Goal: Task Accomplishment & Management: Manage account settings

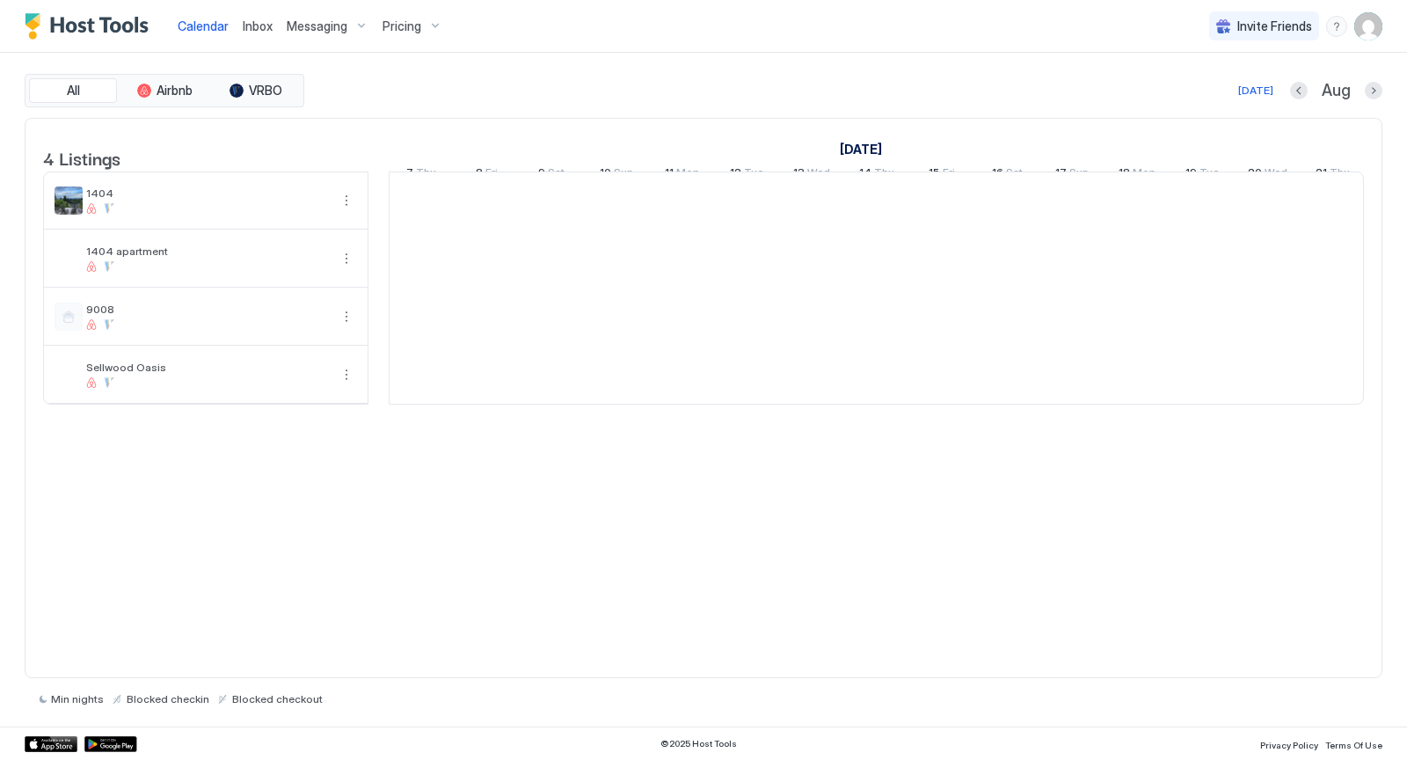
scroll to position [0, 977]
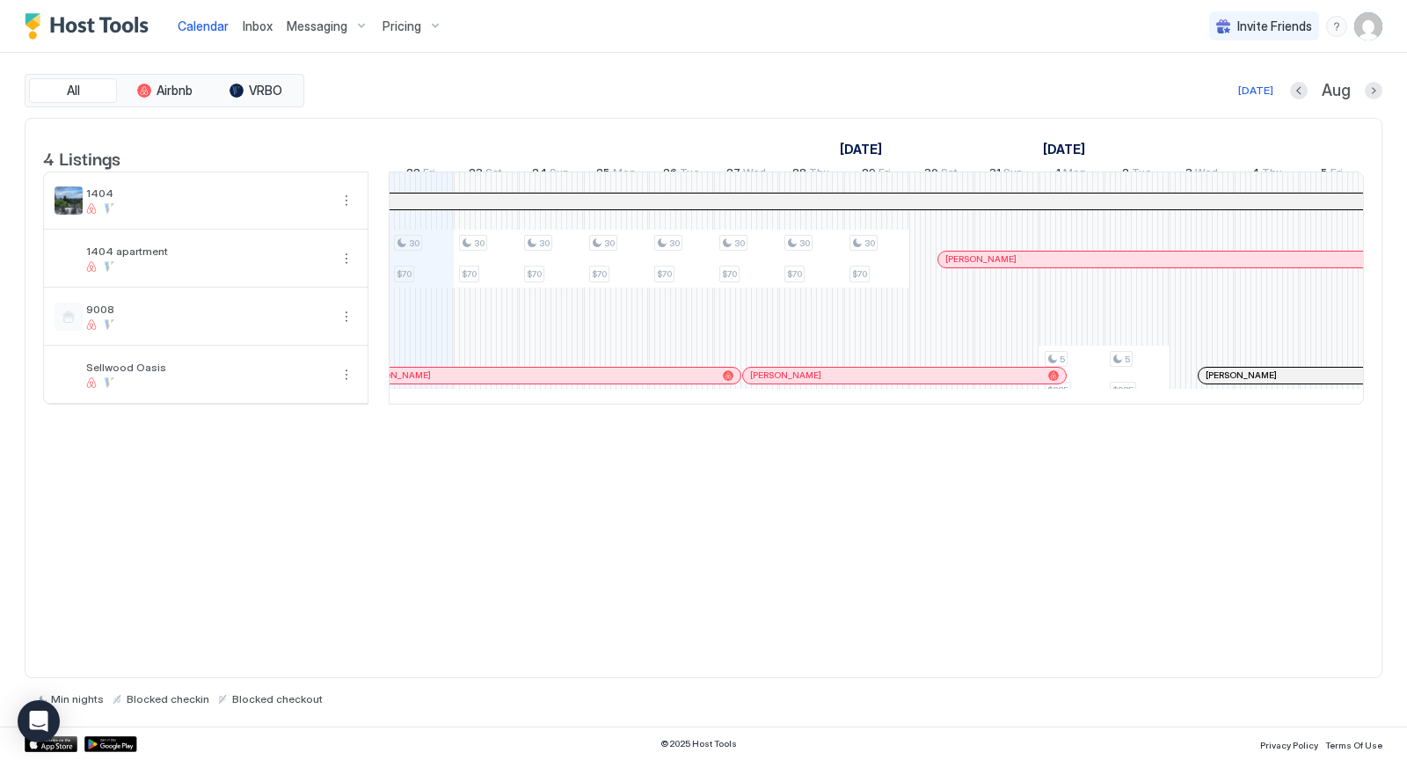
click at [1370, 31] on img "User profile" at bounding box center [1368, 26] width 28 height 28
click at [1223, 93] on span "Settings" at bounding box center [1209, 99] width 47 height 16
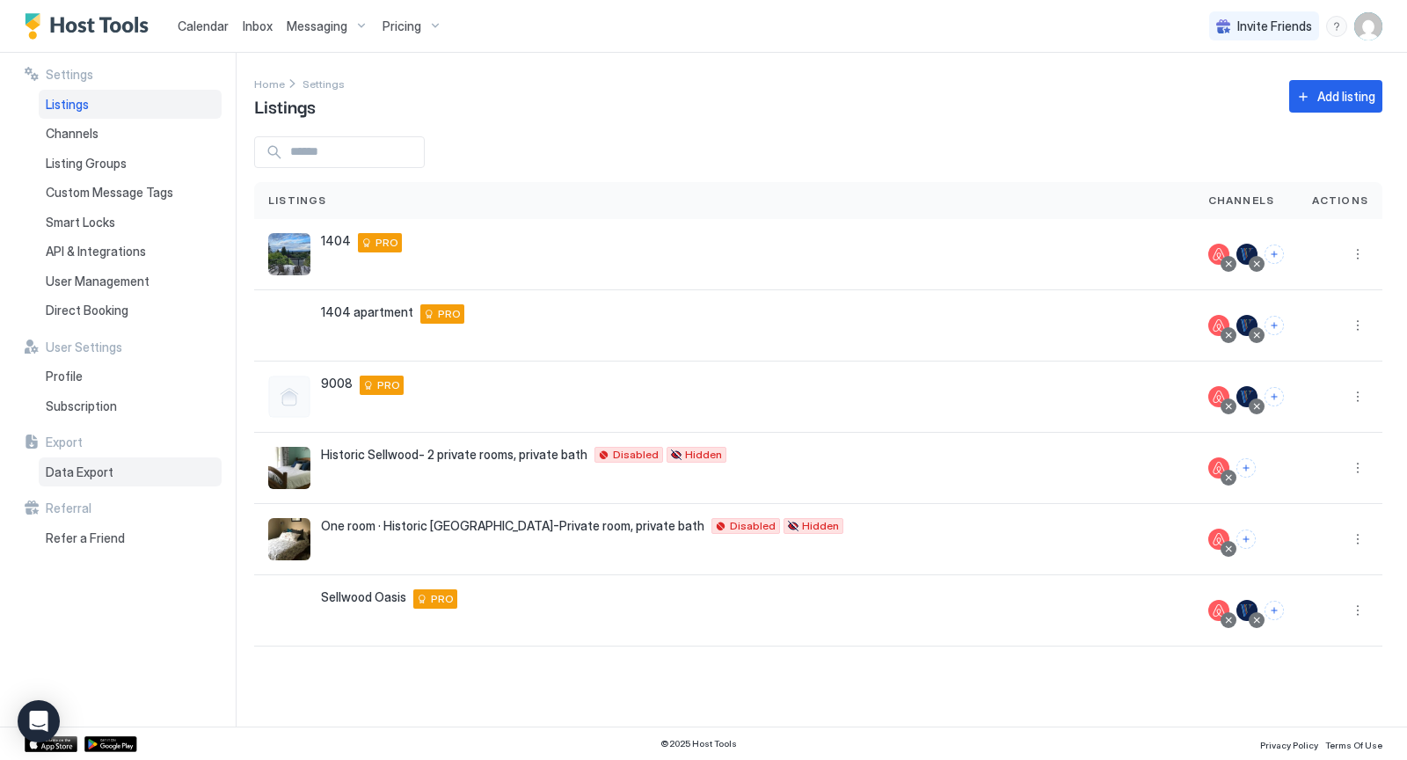
click at [76, 464] on span "Data Export" at bounding box center [80, 472] width 68 height 16
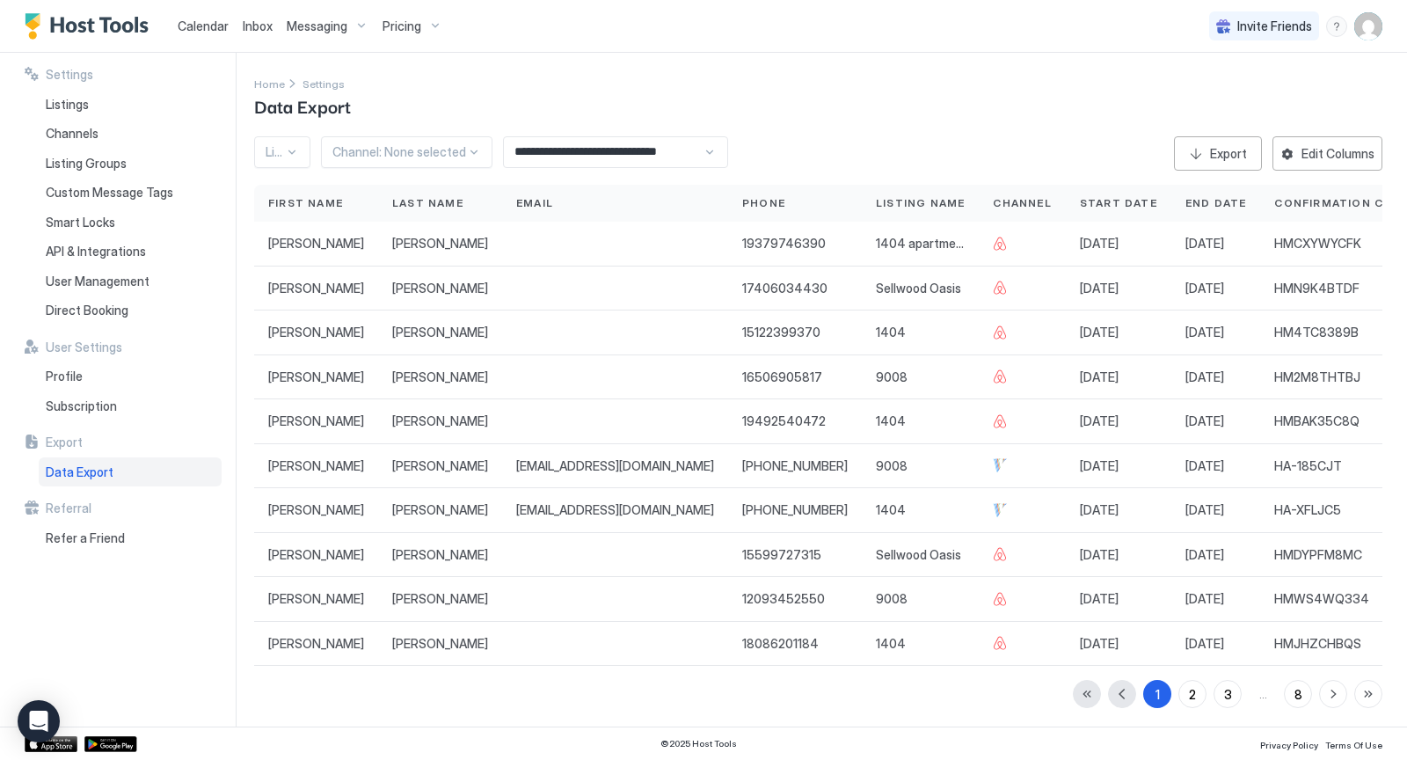
click at [631, 150] on input "**********" at bounding box center [603, 152] width 199 height 30
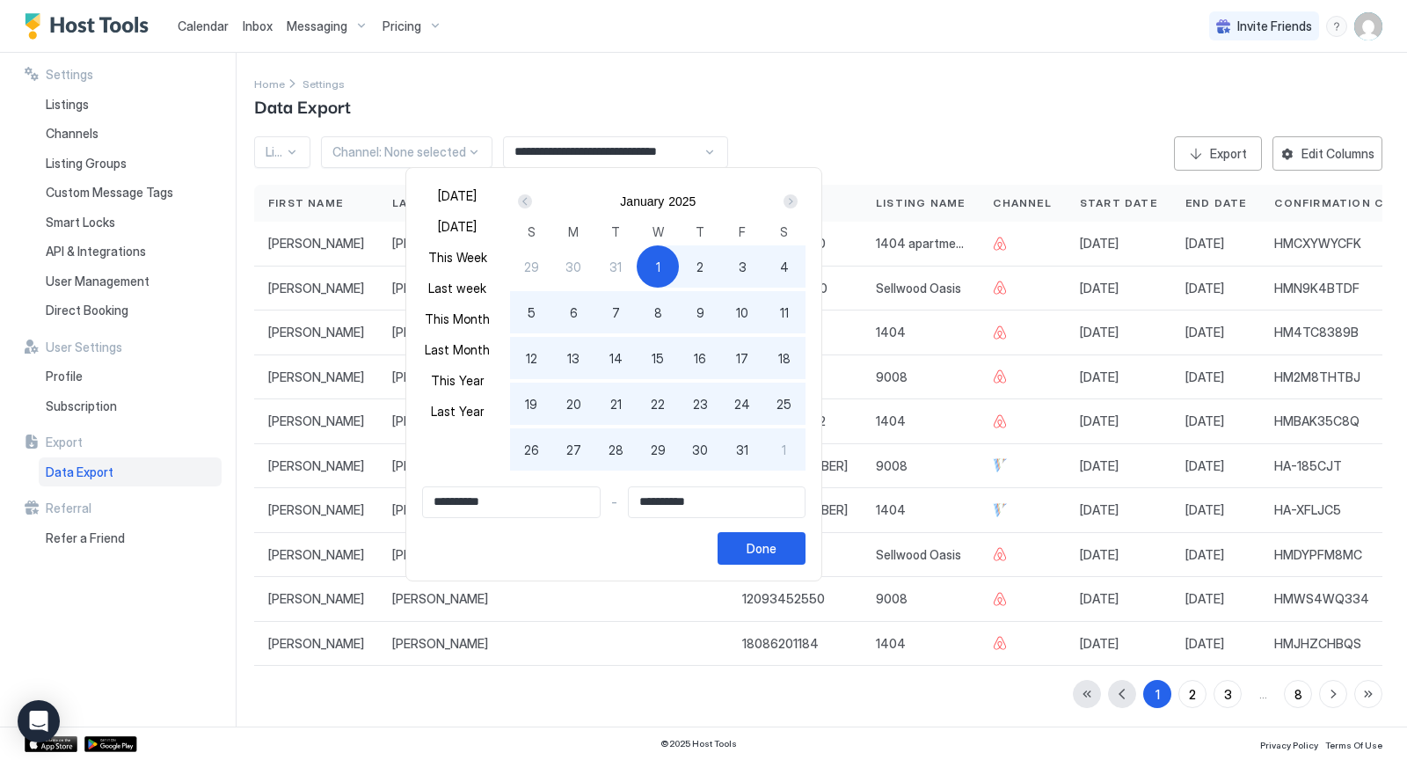
click at [521, 200] on div "Prev" at bounding box center [525, 201] width 14 height 14
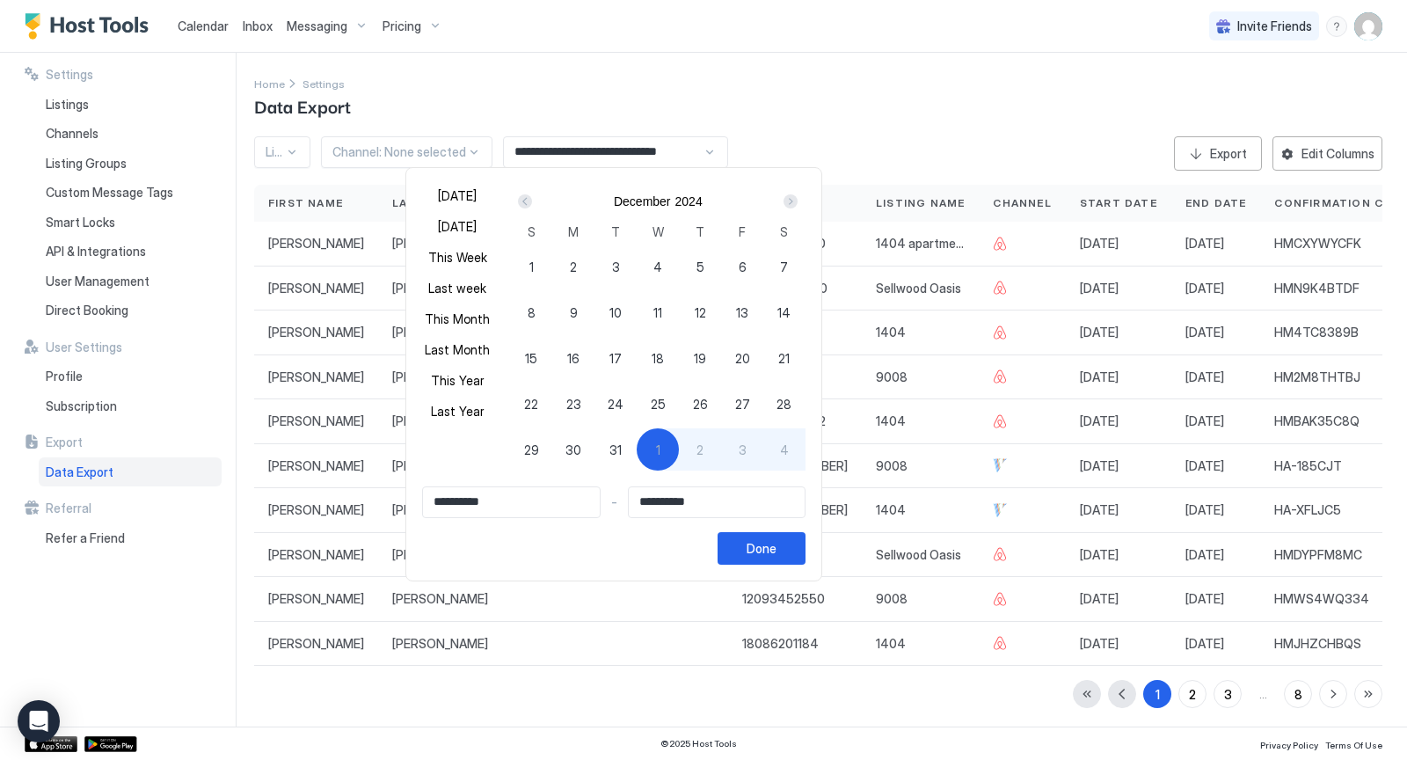
click at [521, 200] on div "Prev" at bounding box center [525, 201] width 14 height 14
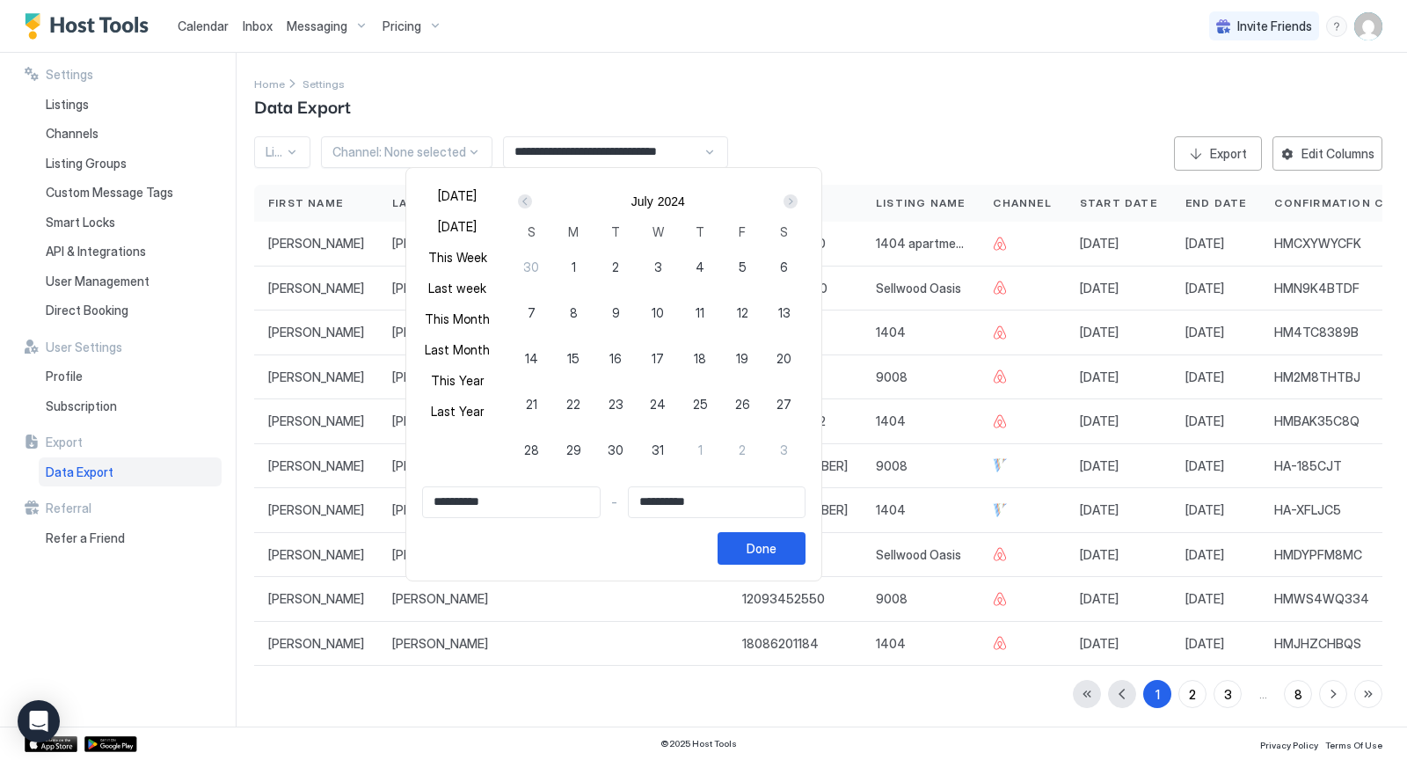
click at [521, 200] on div "Prev" at bounding box center [525, 201] width 14 height 14
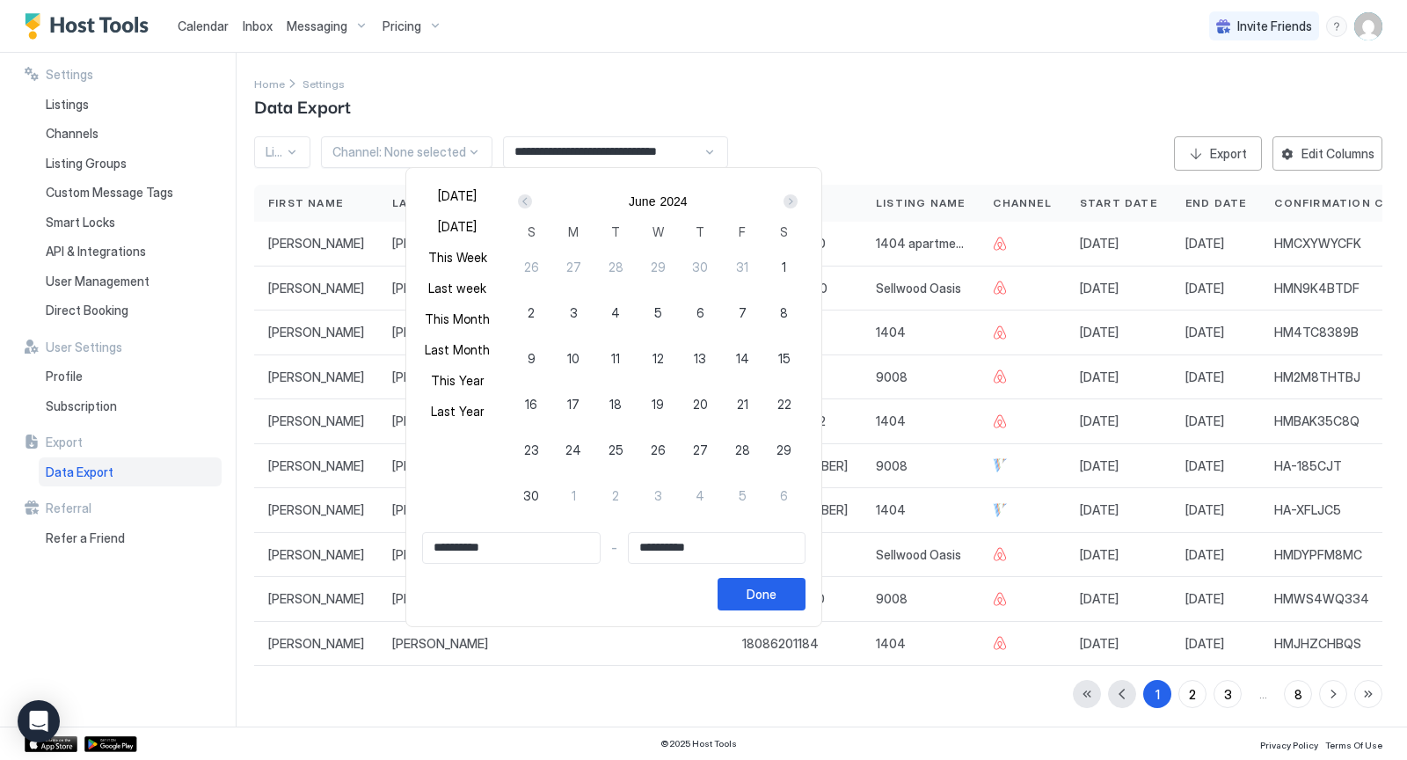
click at [521, 200] on div "Prev" at bounding box center [525, 201] width 14 height 14
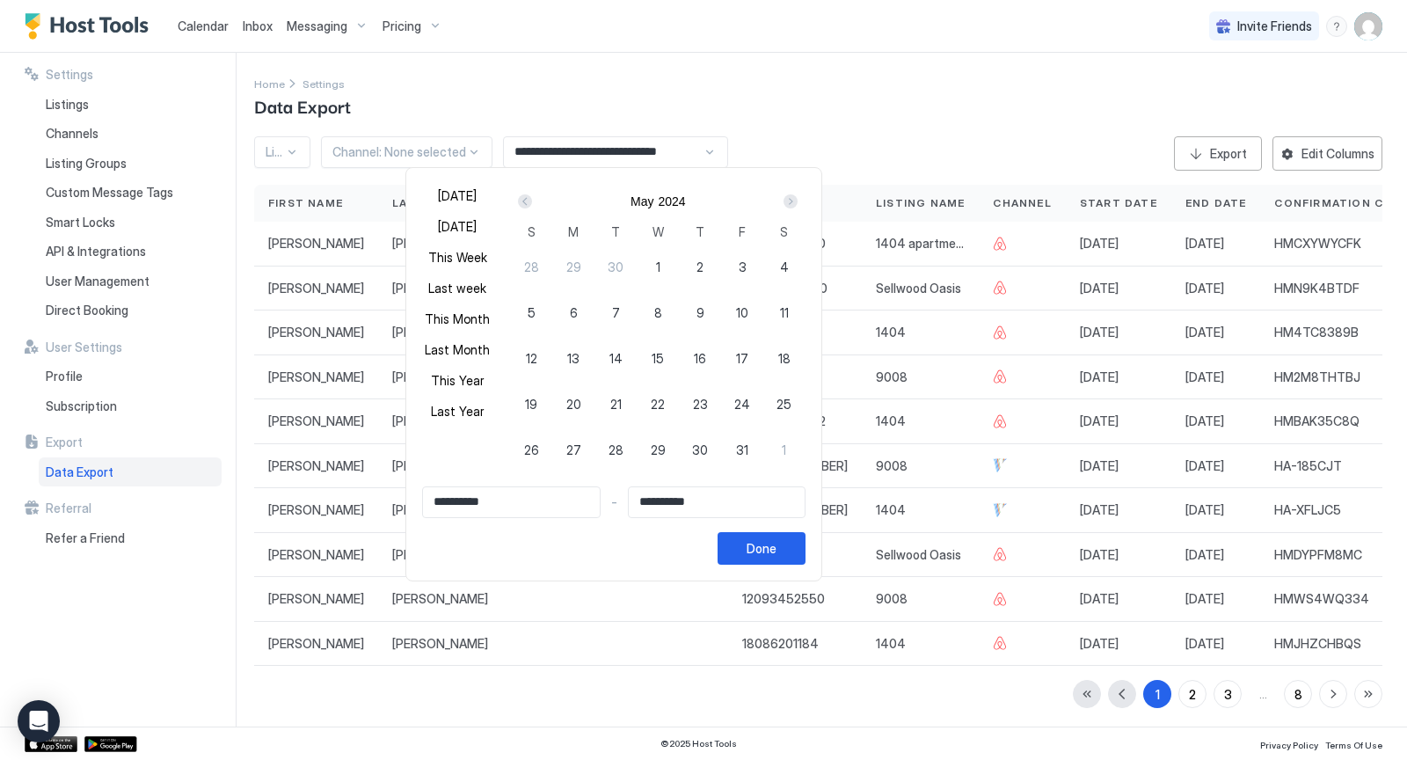
click at [521, 200] on div "Prev" at bounding box center [525, 201] width 14 height 14
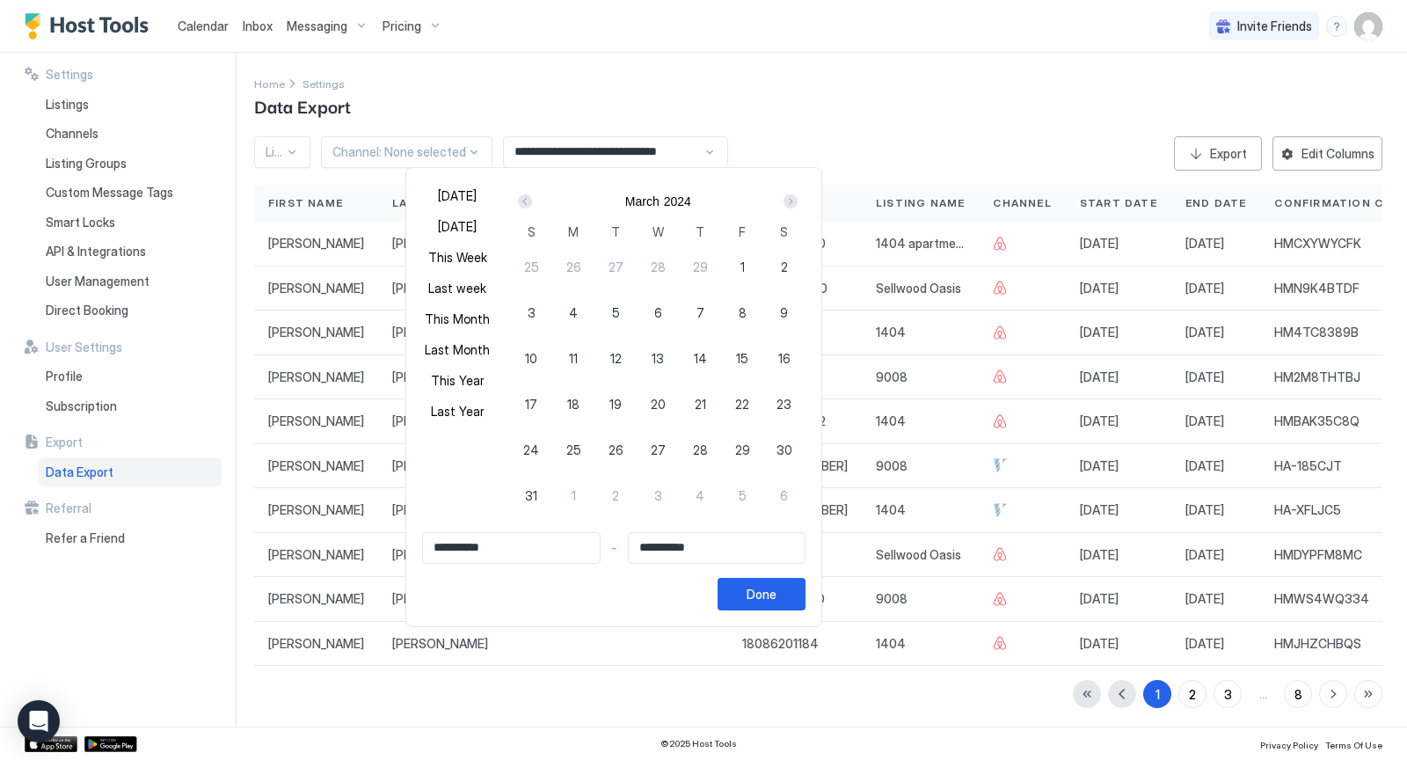
click at [521, 200] on div "Prev" at bounding box center [525, 201] width 14 height 14
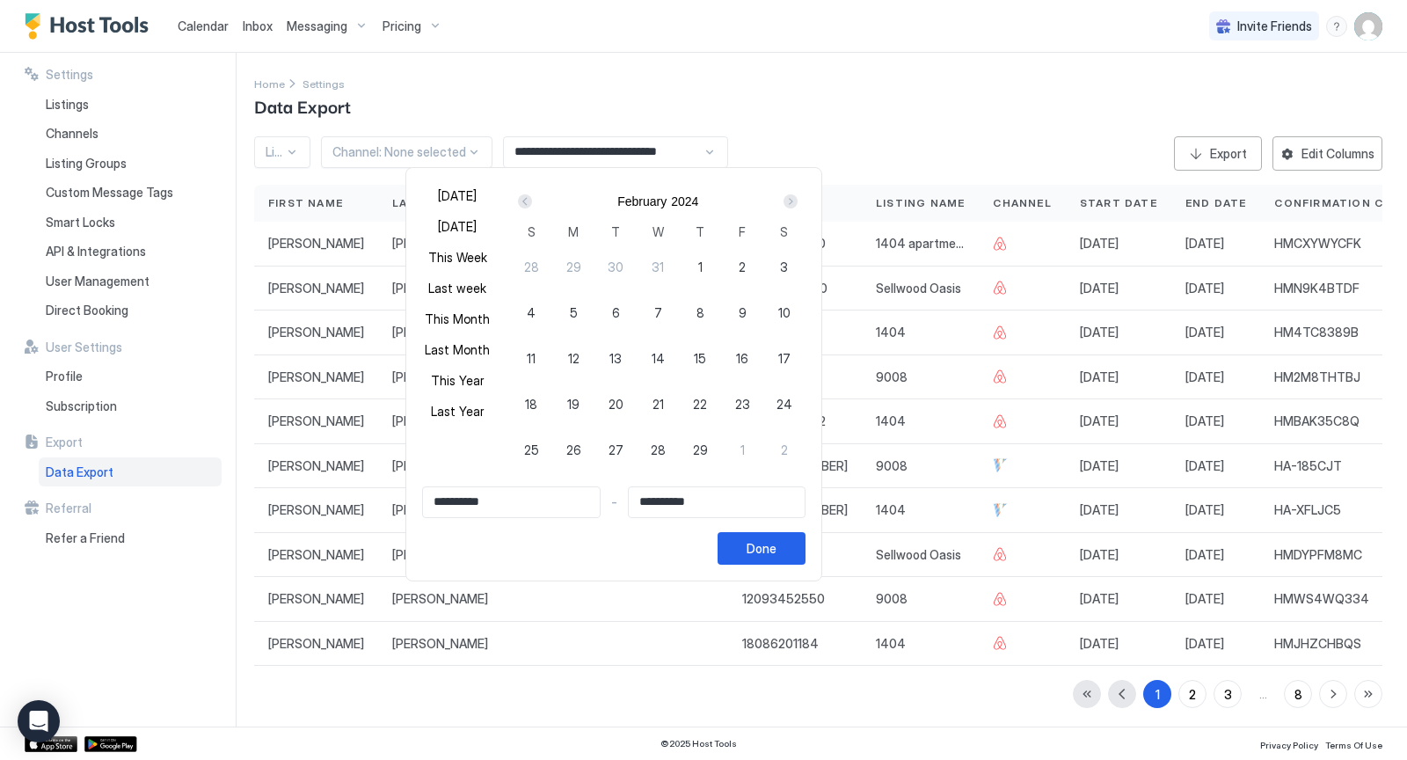
click at [521, 200] on div "Prev" at bounding box center [525, 201] width 14 height 14
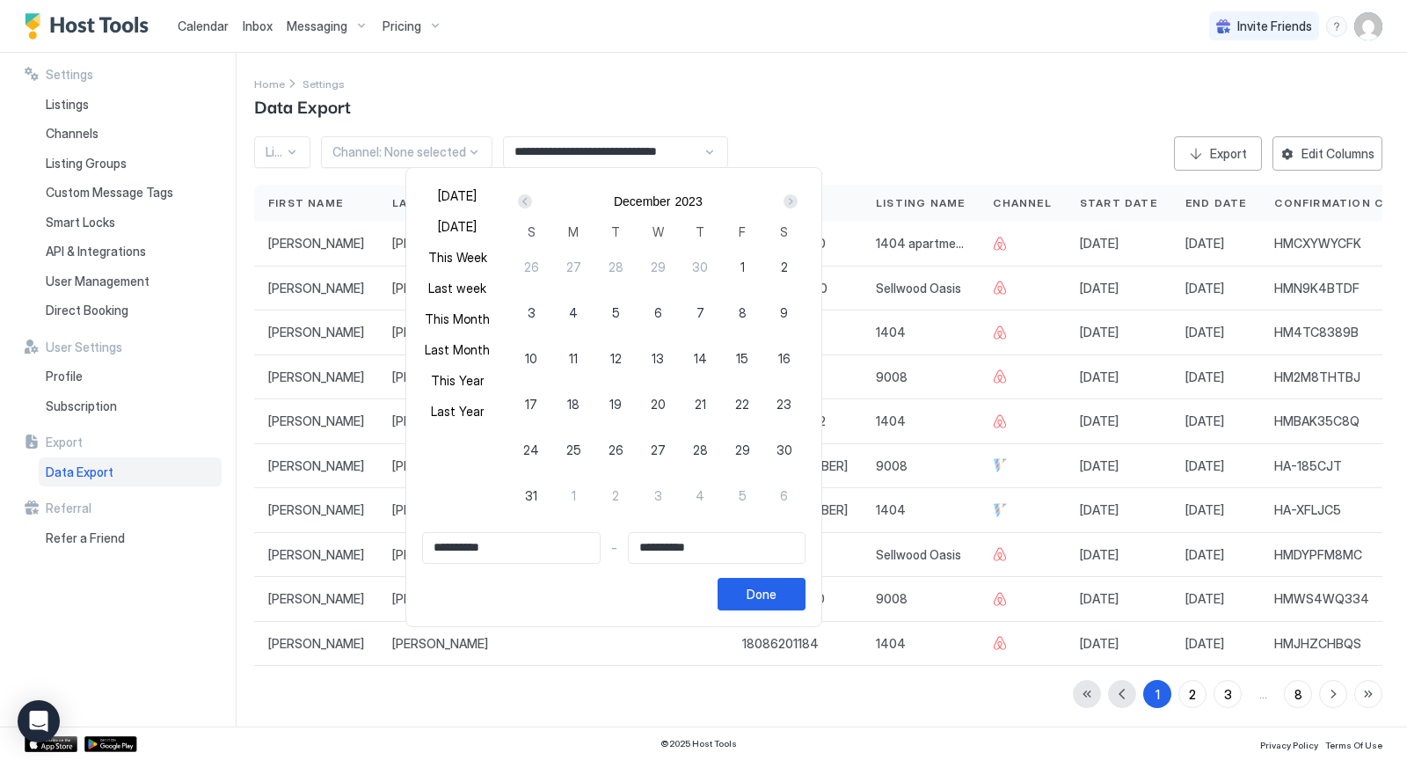
click at [521, 200] on div "Prev" at bounding box center [525, 201] width 14 height 14
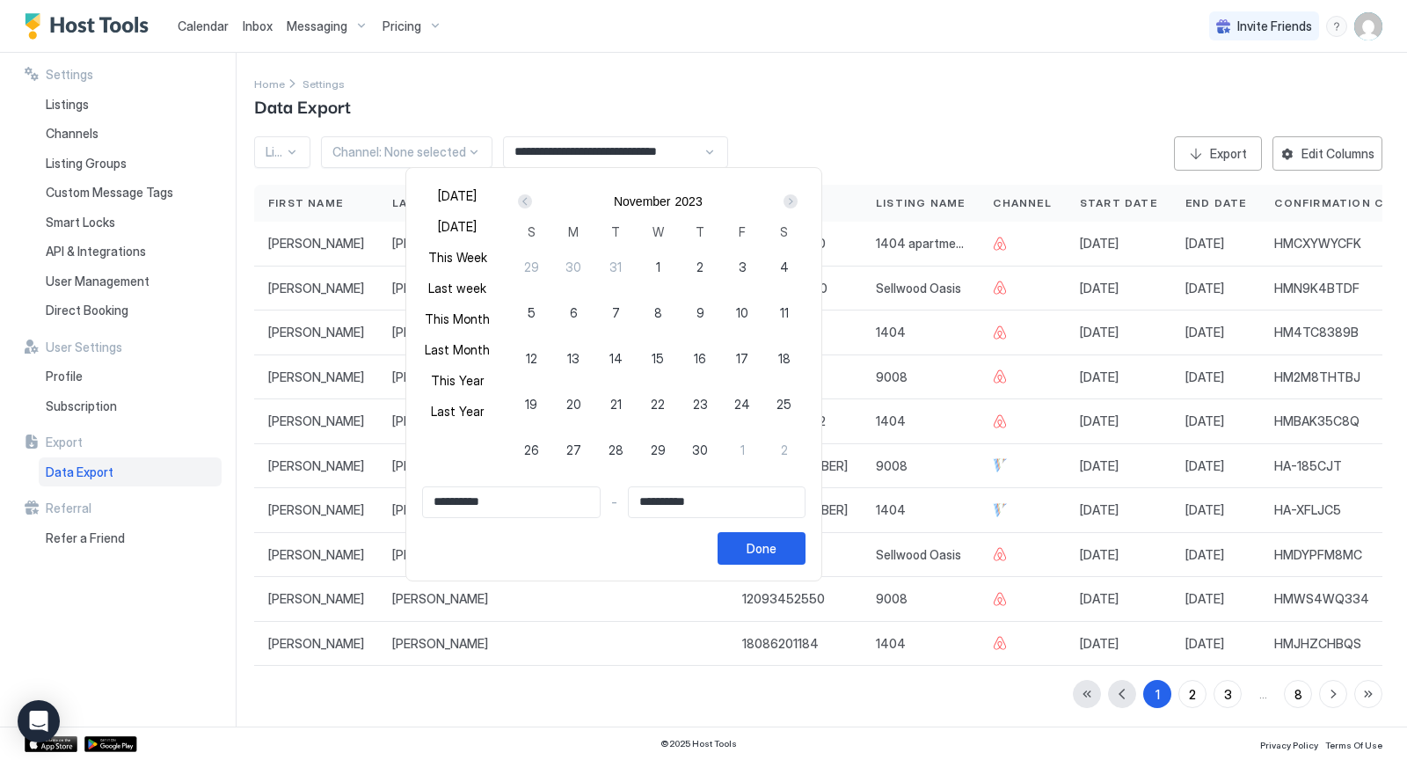
click at [521, 200] on div "Prev" at bounding box center [525, 201] width 14 height 14
click at [521, 201] on div "Prev" at bounding box center [525, 201] width 14 height 14
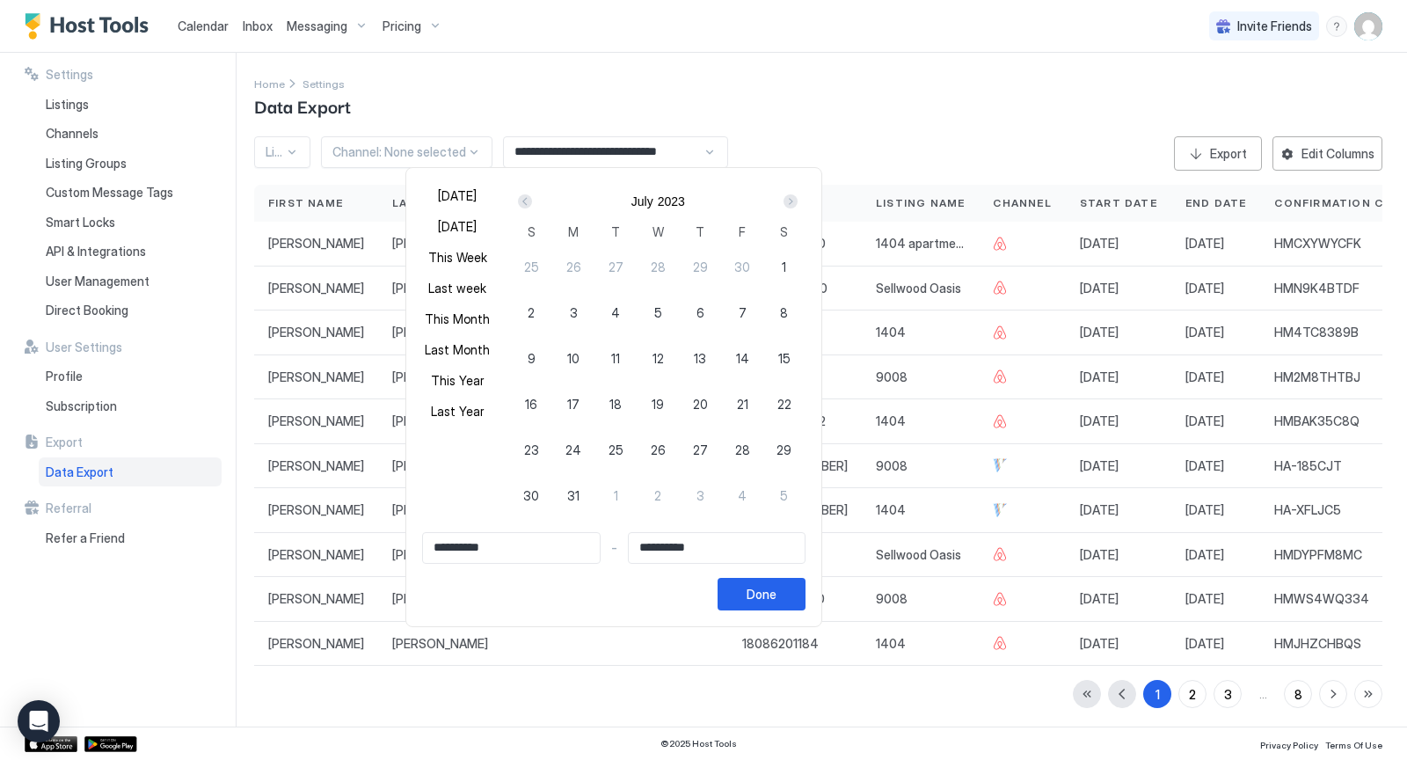
click at [521, 201] on div "Prev" at bounding box center [525, 201] width 14 height 14
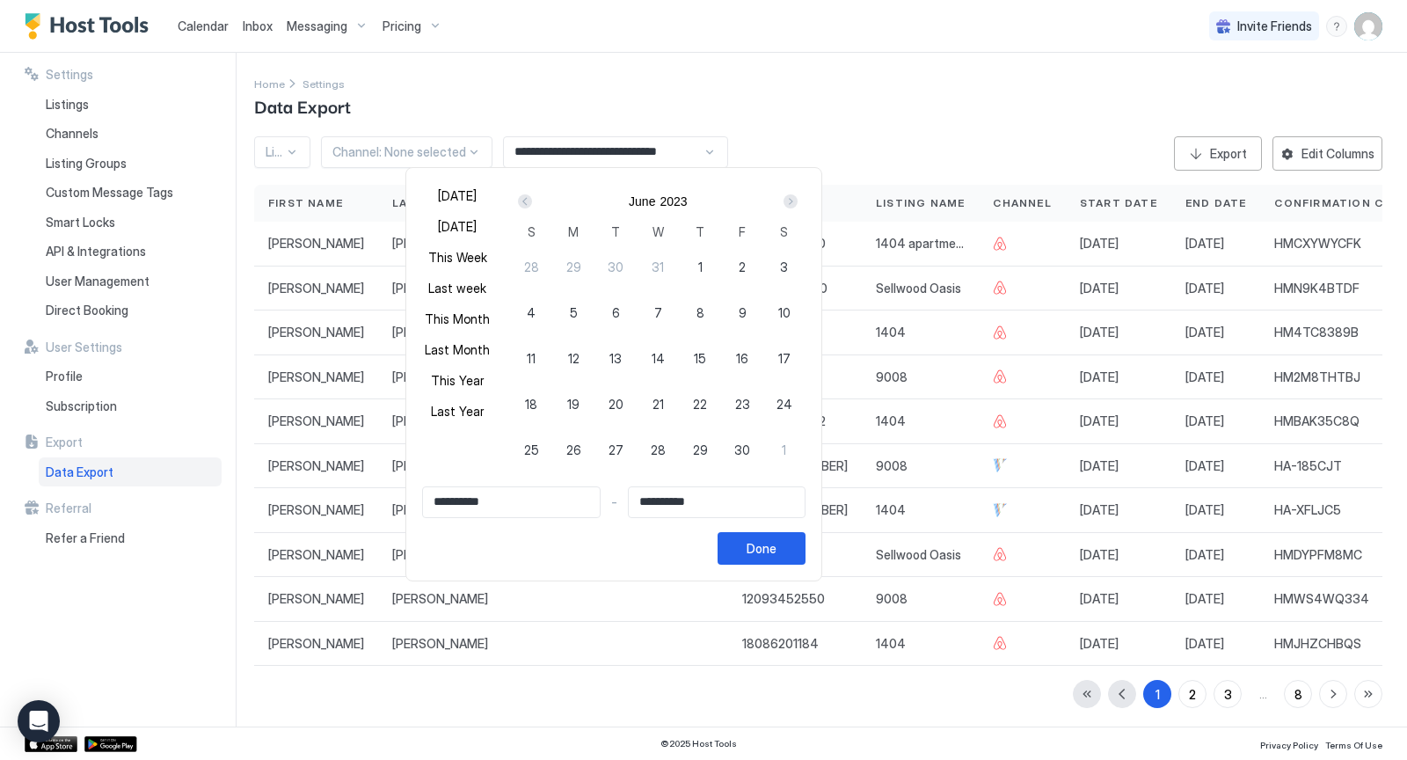
click at [521, 201] on div "Prev" at bounding box center [525, 201] width 14 height 14
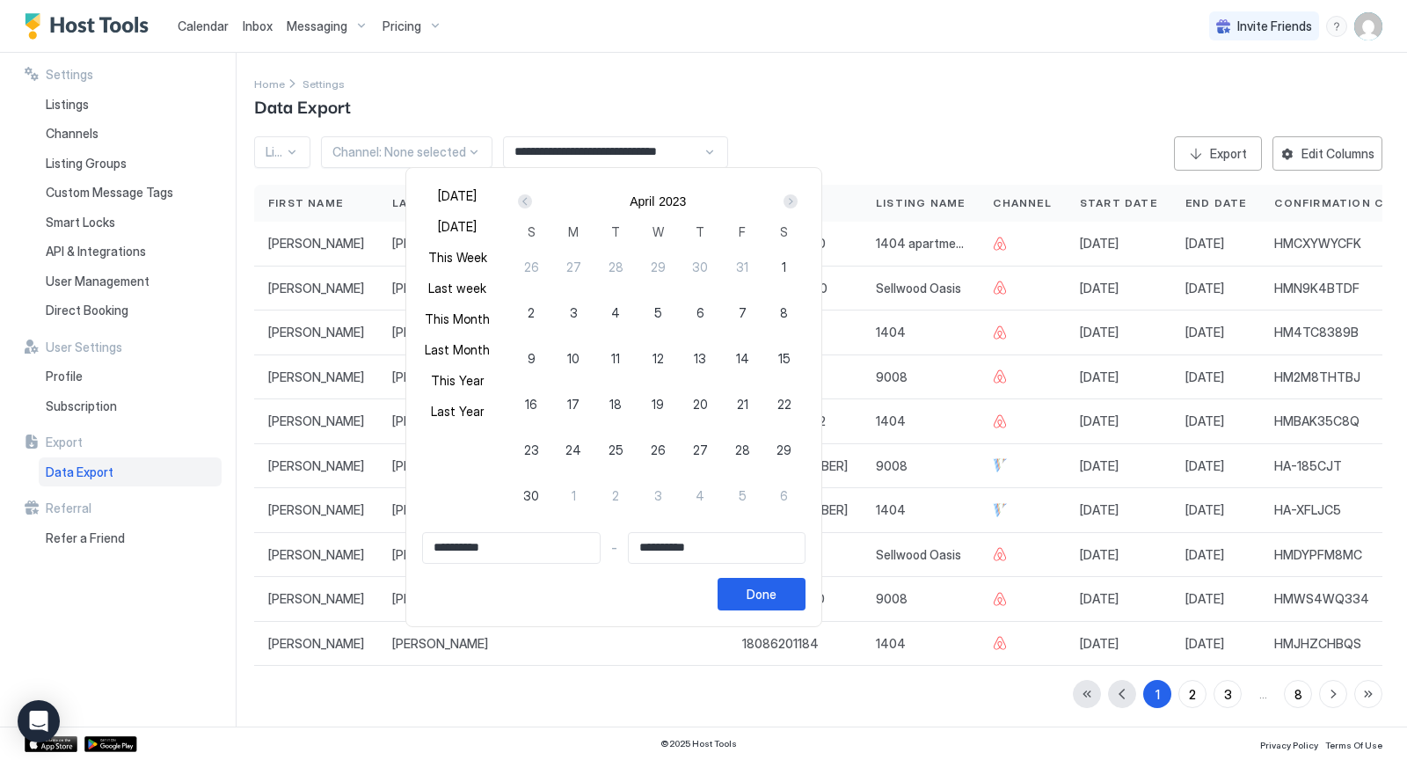
click at [521, 201] on div "Prev" at bounding box center [525, 201] width 14 height 14
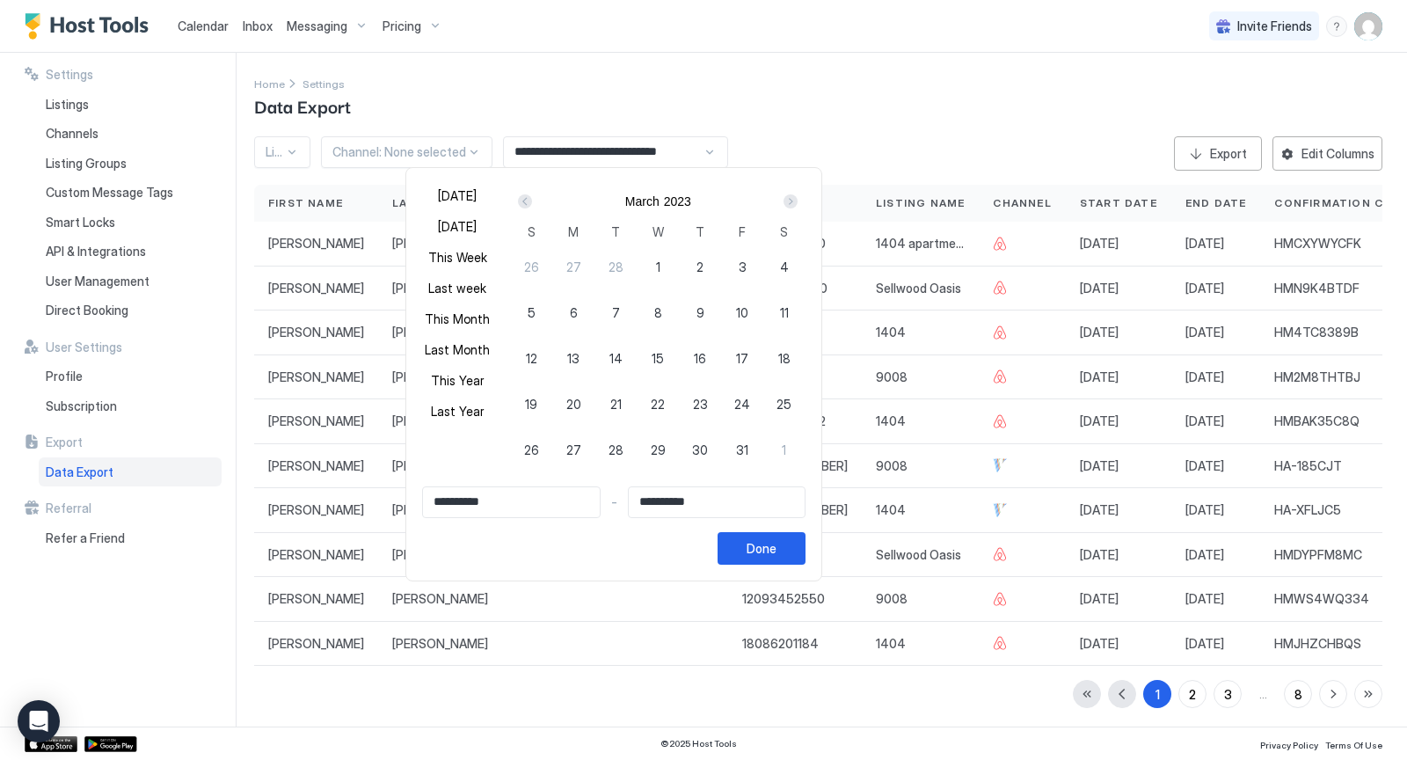
click at [521, 201] on div "Prev" at bounding box center [525, 201] width 14 height 14
click at [789, 207] on div "Next" at bounding box center [790, 201] width 21 height 21
click at [748, 541] on div "Done" at bounding box center [762, 548] width 30 height 18
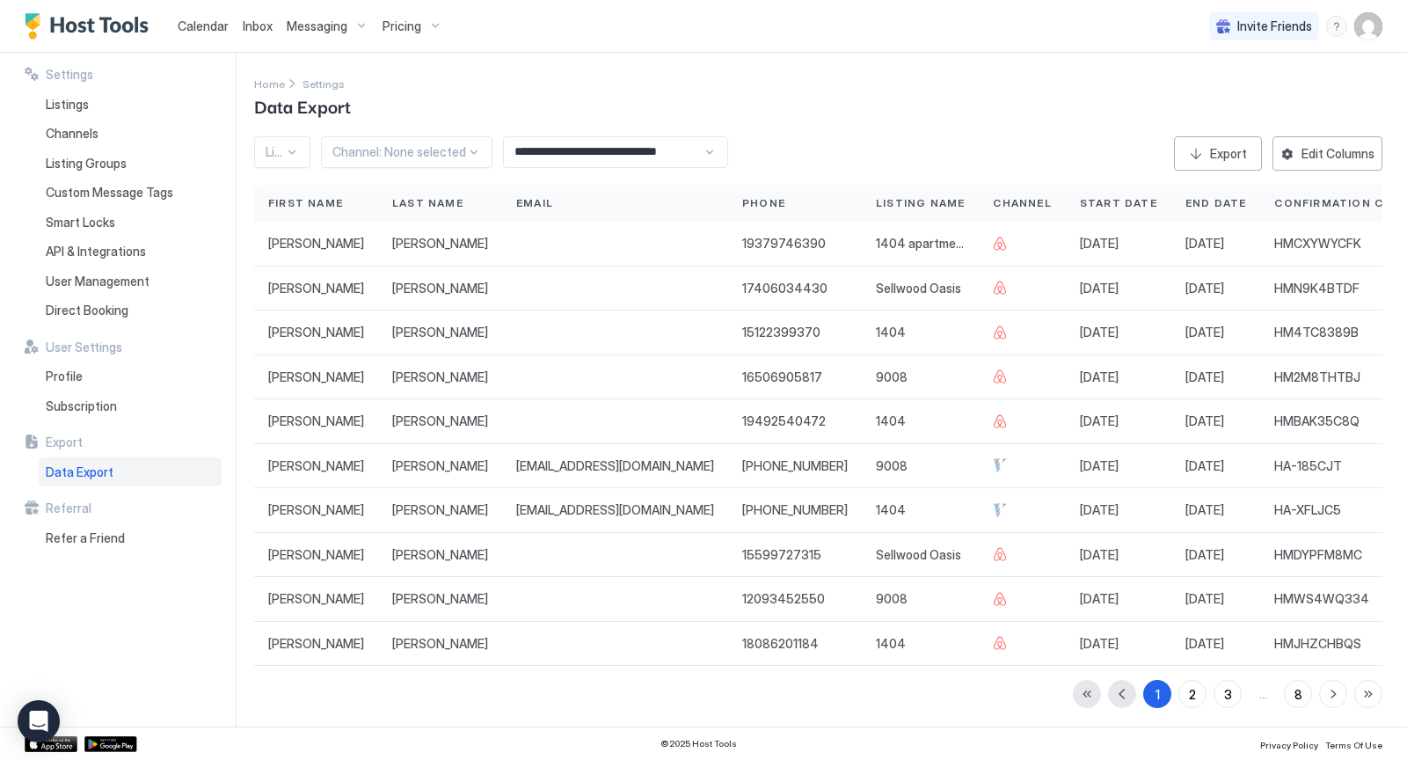
click at [473, 146] on div at bounding box center [474, 152] width 14 height 14
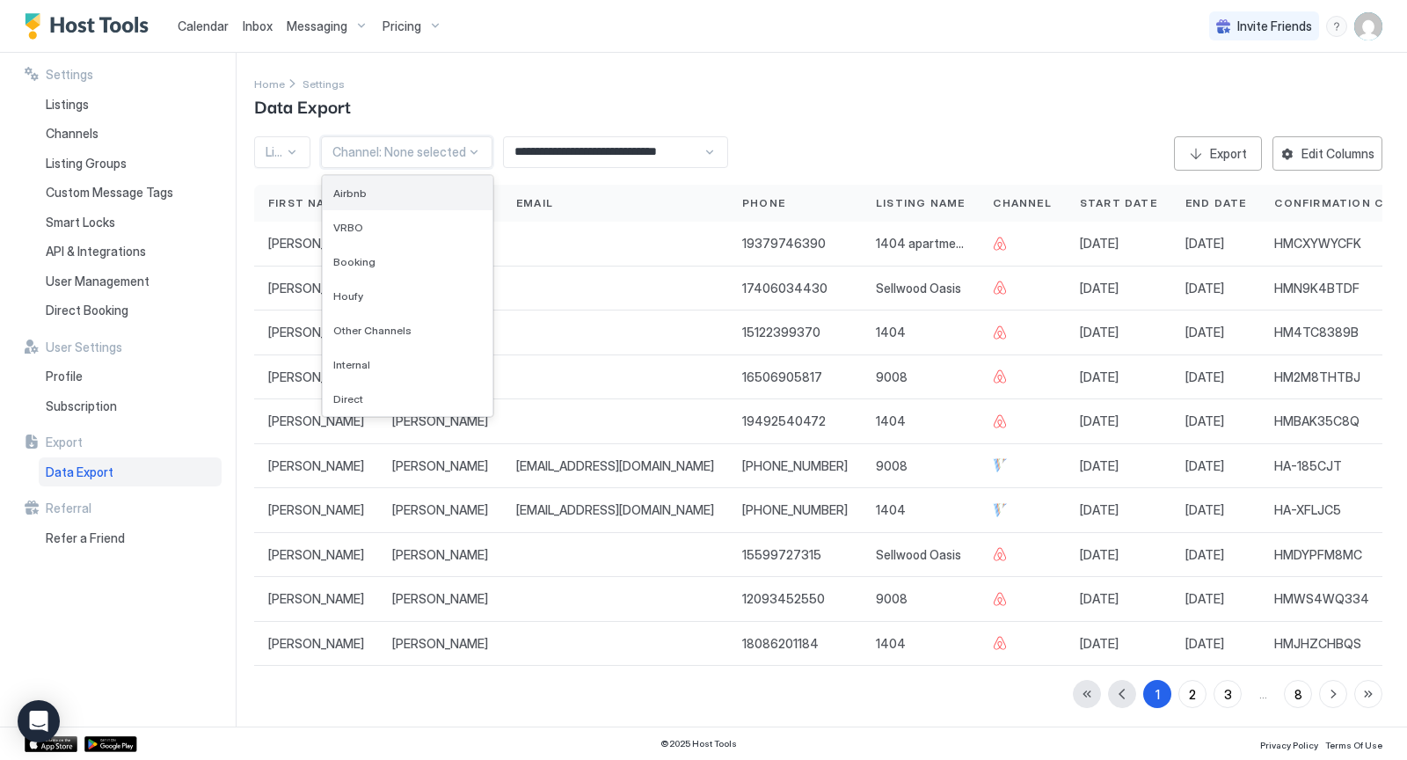
click at [405, 192] on div "Airbnb" at bounding box center [407, 192] width 149 height 13
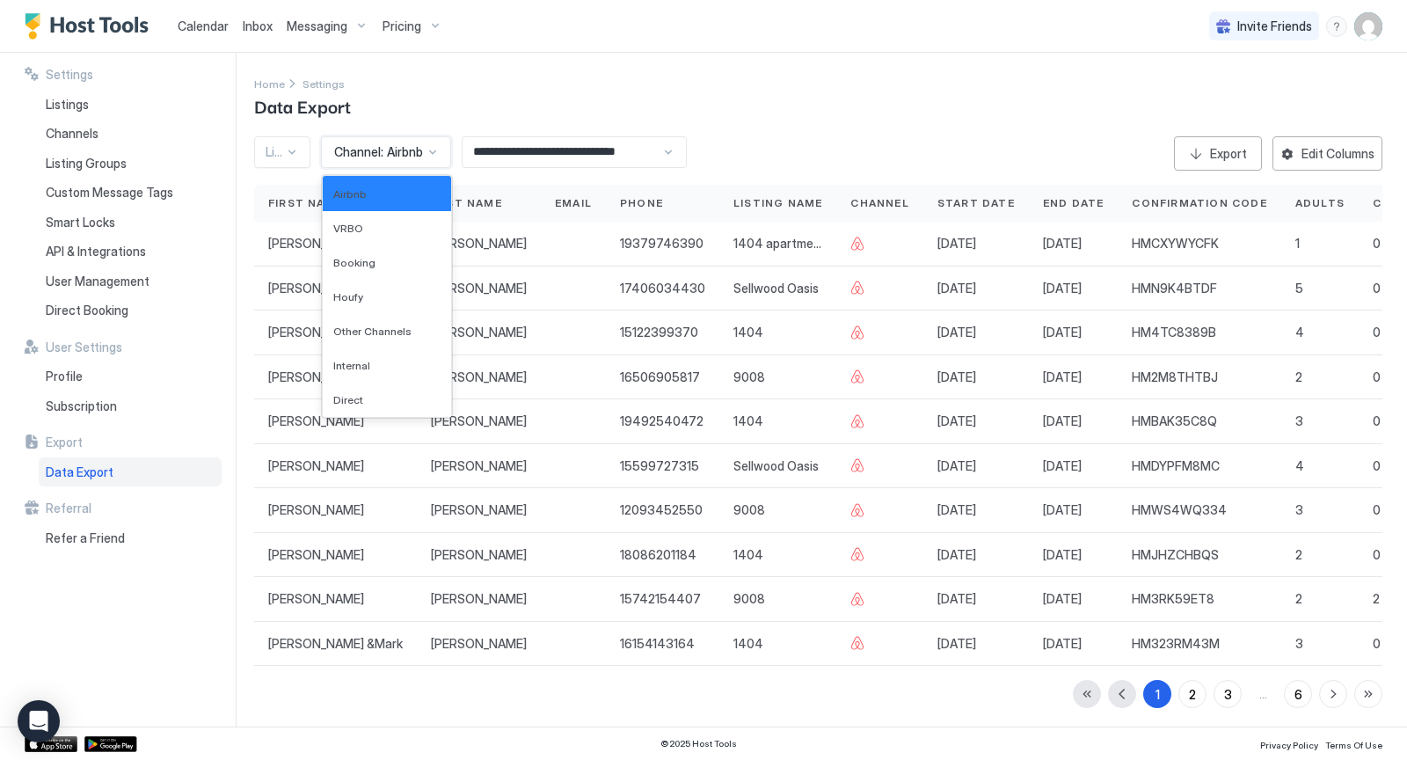
click at [443, 157] on div "Channel: Airbnb" at bounding box center [386, 152] width 130 height 32
click at [397, 230] on div "VRBO" at bounding box center [386, 228] width 107 height 13
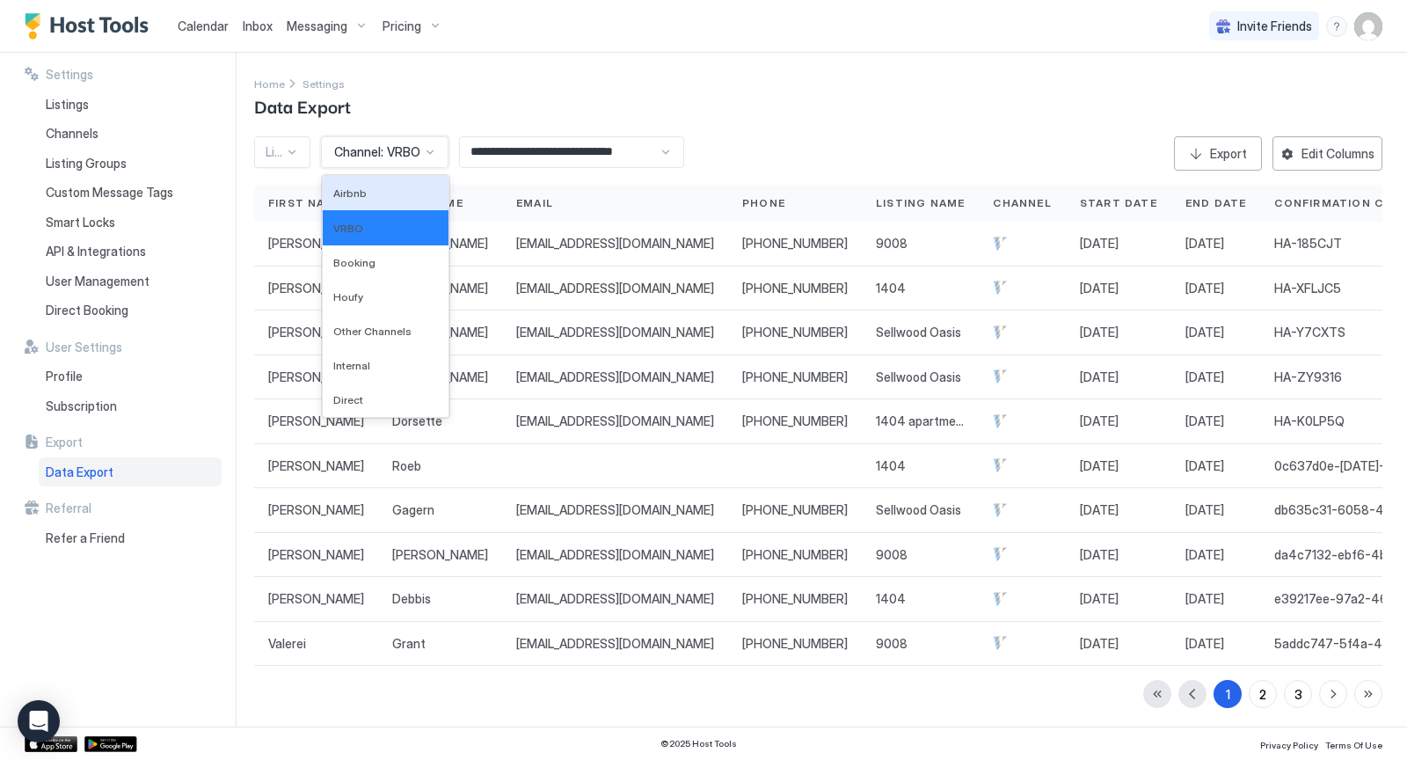
click at [436, 152] on div at bounding box center [430, 152] width 14 height 14
click at [355, 193] on span "Airbnb" at bounding box center [349, 192] width 33 height 13
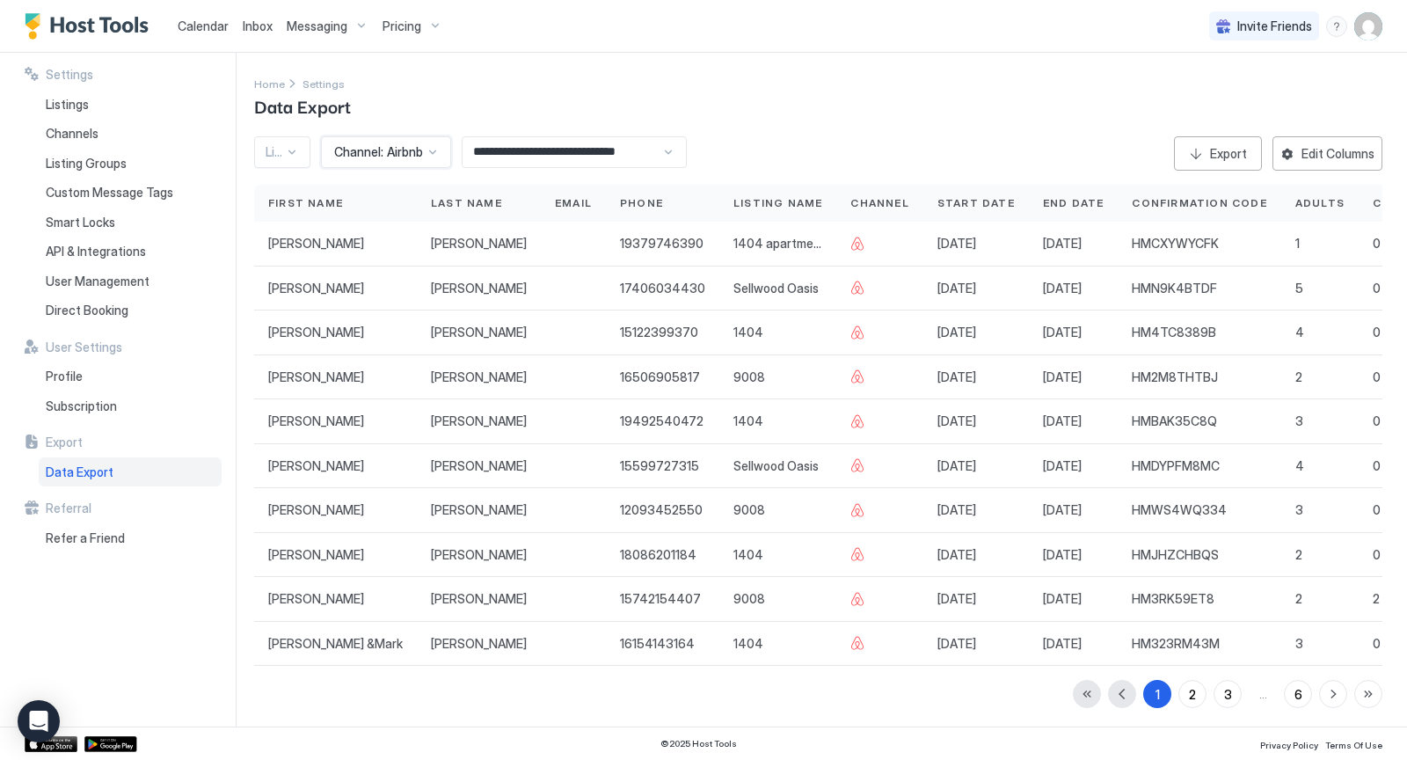
click at [288, 149] on div at bounding box center [292, 152] width 14 height 14
click at [499, 88] on div "Home Settings Data Export" at bounding box center [818, 96] width 1128 height 45
click at [75, 103] on span "Listings" at bounding box center [67, 105] width 43 height 16
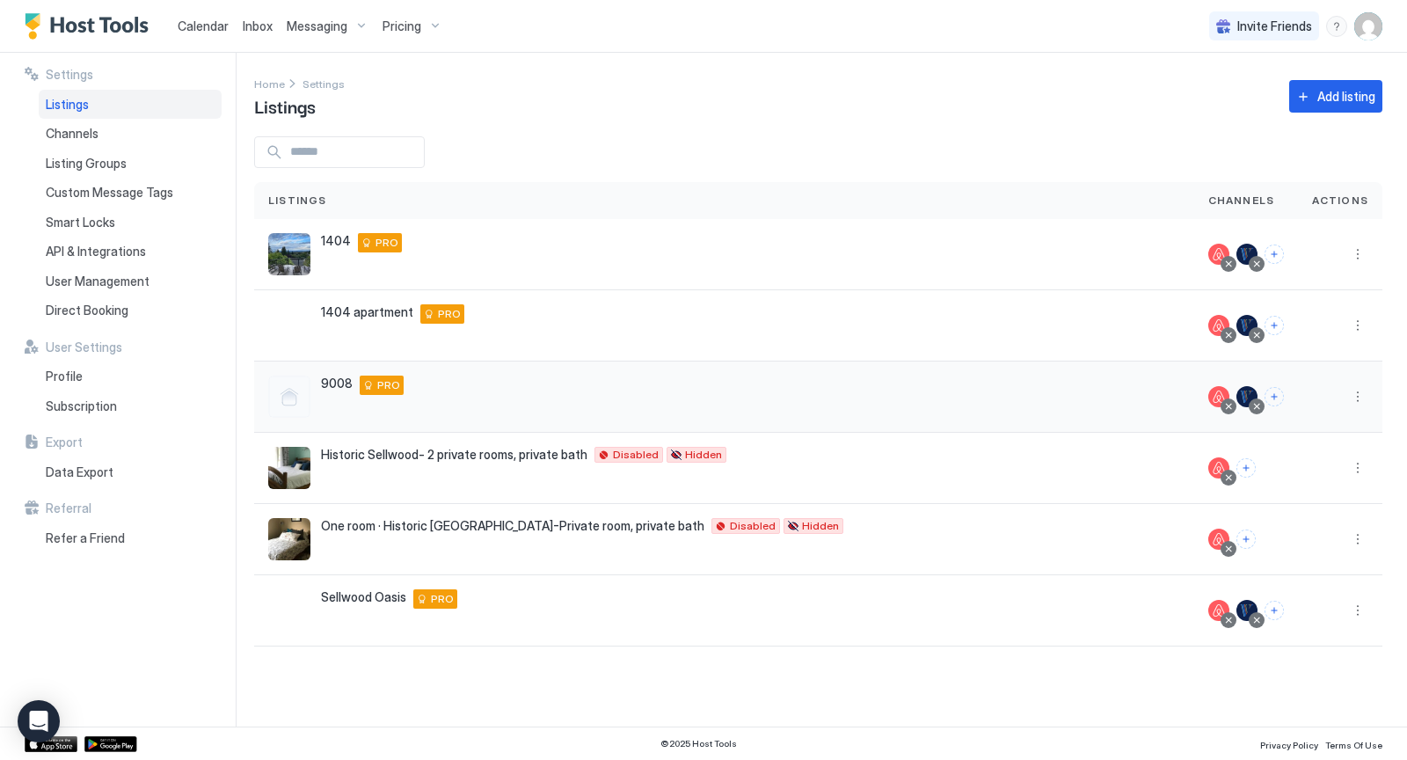
click at [1032, 386] on div "9008 [STREET_ADDRESS] PRO" at bounding box center [724, 396] width 912 height 42
click at [329, 387] on span "9008" at bounding box center [337, 383] width 32 height 16
click at [1359, 397] on button "More options" at bounding box center [1357, 396] width 21 height 21
click at [1332, 473] on span "Listing Settings" at bounding box center [1318, 476] width 78 height 13
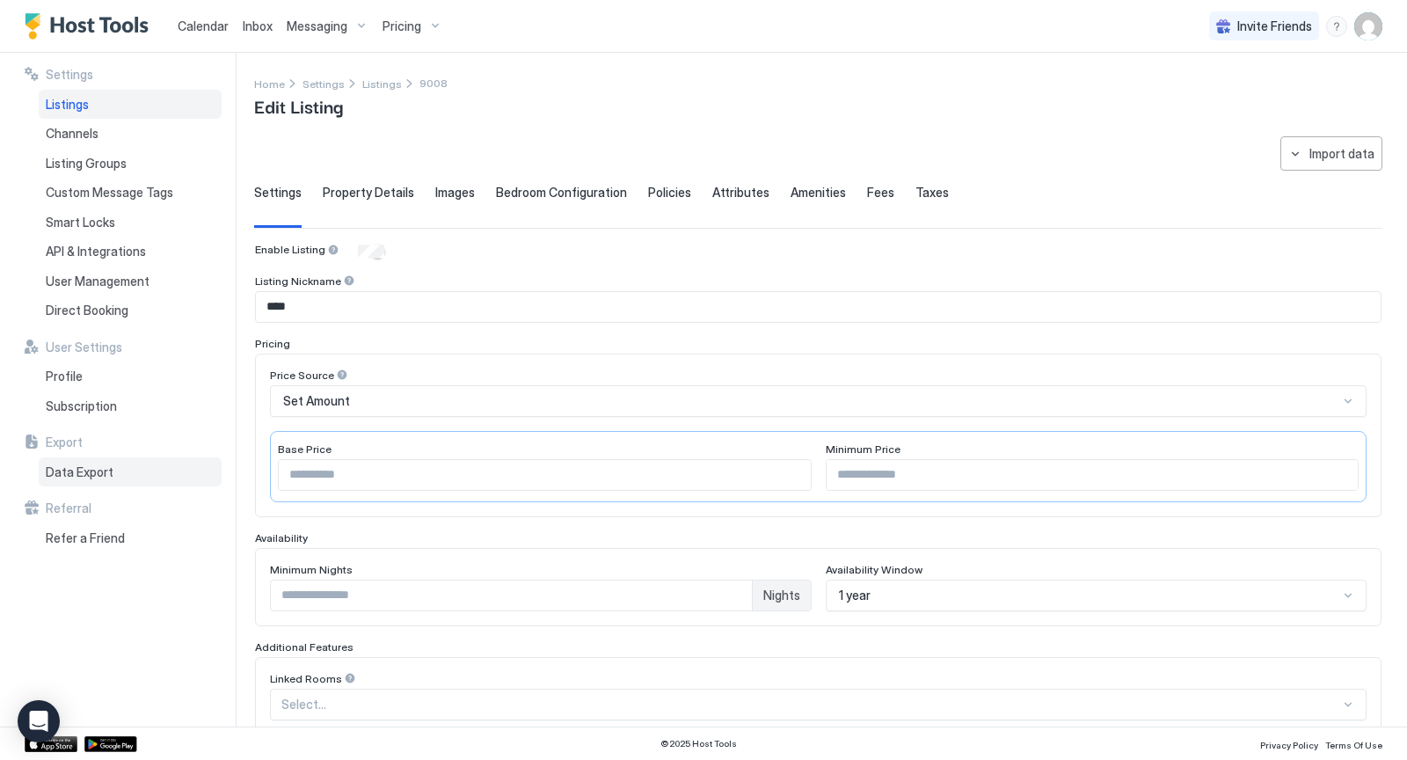
click at [89, 465] on span "Data Export" at bounding box center [80, 472] width 68 height 16
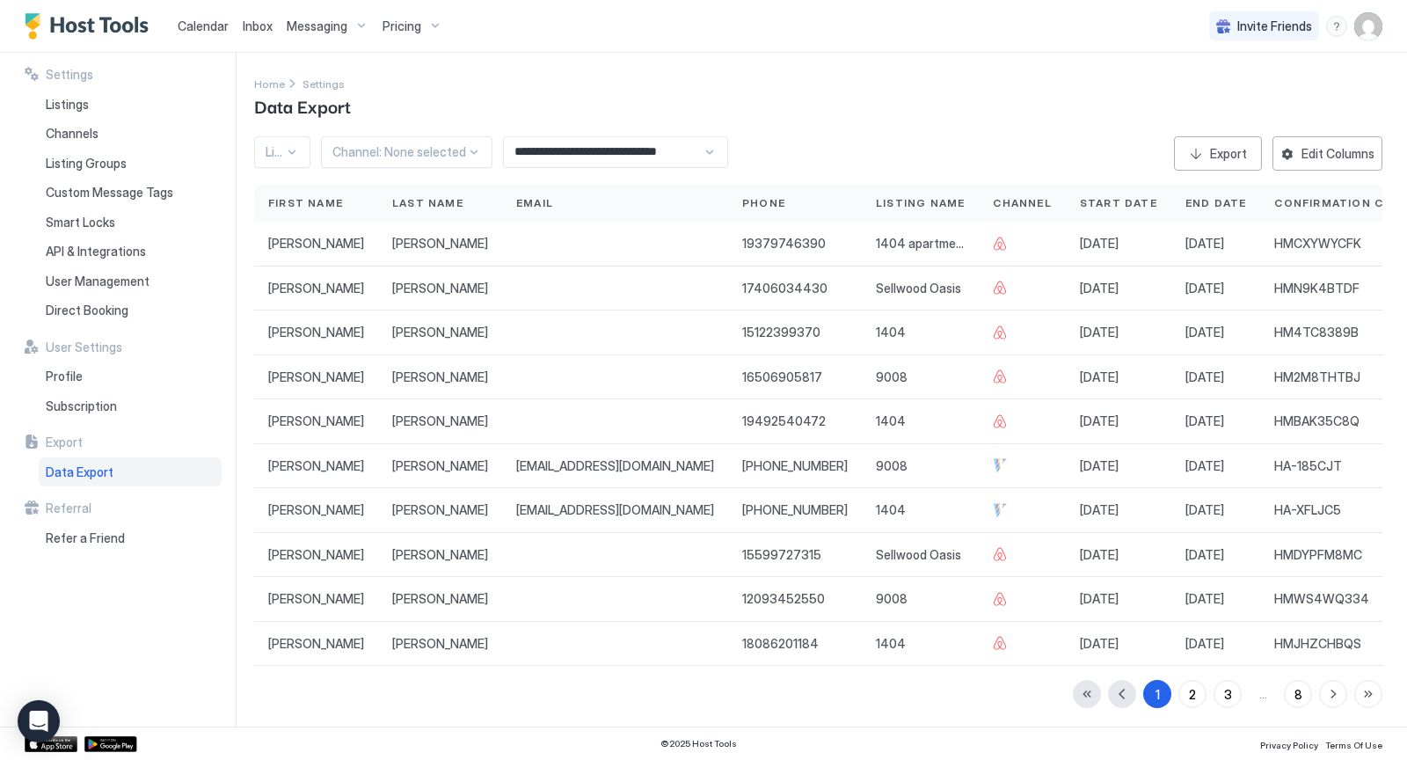
click at [288, 150] on div at bounding box center [292, 152] width 14 height 14
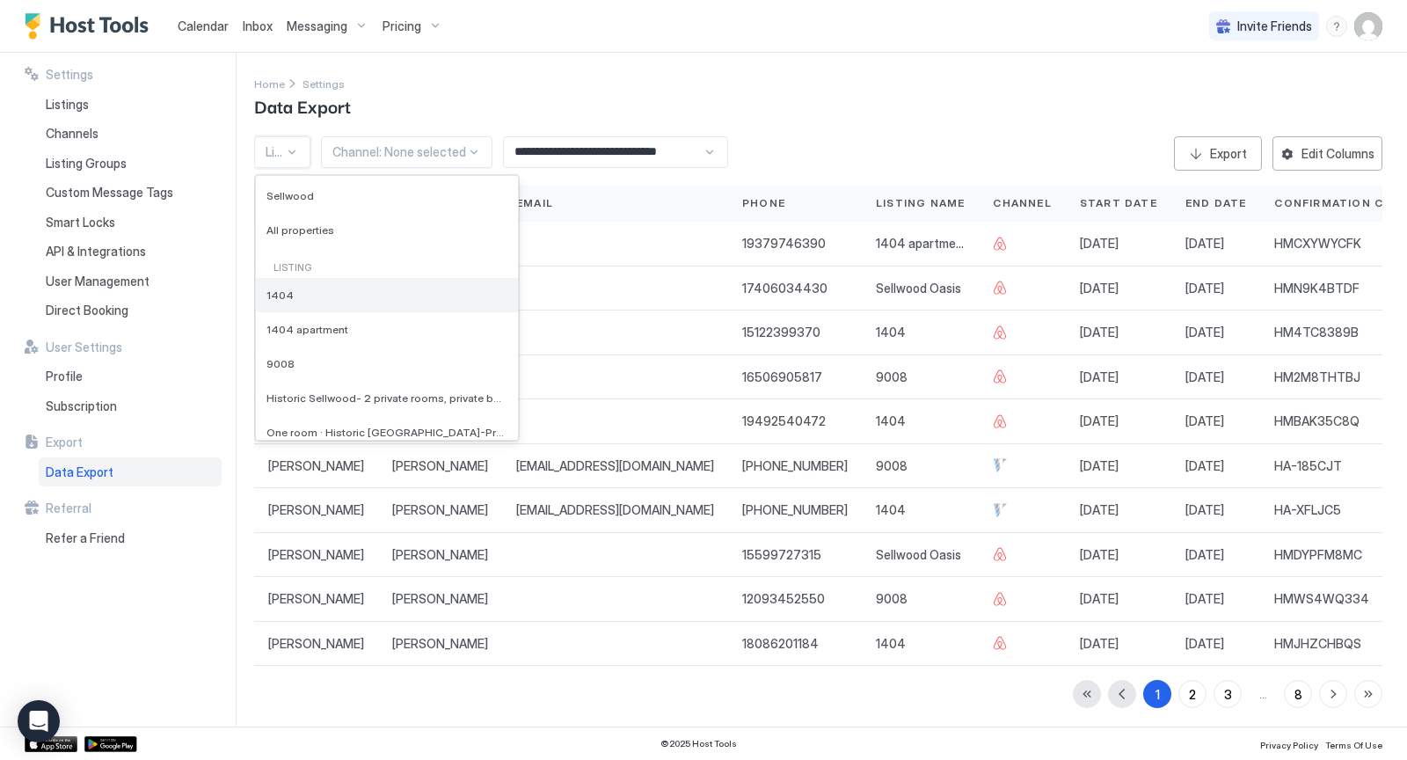
scroll to position [139, 0]
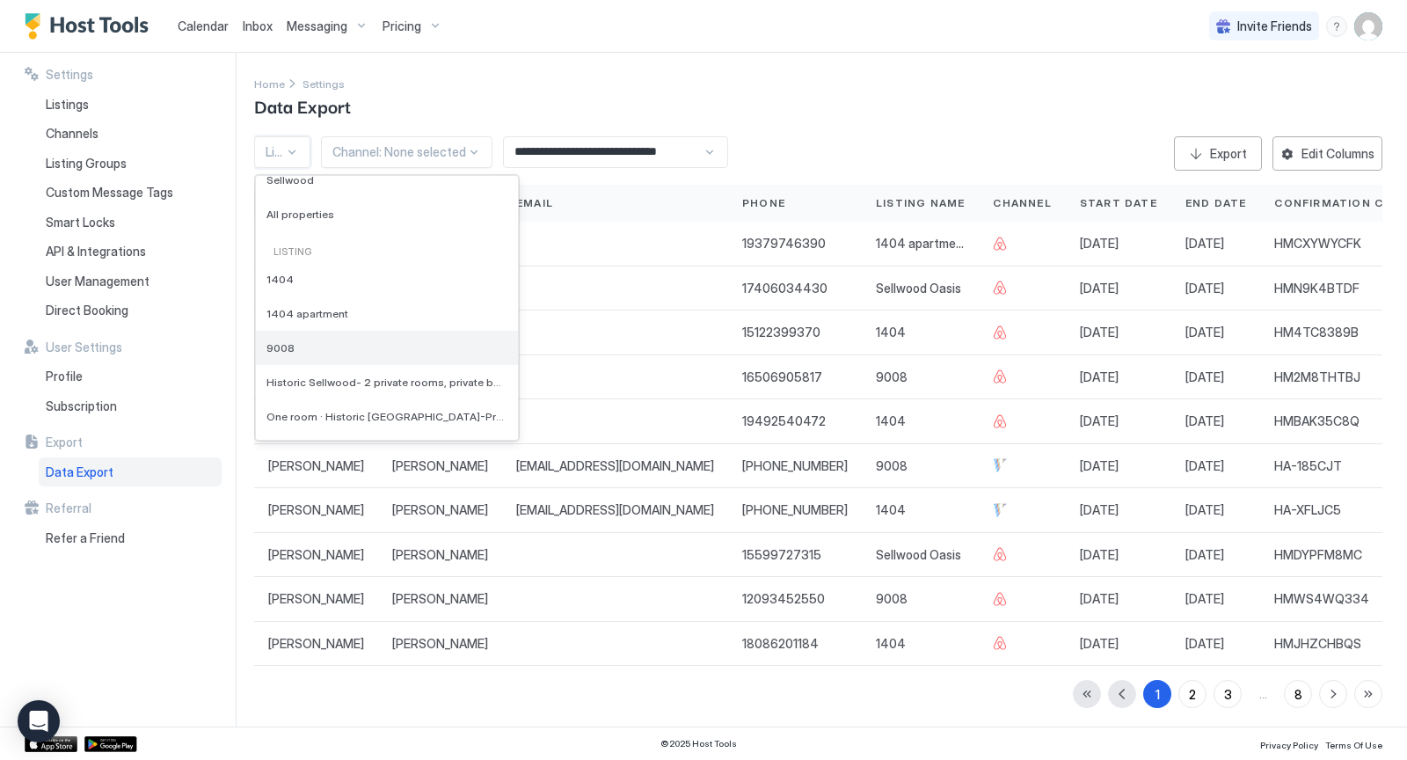
click at [290, 346] on span "9008" at bounding box center [280, 347] width 28 height 13
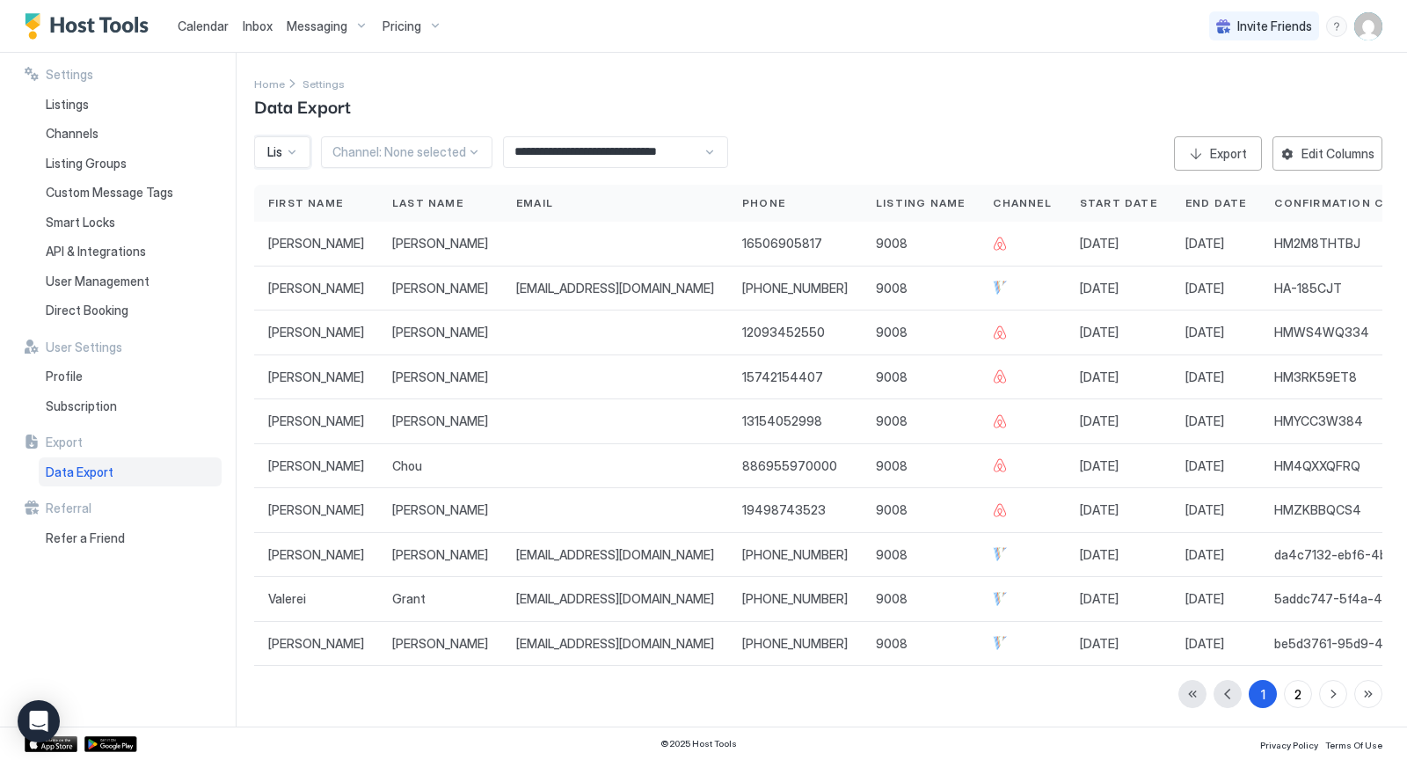
click at [625, 153] on input "**********" at bounding box center [603, 152] width 199 height 30
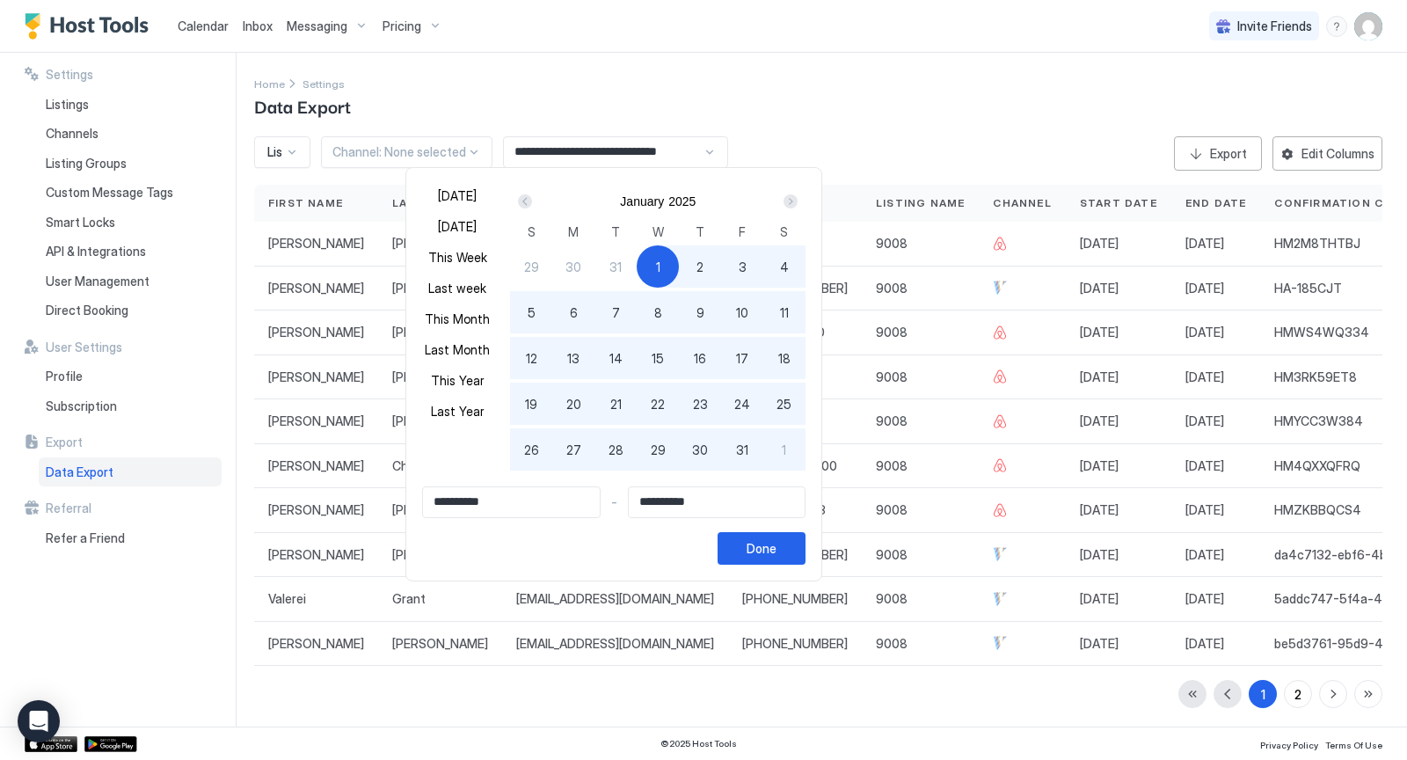
click at [521, 200] on div "Prev" at bounding box center [525, 201] width 14 height 14
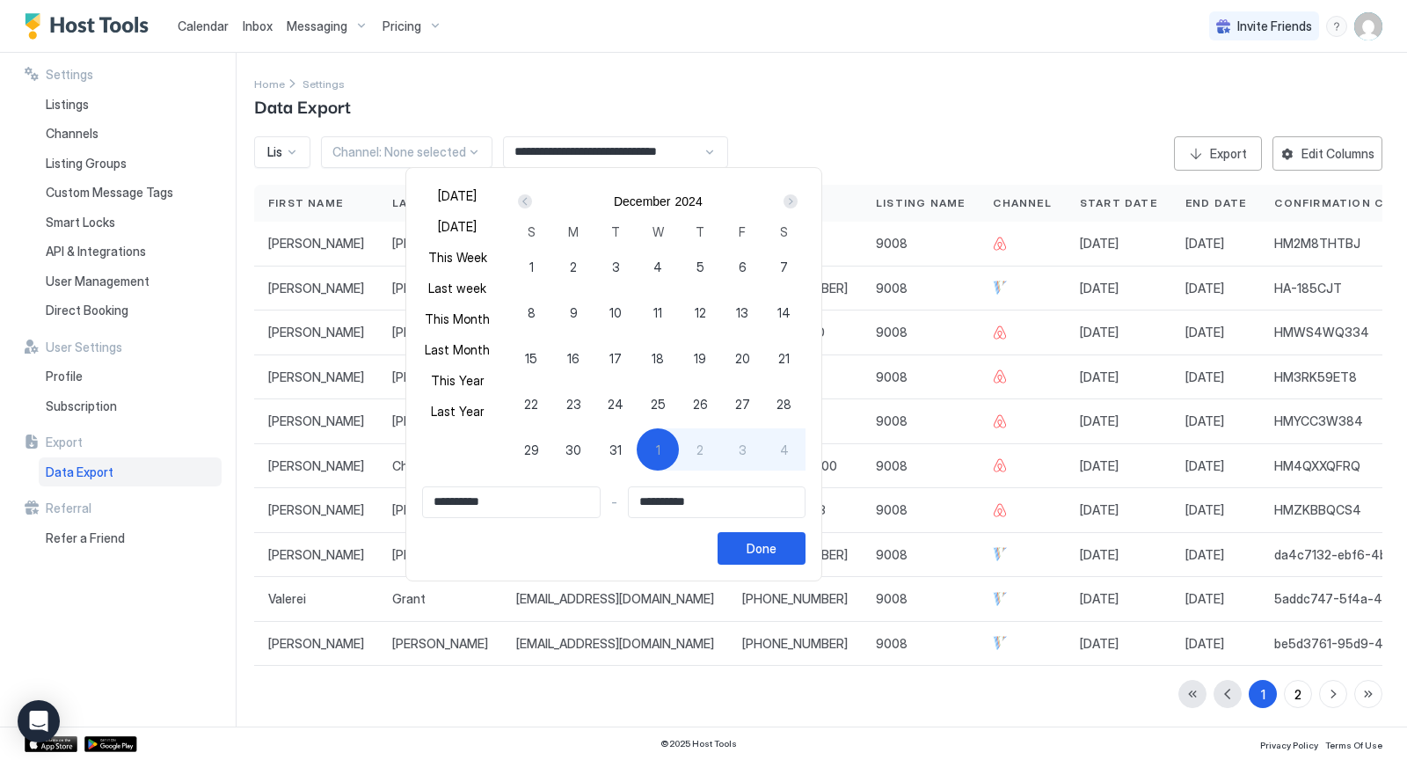
click at [521, 200] on div "Prev" at bounding box center [525, 201] width 14 height 14
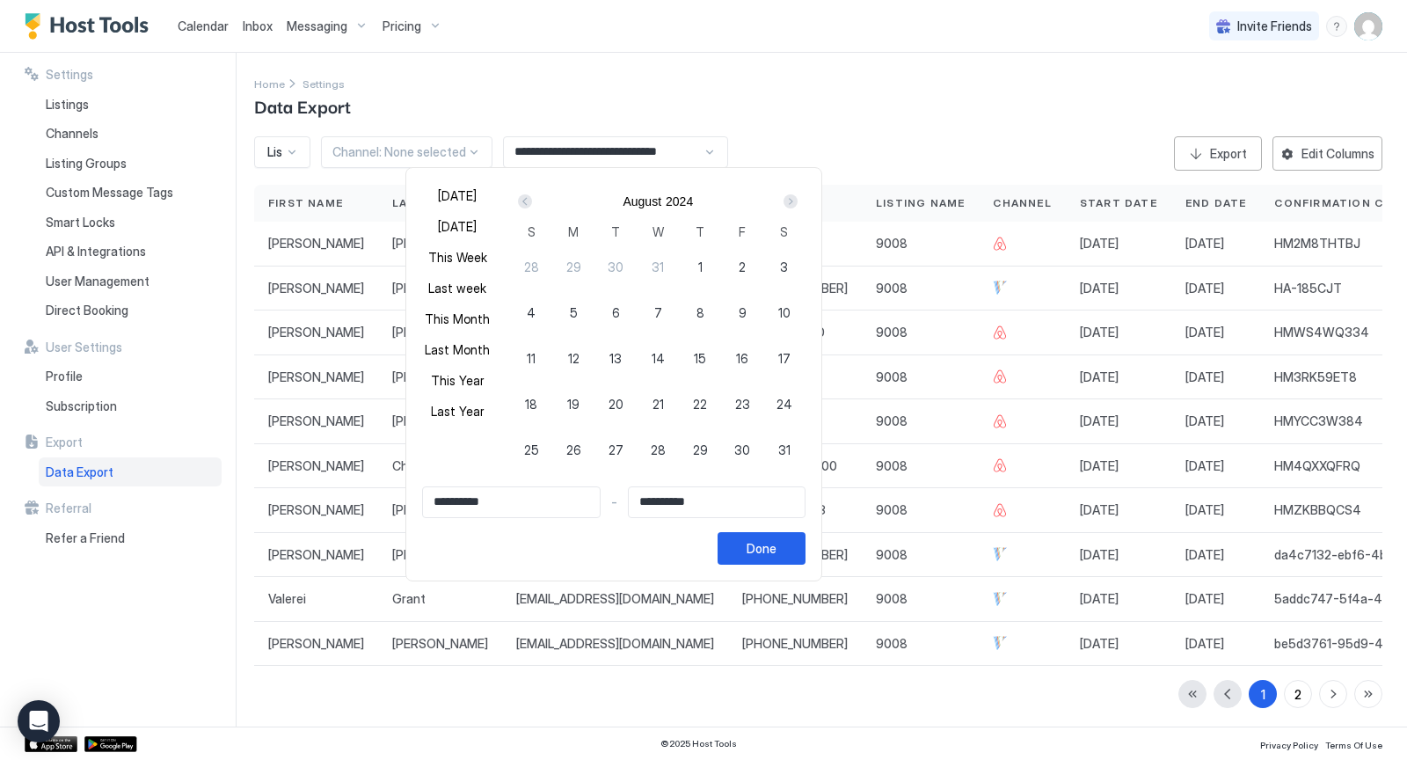
click at [521, 200] on div "Prev" at bounding box center [525, 201] width 14 height 14
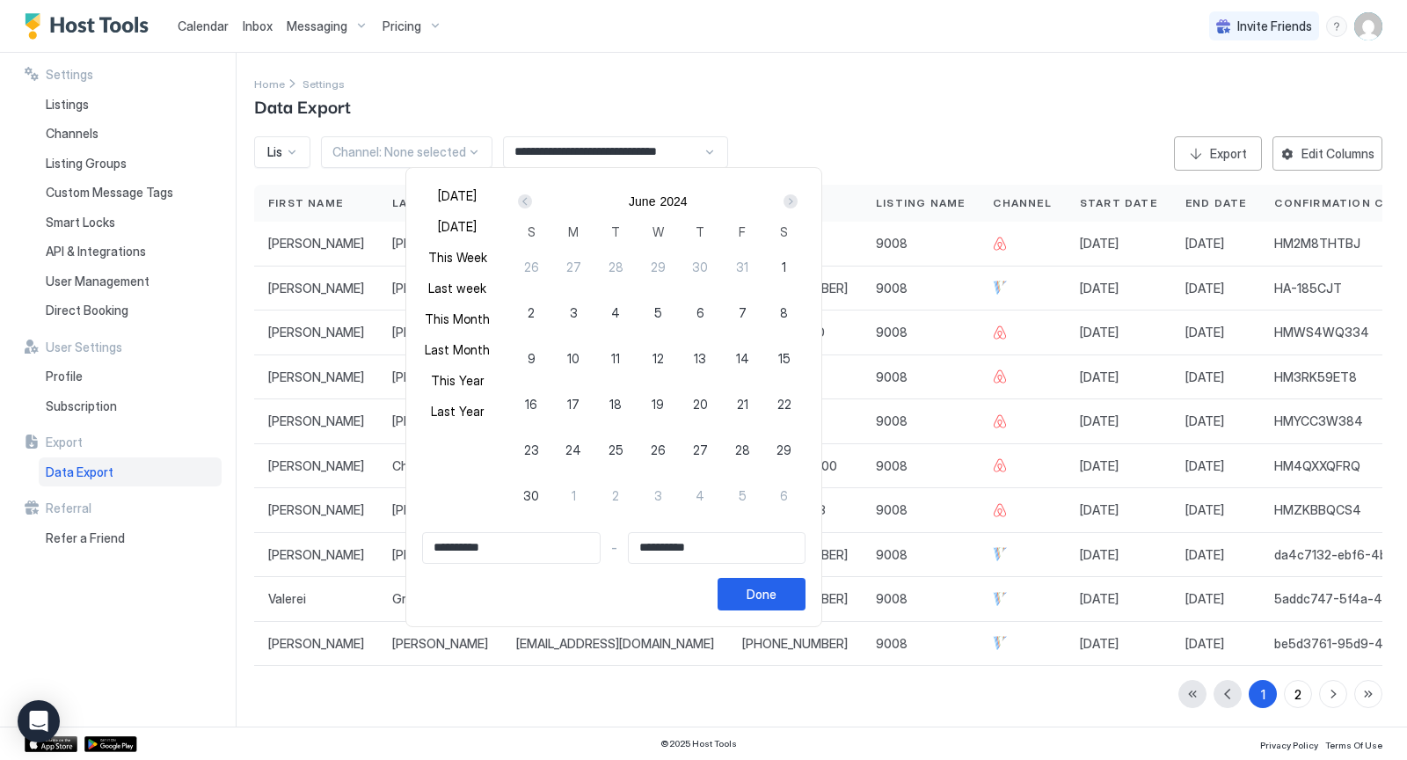
click at [521, 200] on div "Prev" at bounding box center [525, 201] width 14 height 14
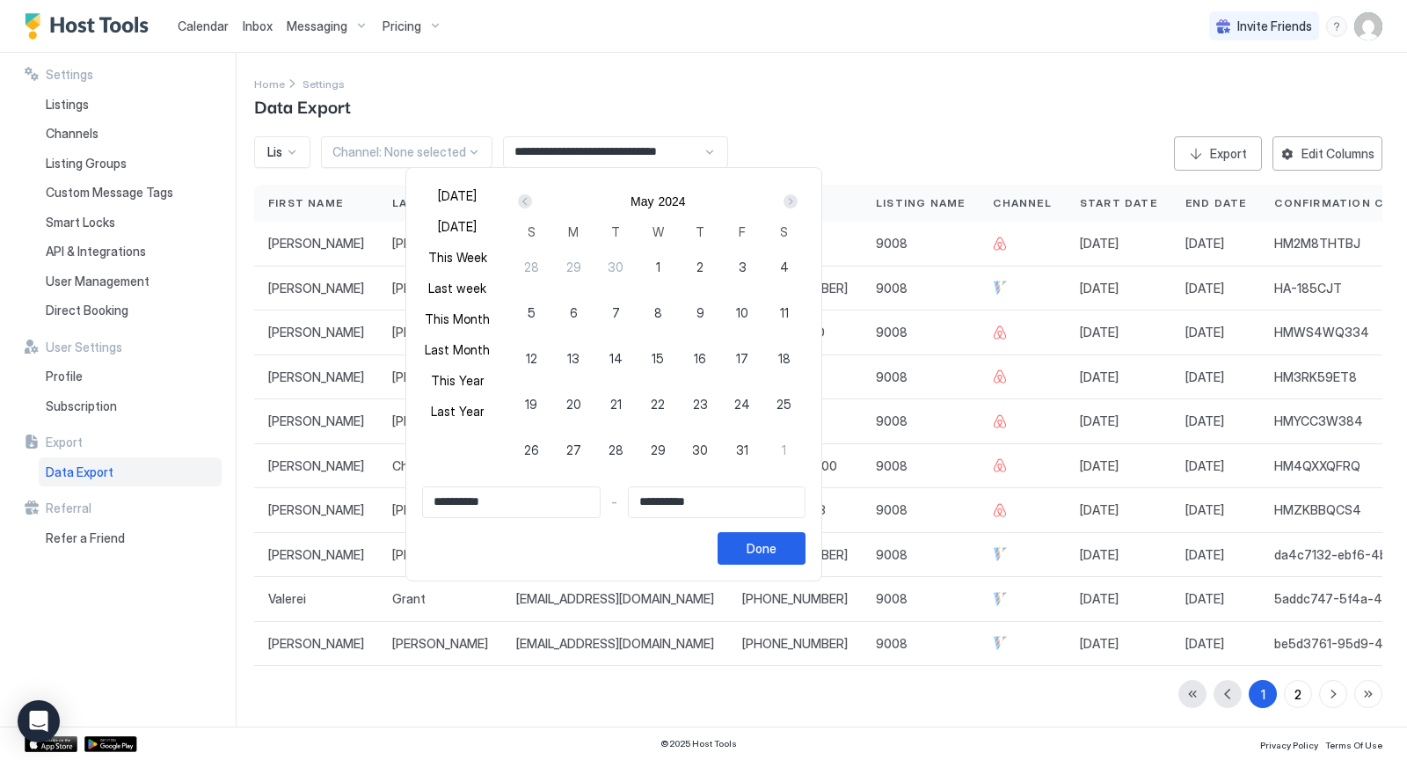
click at [521, 200] on div "Prev" at bounding box center [525, 201] width 14 height 14
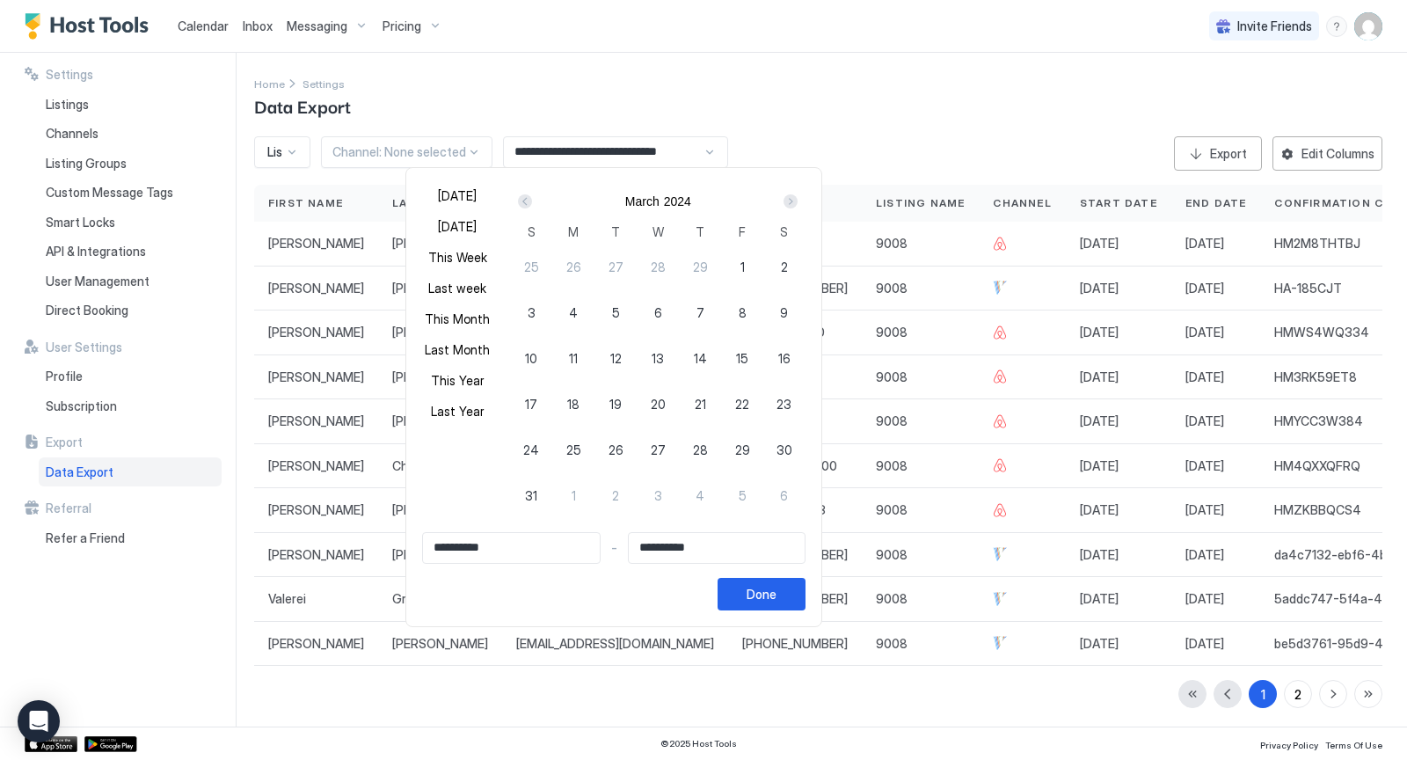
click at [521, 200] on div "Prev" at bounding box center [525, 201] width 14 height 14
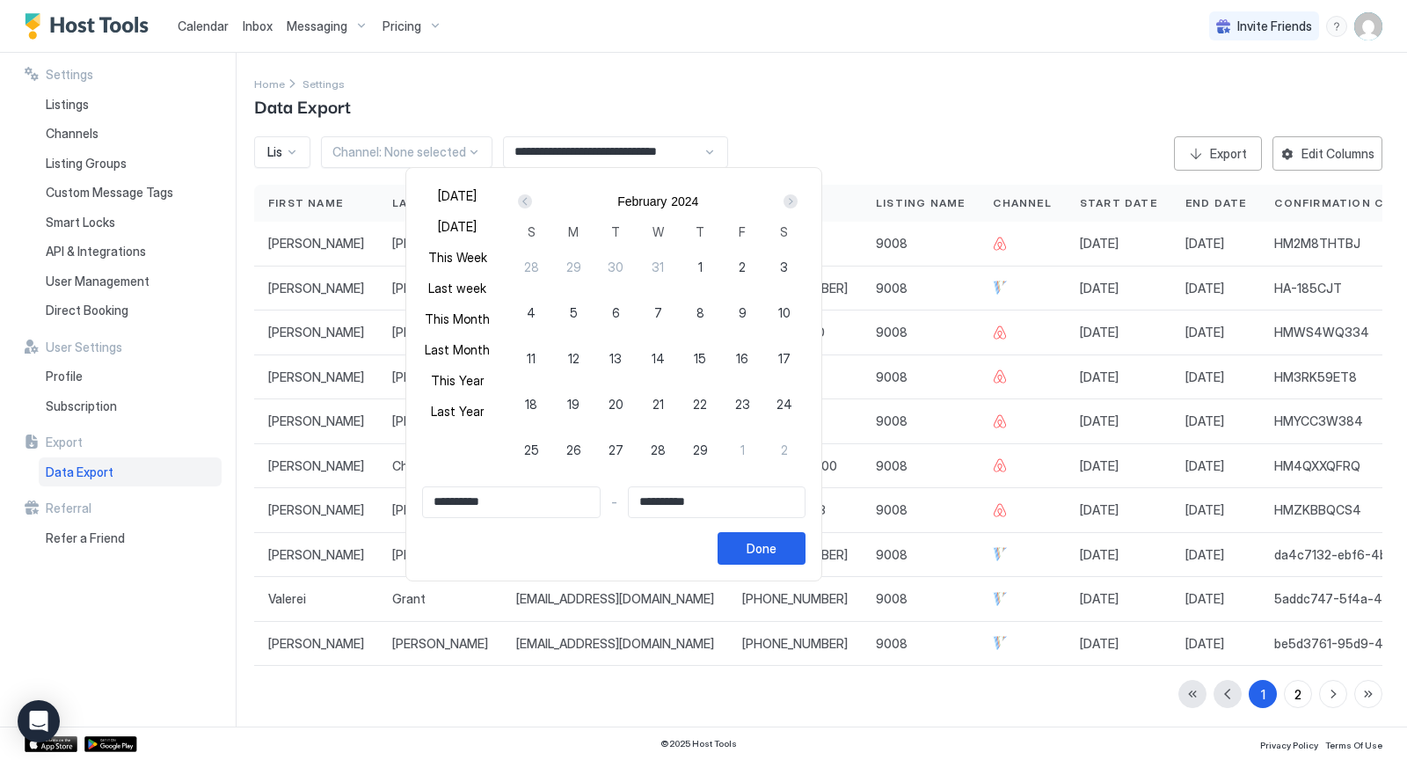
click at [521, 200] on div "Prev" at bounding box center [525, 201] width 14 height 14
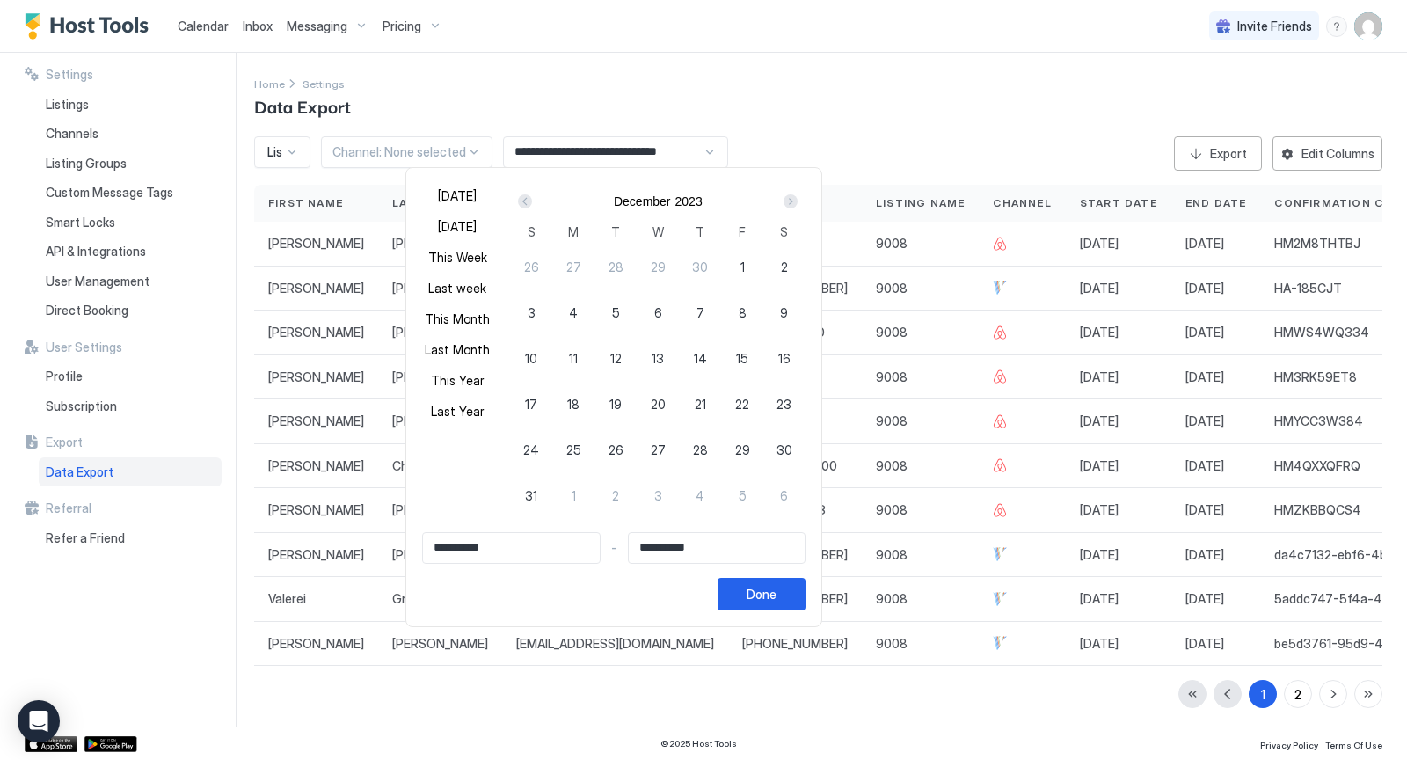
click at [521, 200] on div "Prev" at bounding box center [525, 201] width 14 height 14
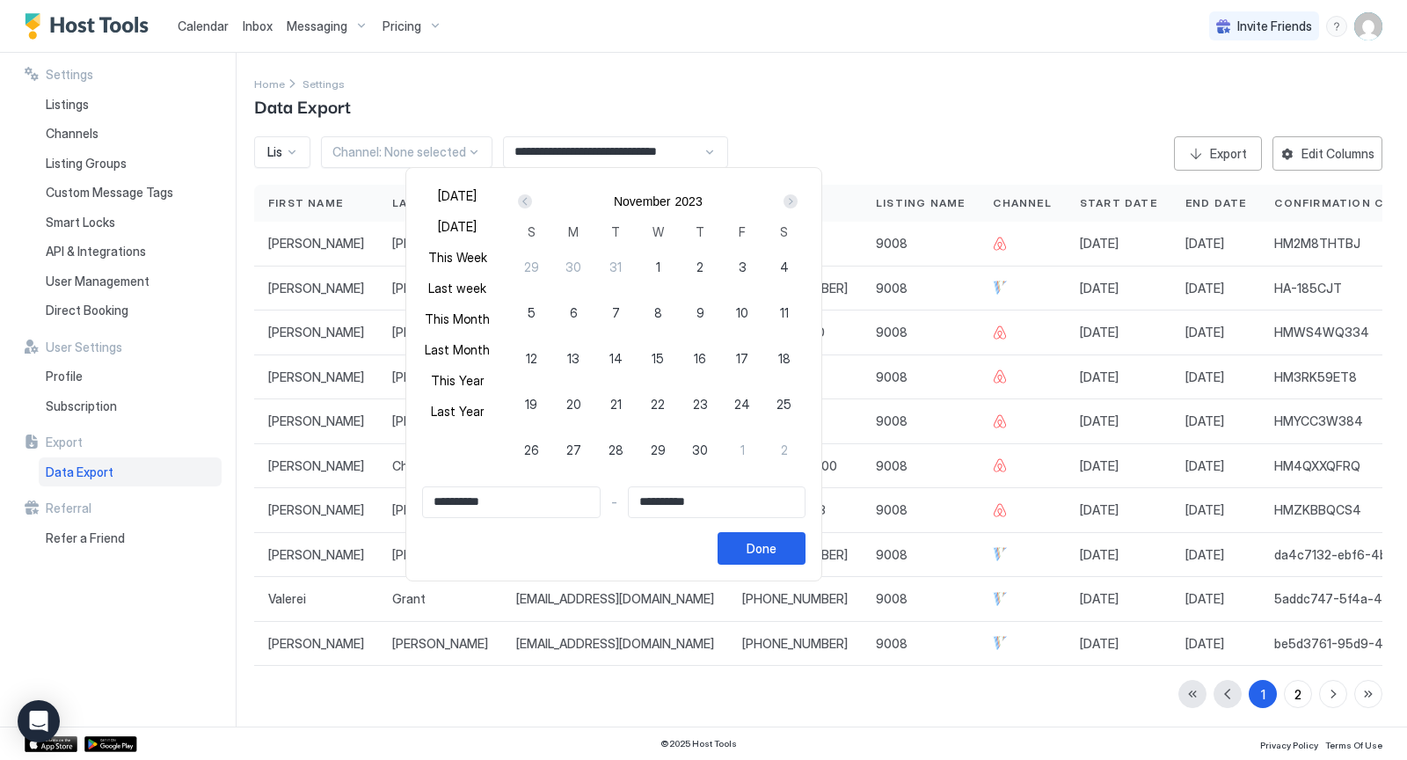
click at [521, 200] on div "Prev" at bounding box center [525, 201] width 14 height 14
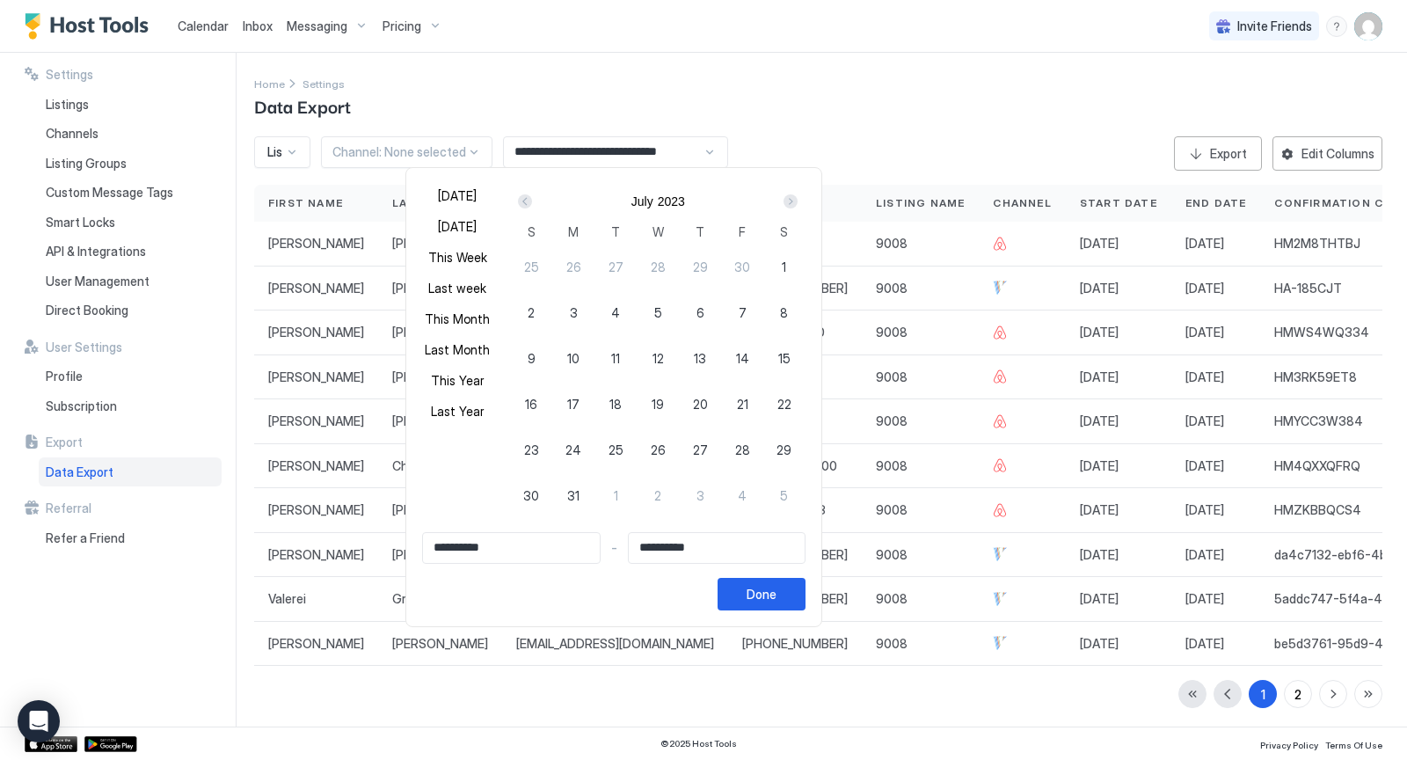
click at [521, 200] on div "Prev" at bounding box center [525, 201] width 14 height 14
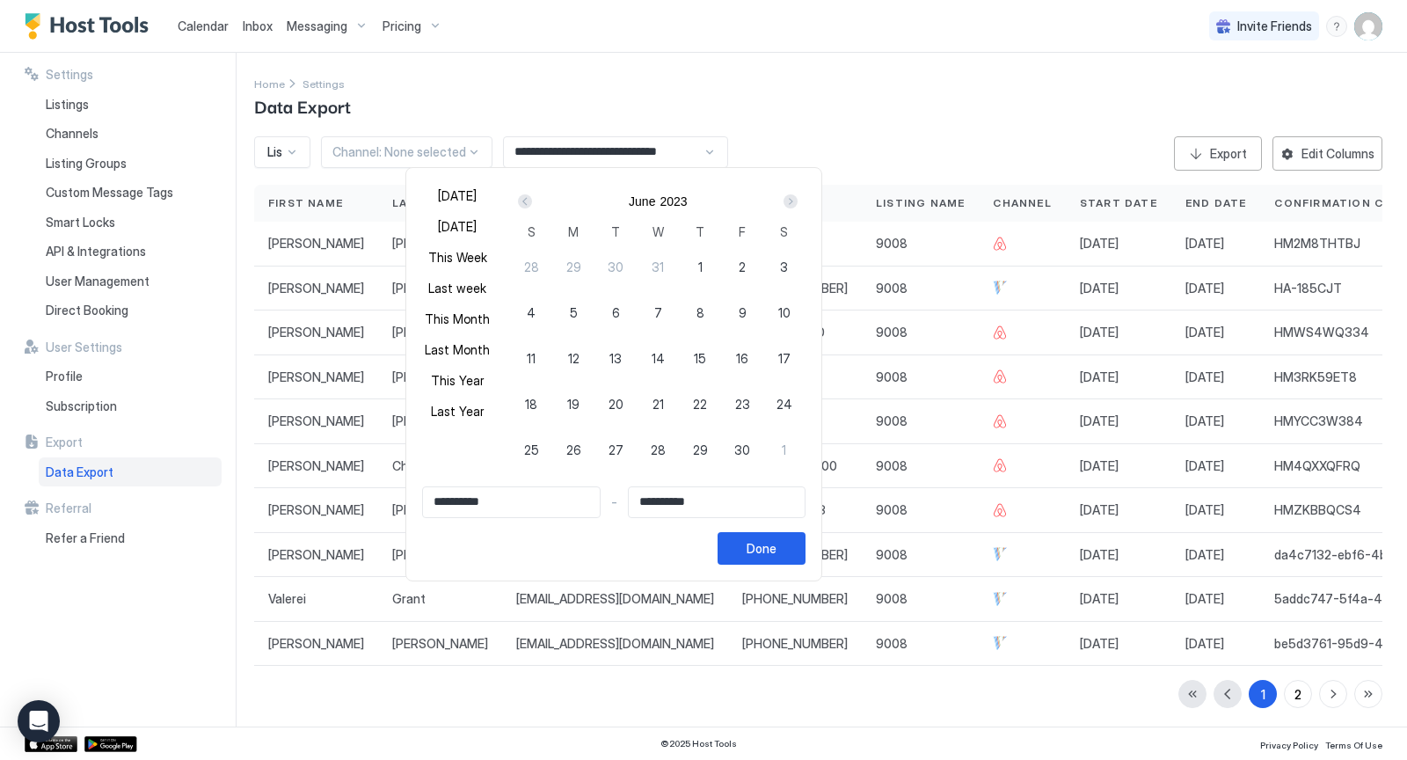
click at [521, 200] on div "Prev" at bounding box center [525, 201] width 14 height 14
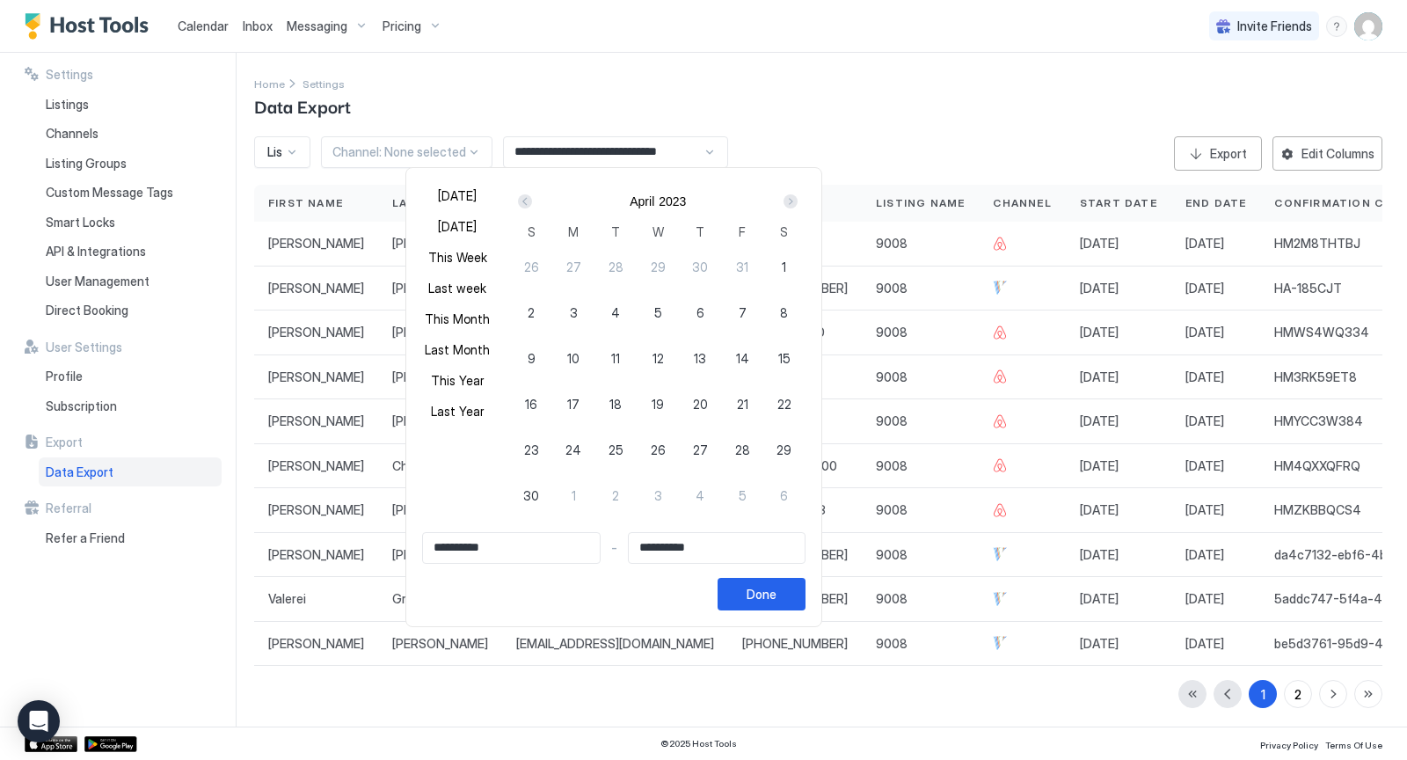
click at [521, 200] on div "Prev" at bounding box center [525, 201] width 14 height 14
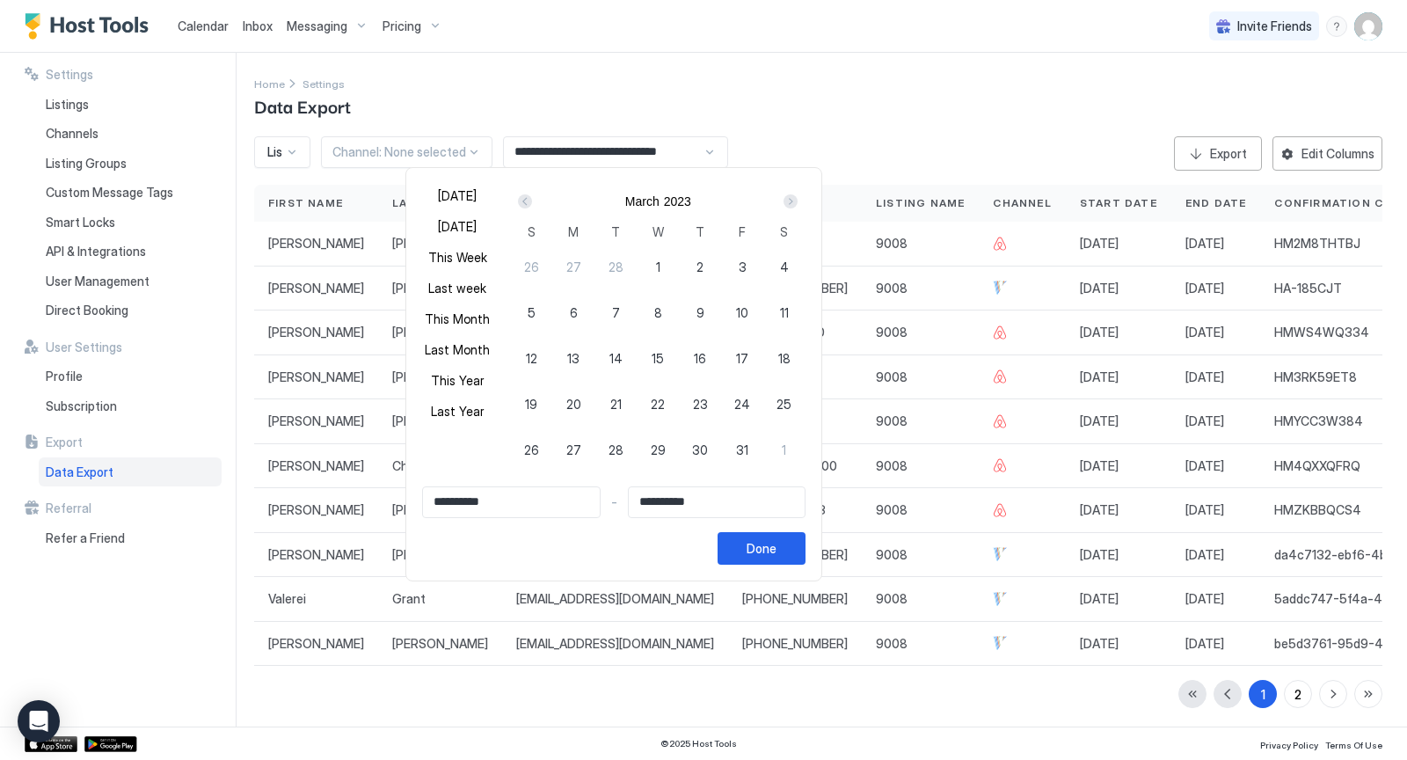
click at [521, 200] on div "Prev" at bounding box center [525, 201] width 14 height 14
click at [747, 543] on div "Done" at bounding box center [762, 548] width 30 height 18
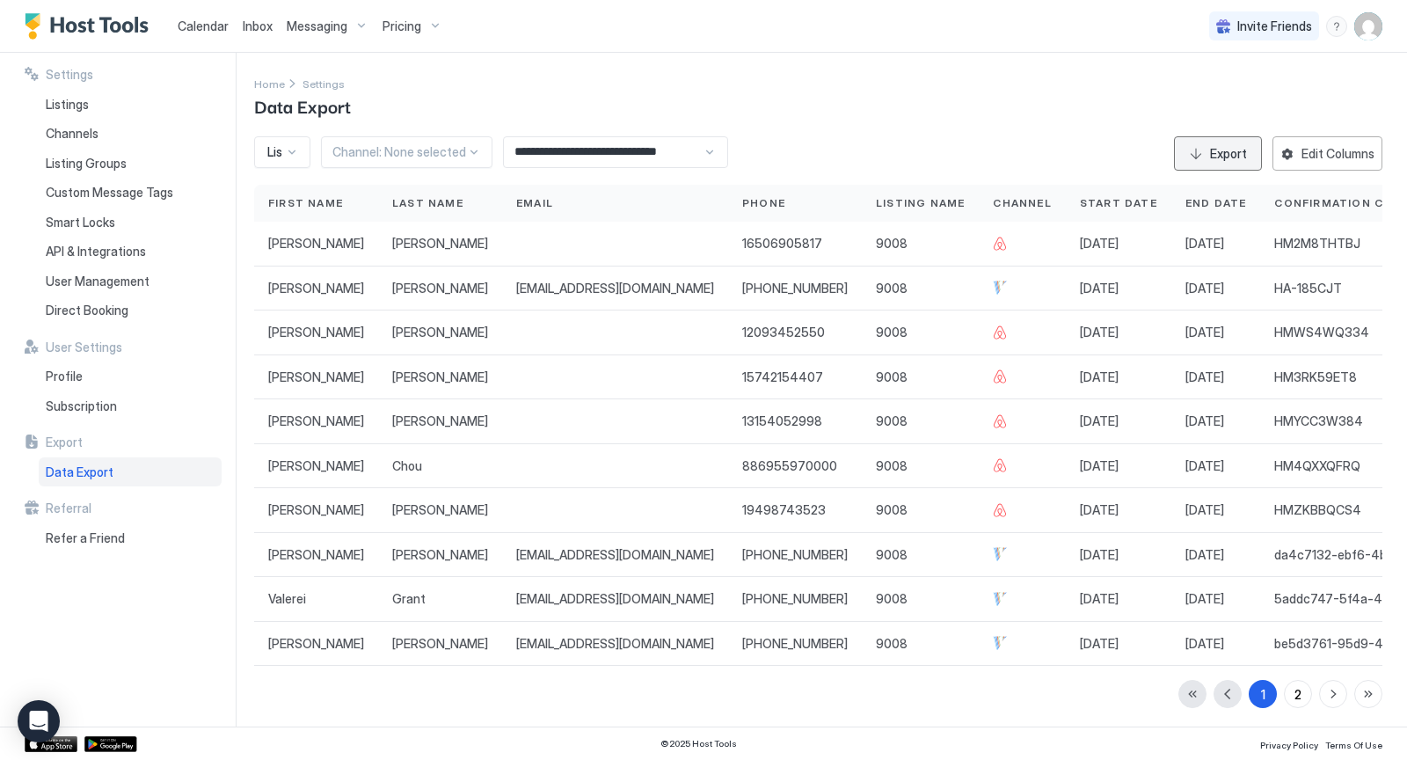
click at [1221, 159] on div "Export" at bounding box center [1228, 153] width 37 height 18
click at [614, 149] on input "**********" at bounding box center [603, 152] width 199 height 30
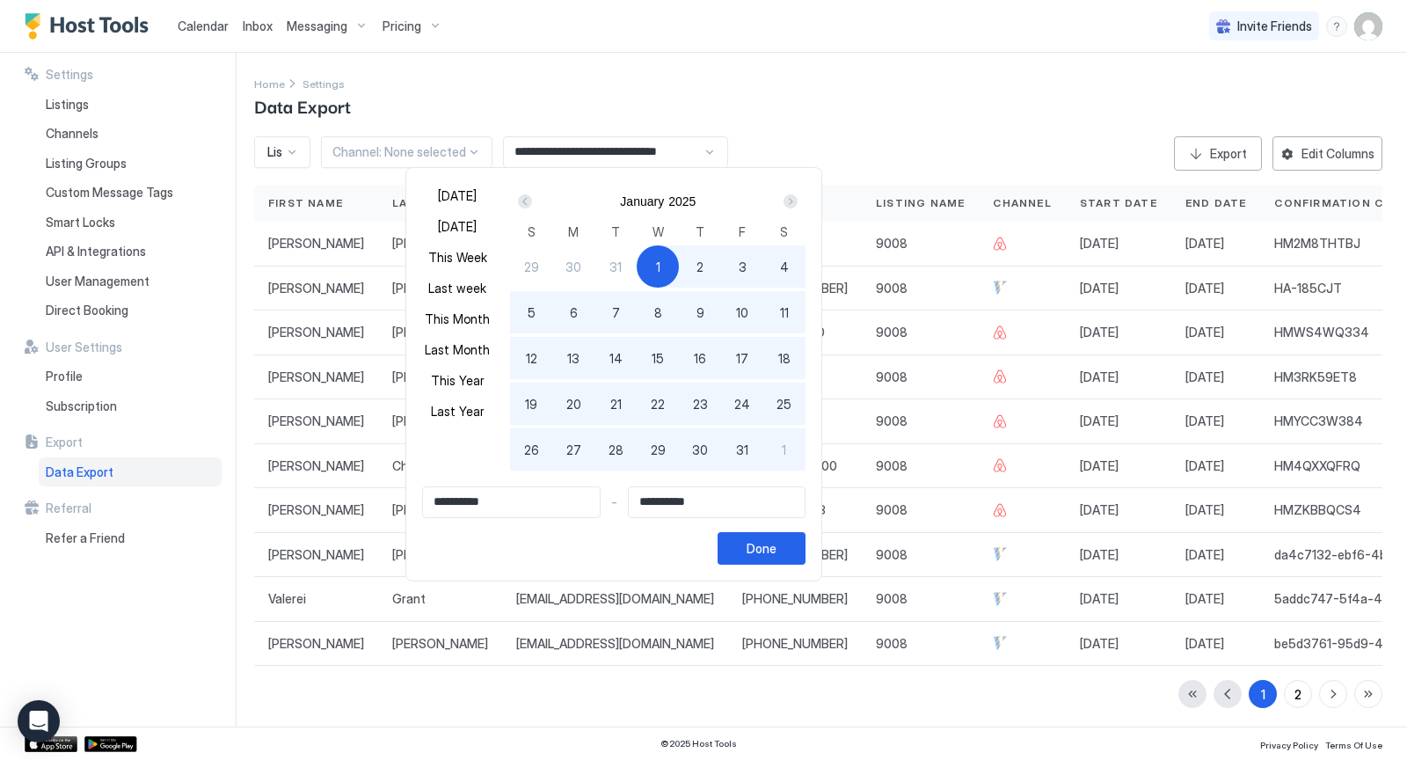
click at [523, 201] on div "Prev" at bounding box center [525, 201] width 14 height 14
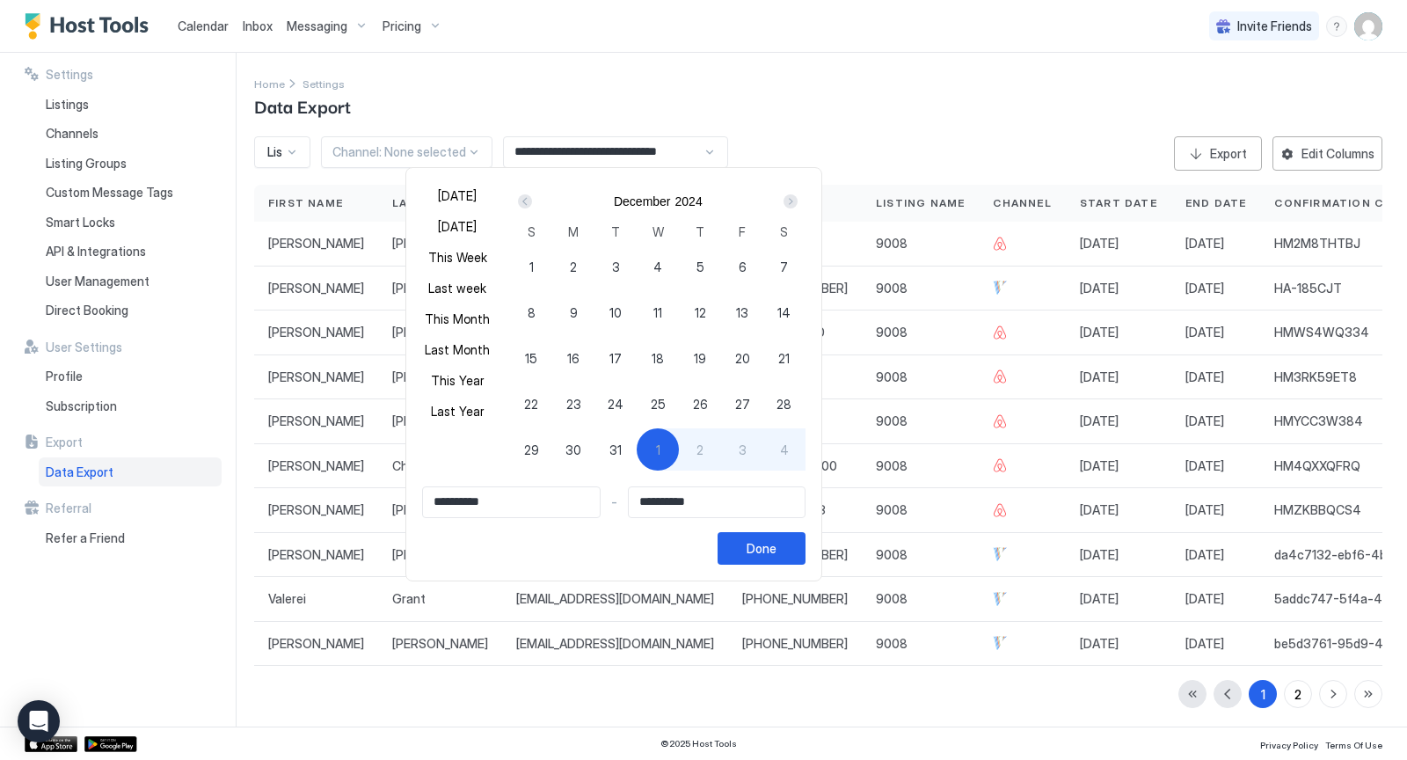
click at [523, 201] on div "Prev" at bounding box center [525, 201] width 14 height 14
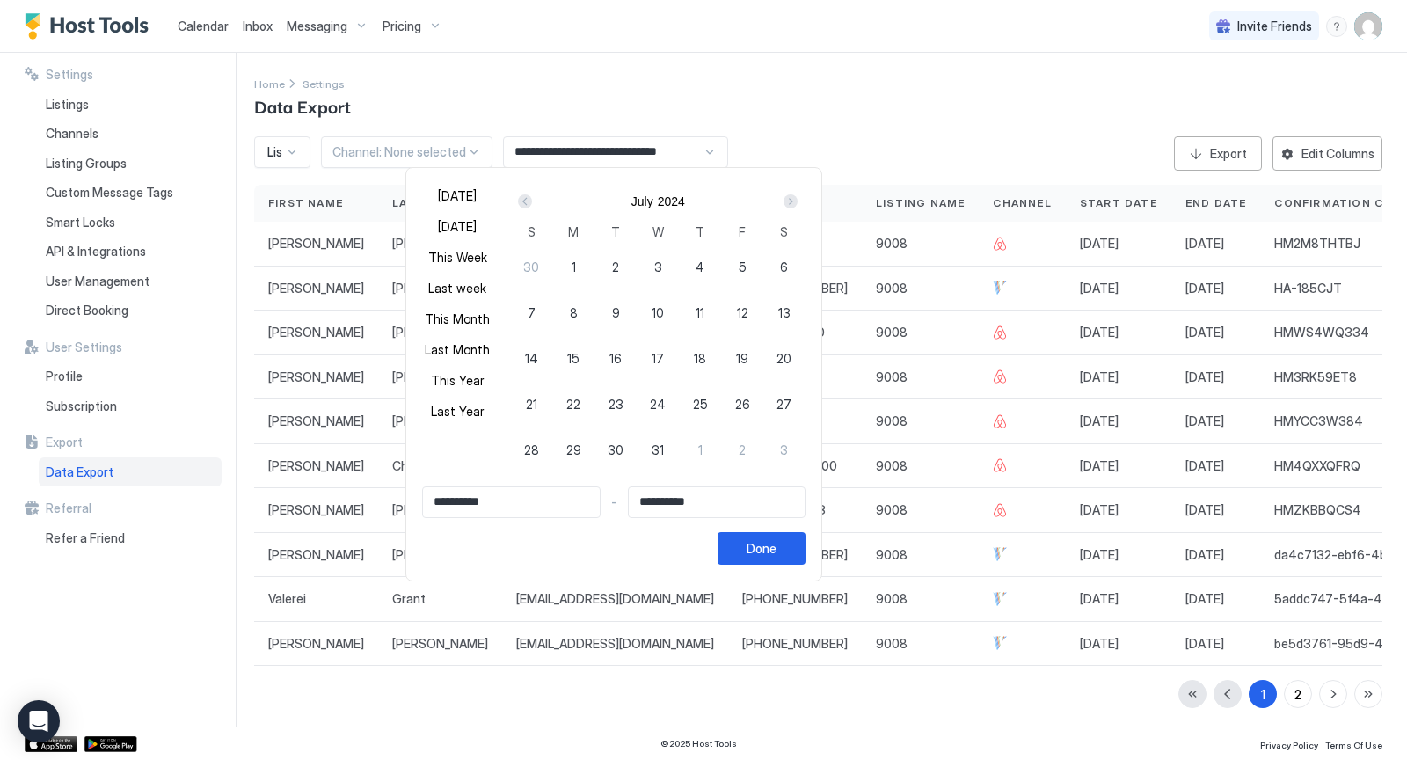
click at [523, 201] on div "Prev" at bounding box center [525, 201] width 14 height 14
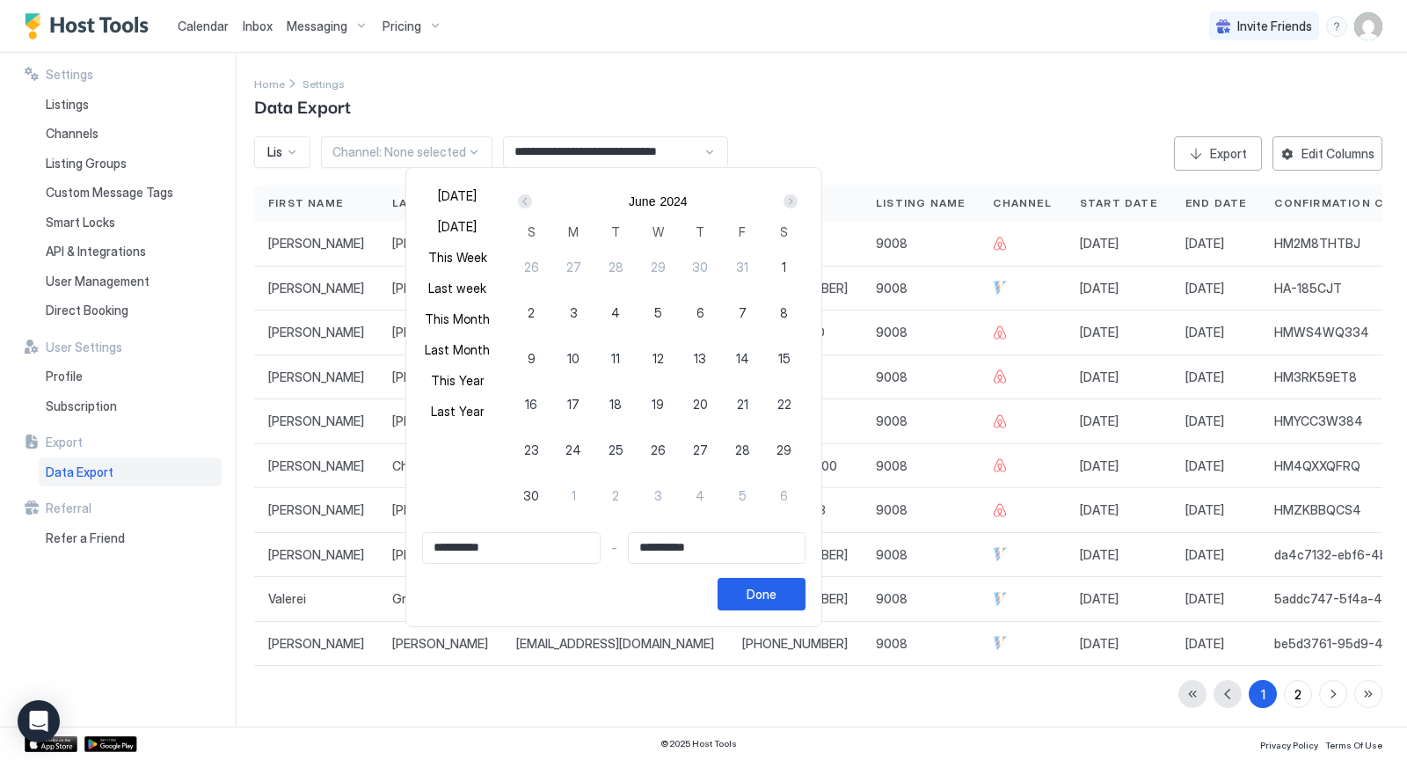
click at [523, 201] on div "Prev" at bounding box center [525, 201] width 14 height 14
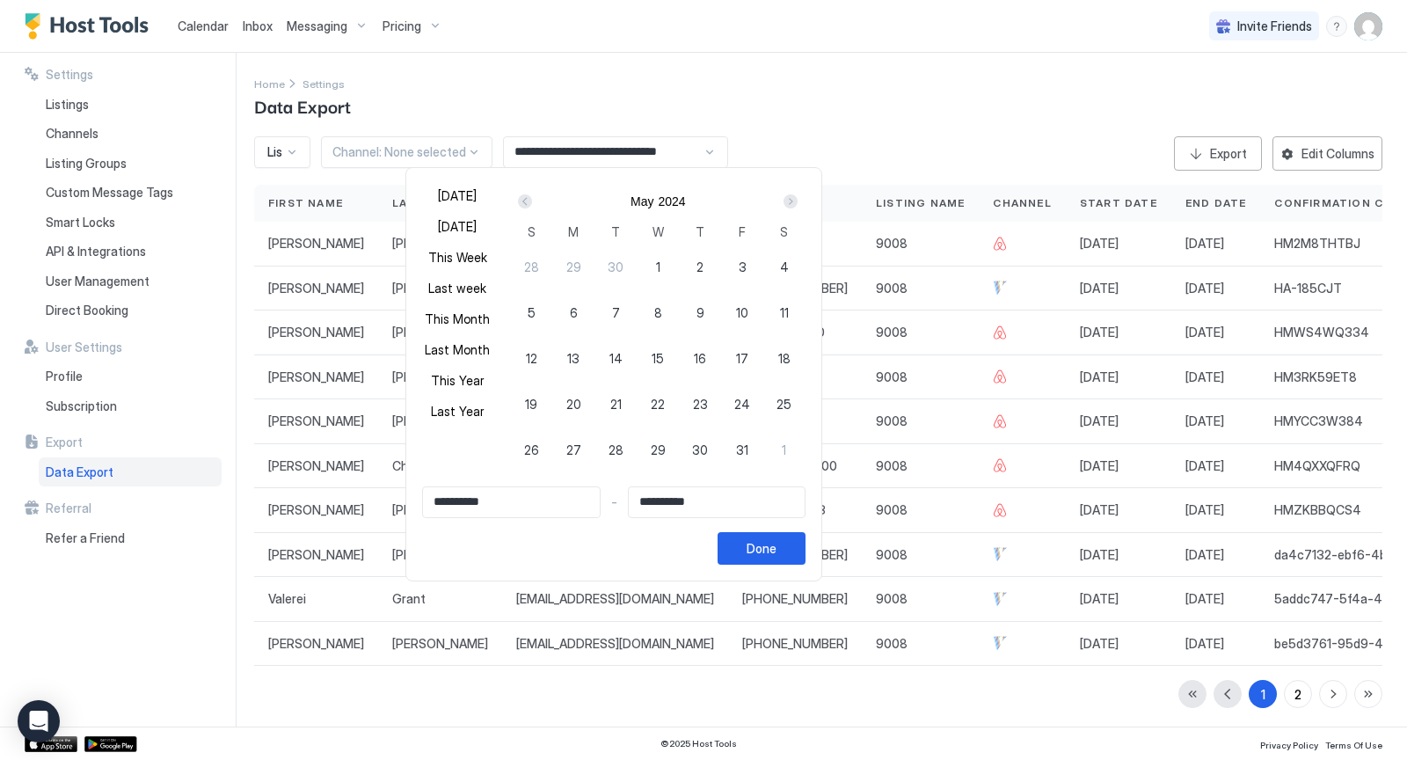
click at [523, 201] on div "Prev" at bounding box center [525, 201] width 14 height 14
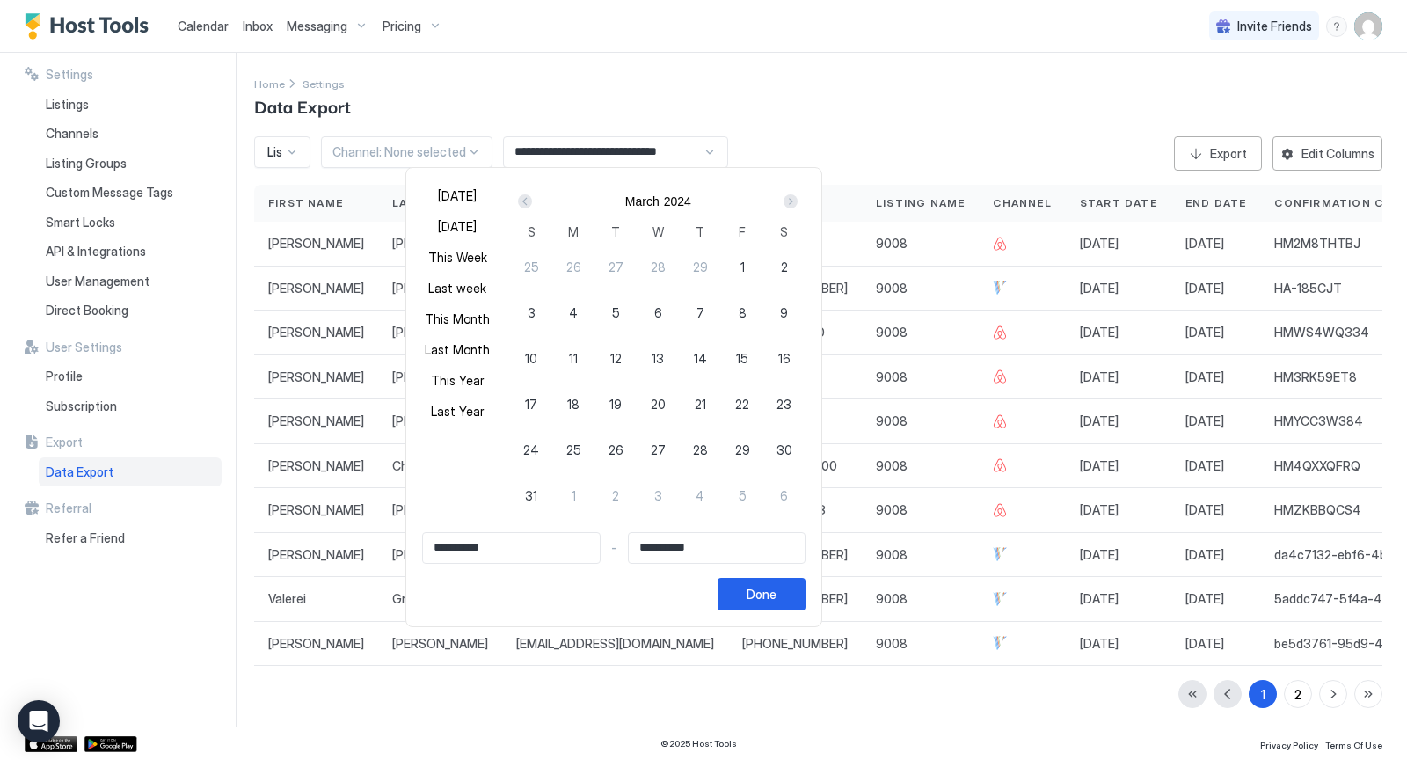
click at [523, 201] on div "Prev" at bounding box center [525, 201] width 14 height 14
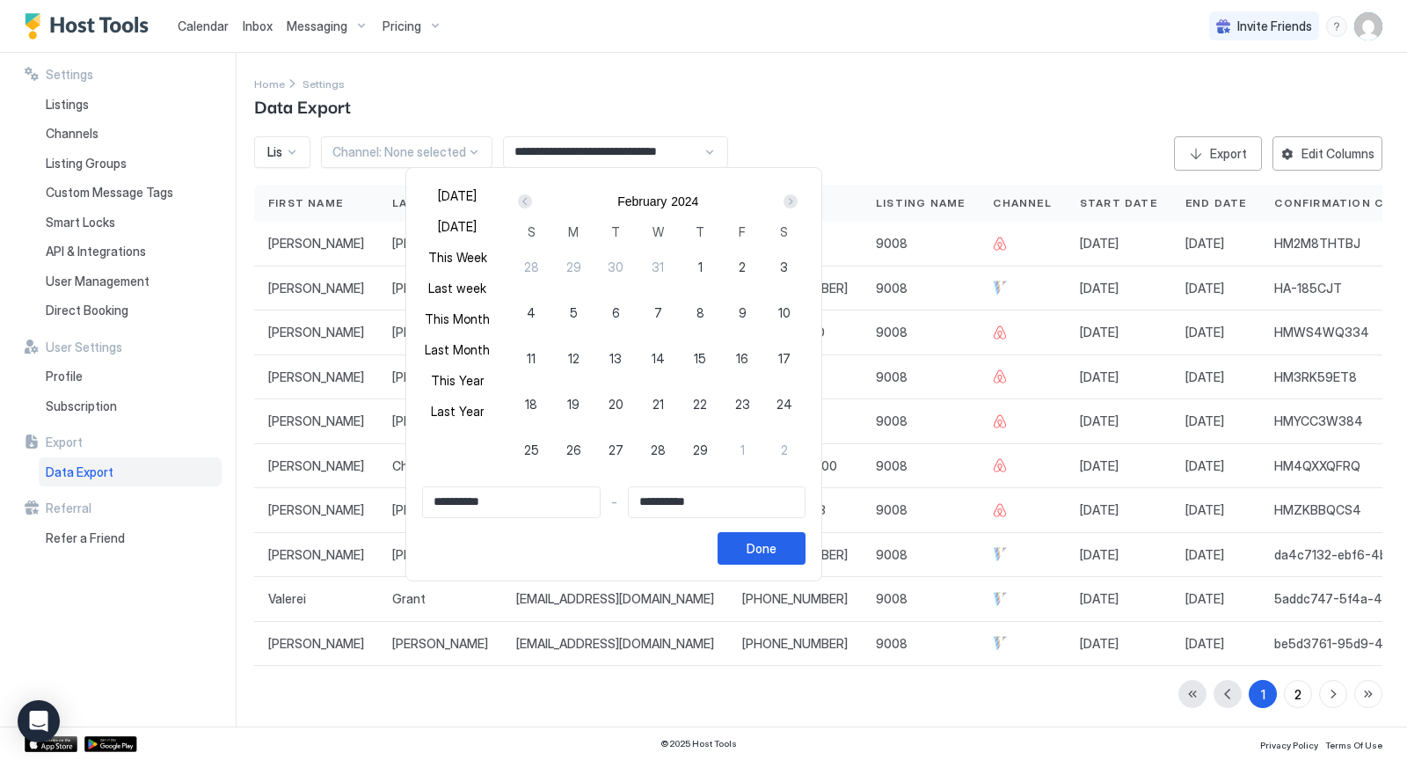
click at [523, 201] on div "Prev" at bounding box center [525, 201] width 14 height 14
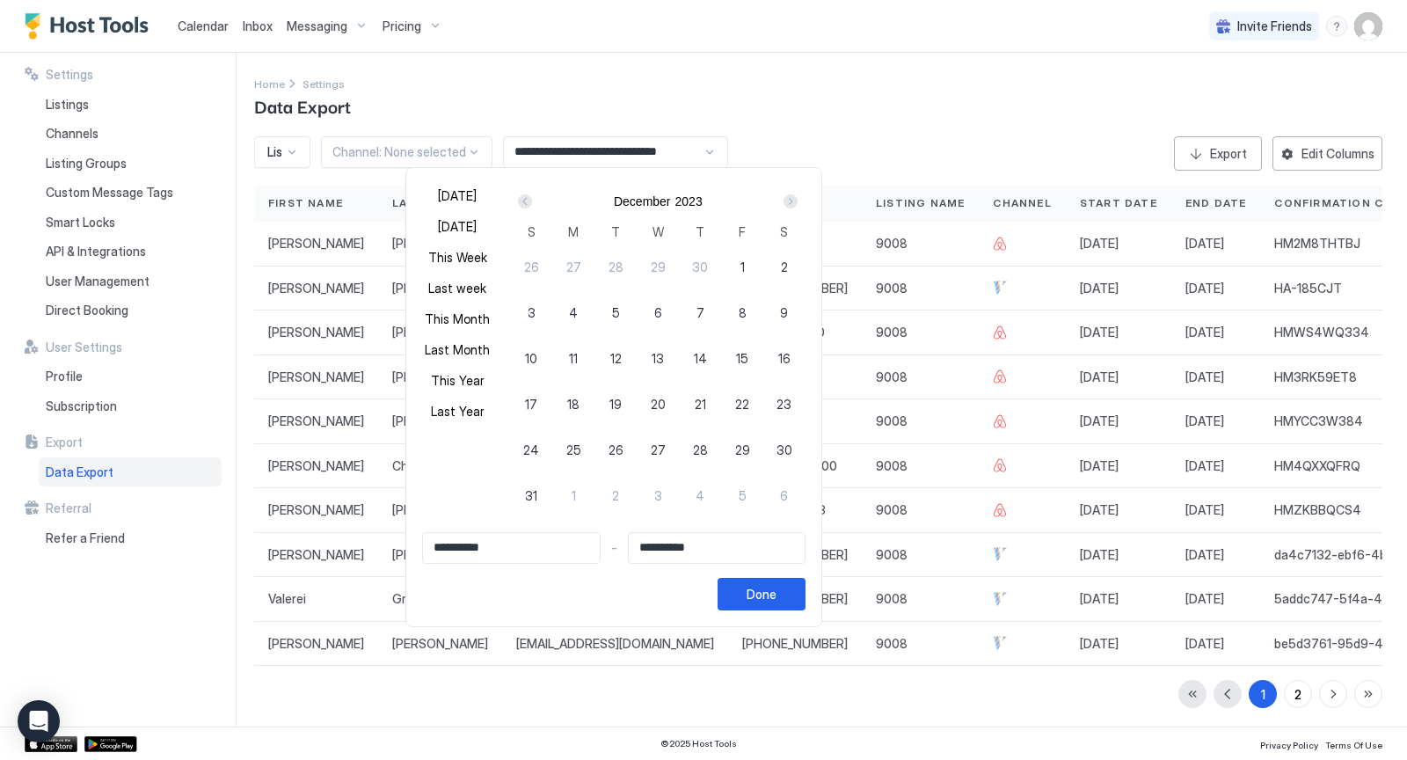
click at [523, 201] on div "Prev" at bounding box center [525, 201] width 14 height 14
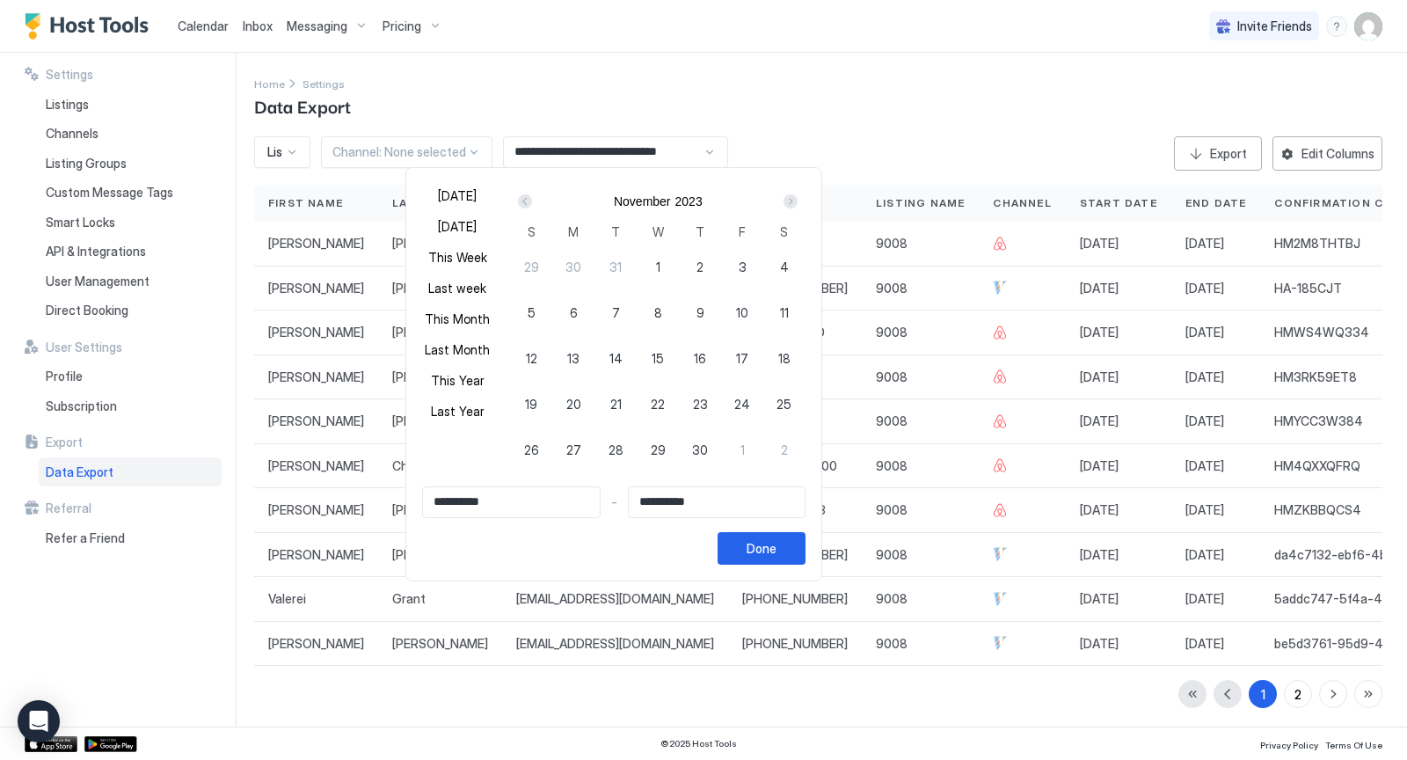
click at [523, 201] on div "Prev" at bounding box center [525, 201] width 14 height 14
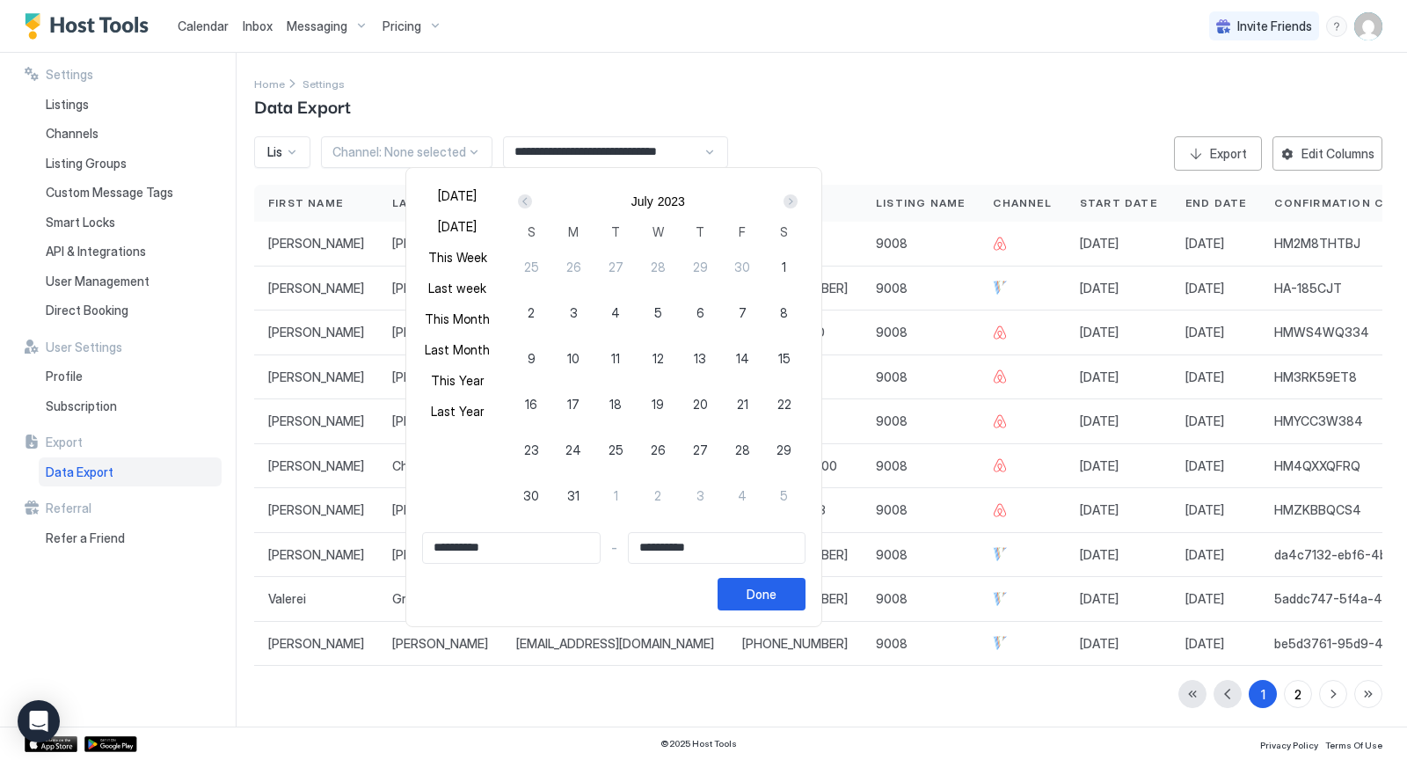
click at [523, 201] on div "Prev" at bounding box center [525, 201] width 14 height 14
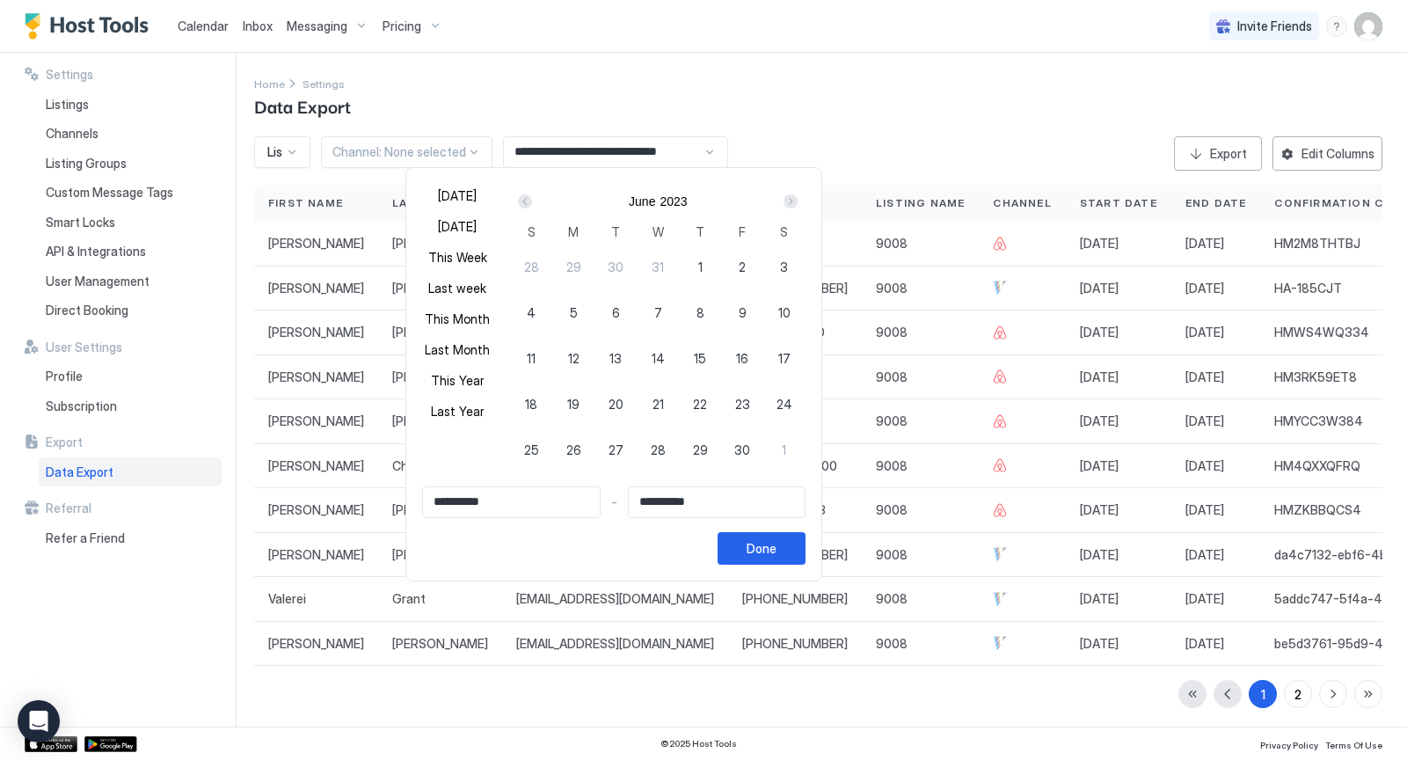
click at [523, 201] on div "Prev" at bounding box center [525, 201] width 14 height 14
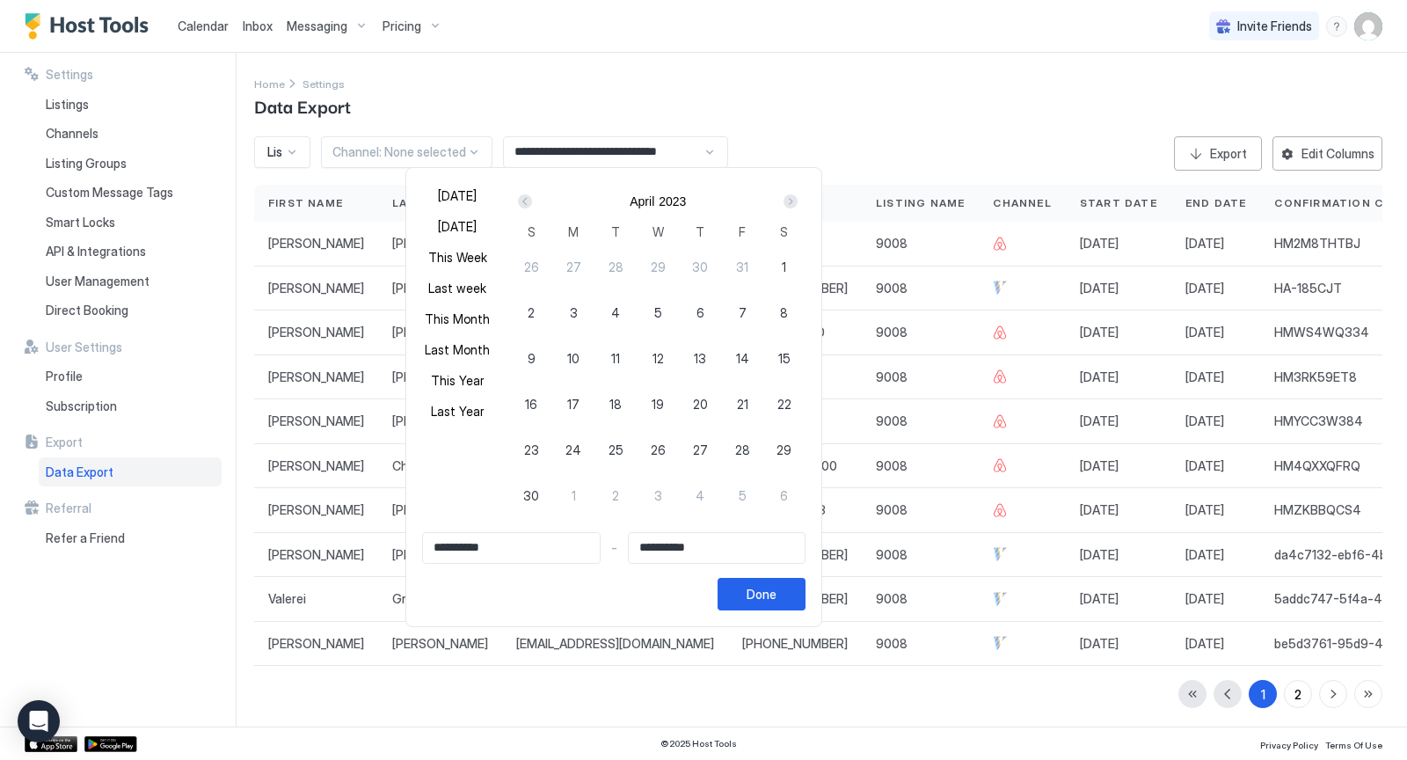
click at [523, 201] on div "Prev" at bounding box center [525, 201] width 14 height 14
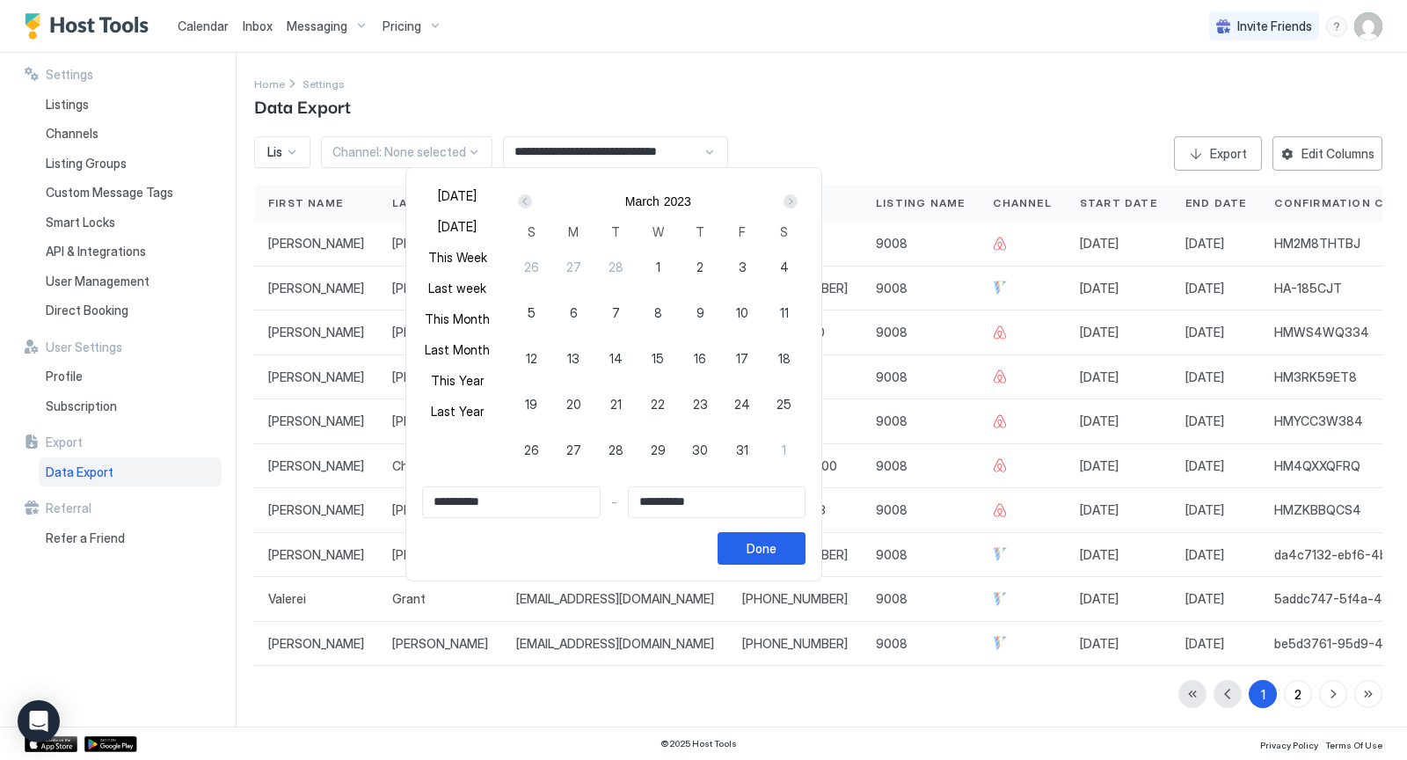
click at [523, 201] on div "Prev" at bounding box center [525, 201] width 14 height 14
click at [773, 544] on button "Done" at bounding box center [762, 548] width 88 height 33
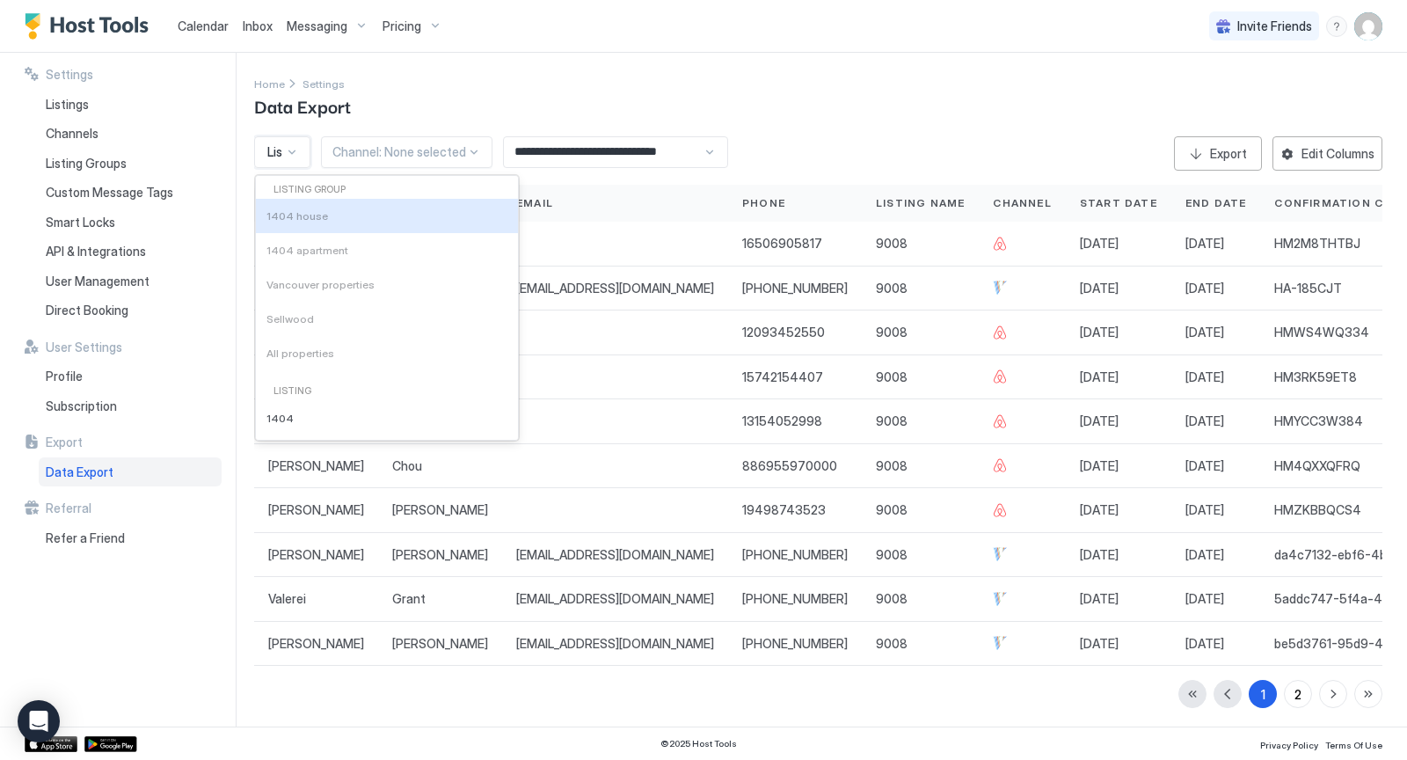
click at [295, 152] on div at bounding box center [292, 152] width 14 height 14
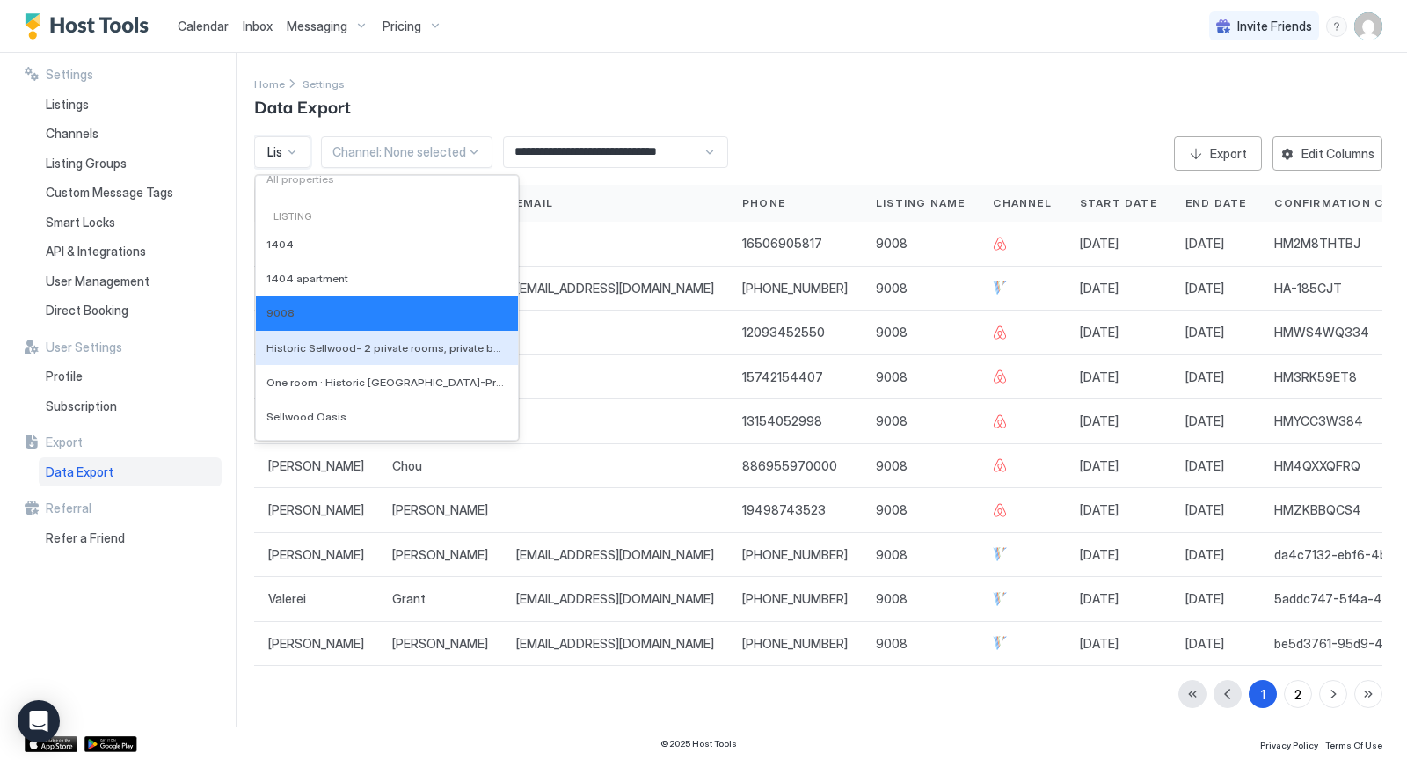
scroll to position [174, 0]
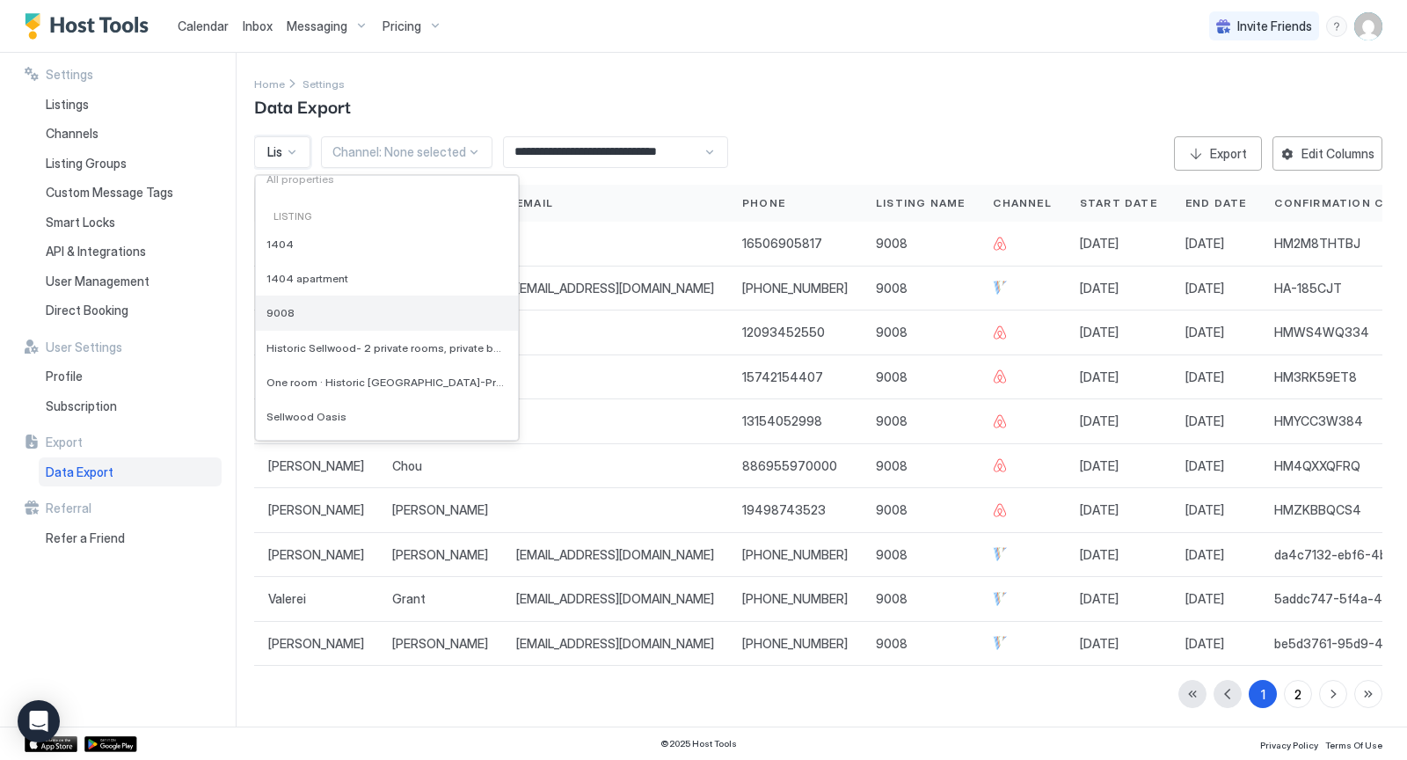
click at [291, 313] on span "9008" at bounding box center [280, 312] width 28 height 13
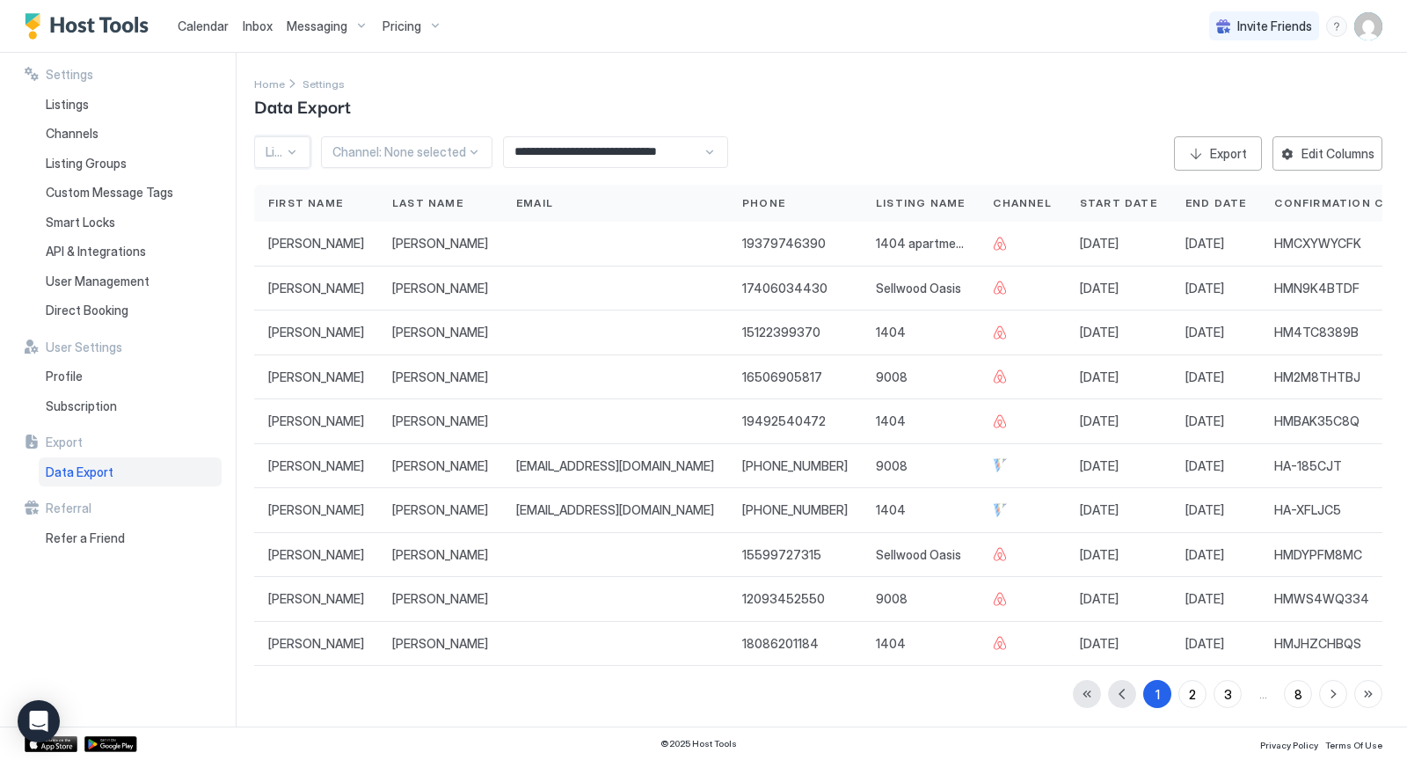
click at [298, 157] on div at bounding box center [292, 152] width 14 height 14
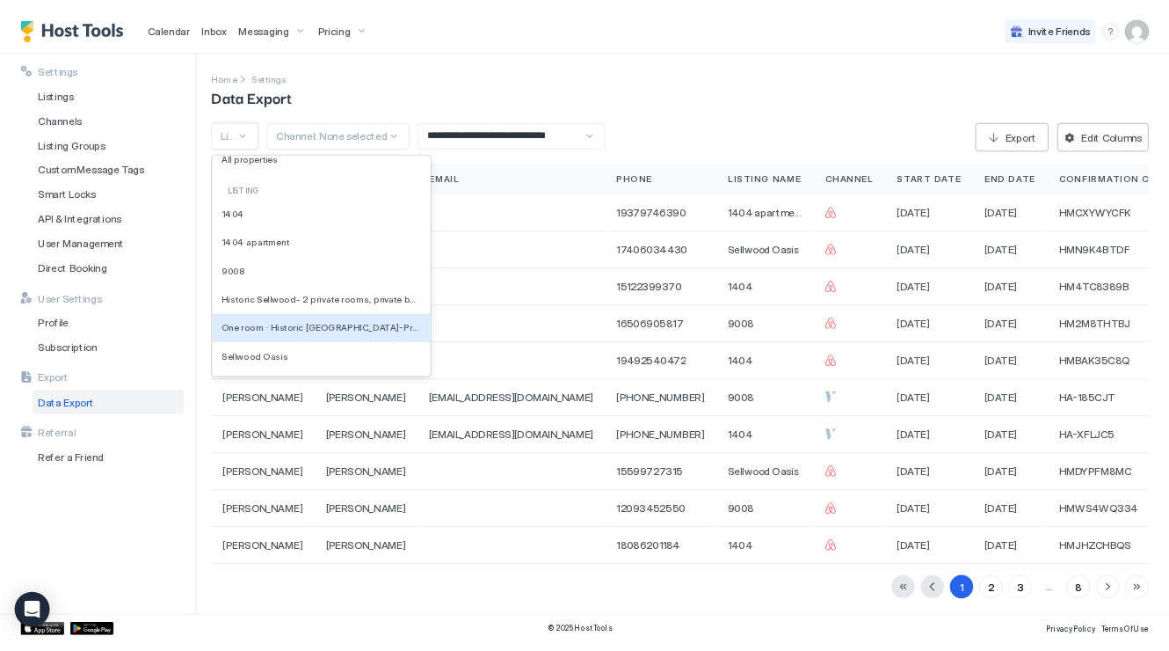
scroll to position [173, 0]
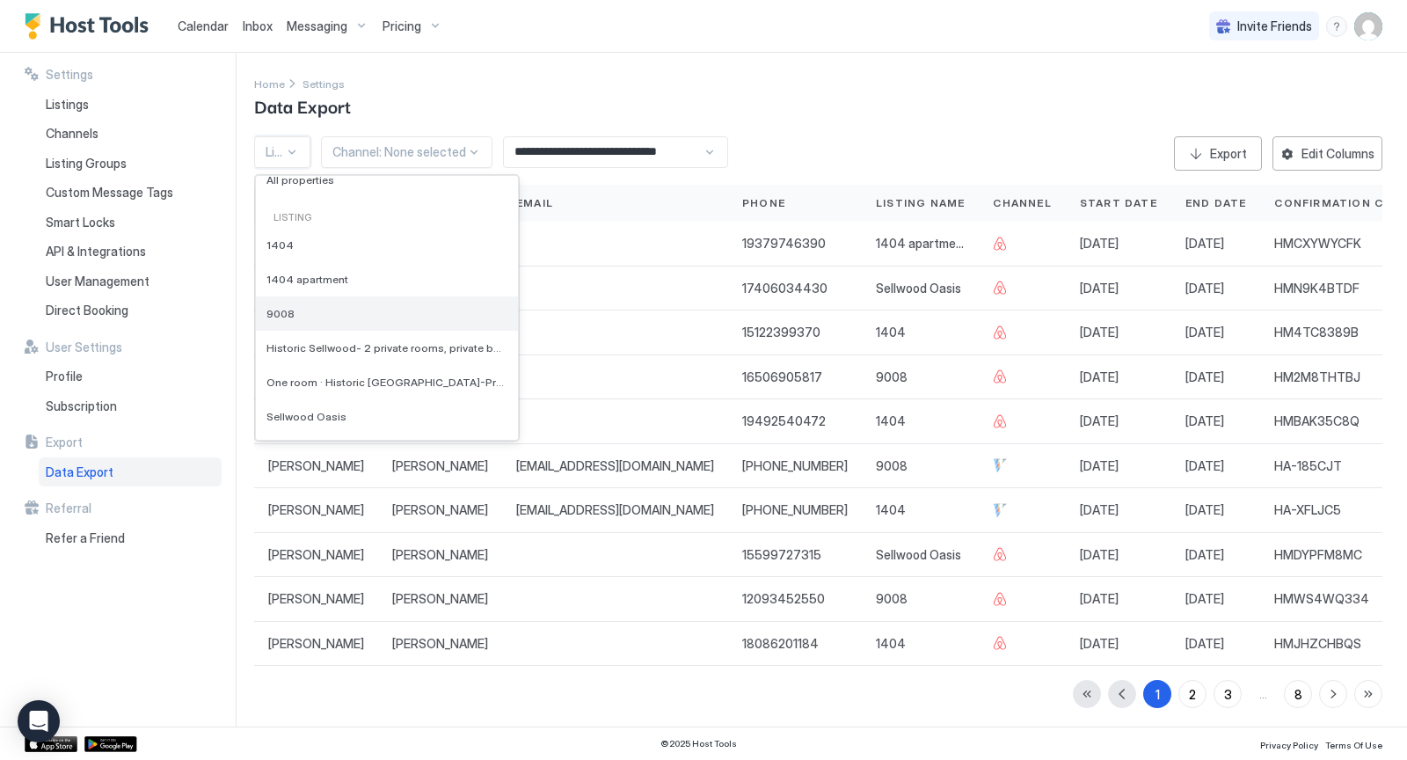
click at [295, 309] on div "9008" at bounding box center [386, 313] width 241 height 13
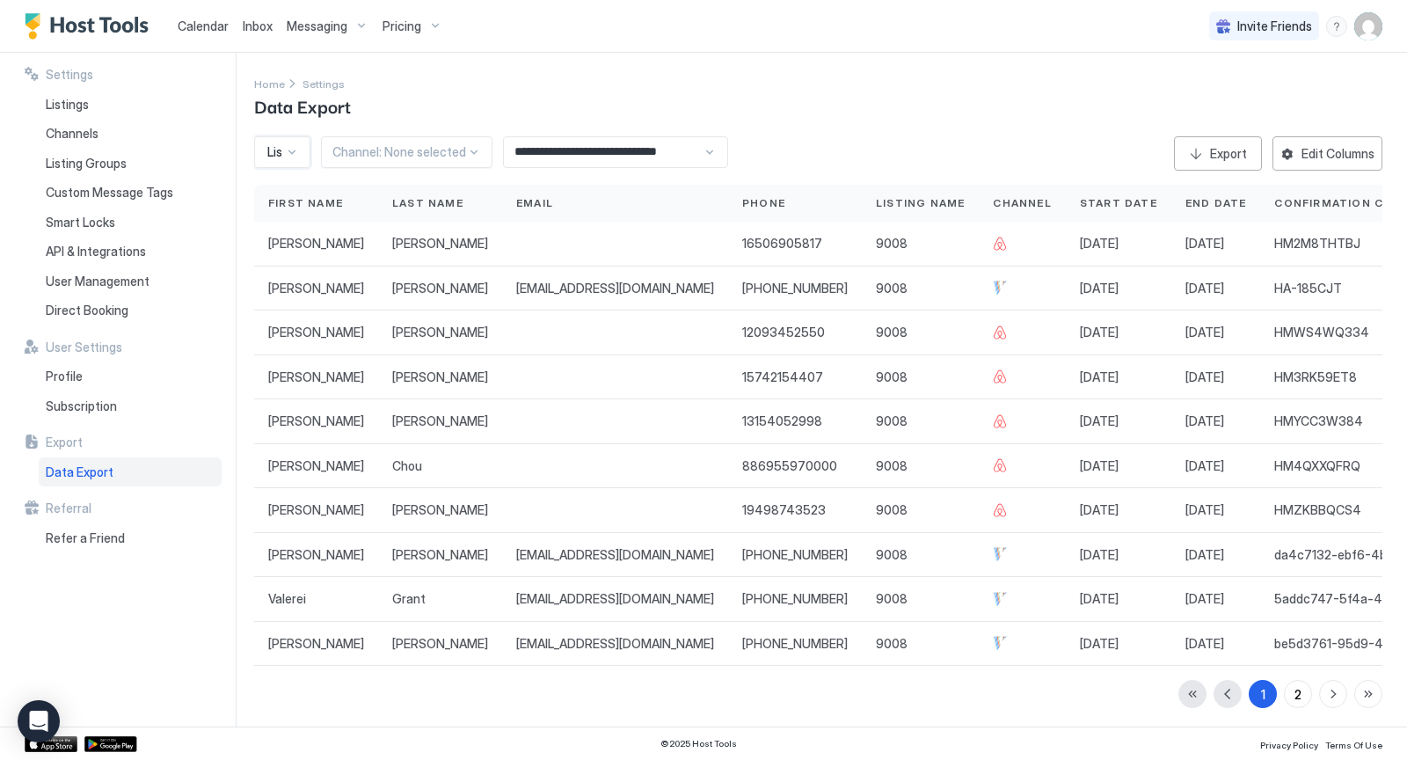
click at [644, 160] on input "**********" at bounding box center [603, 152] width 199 height 30
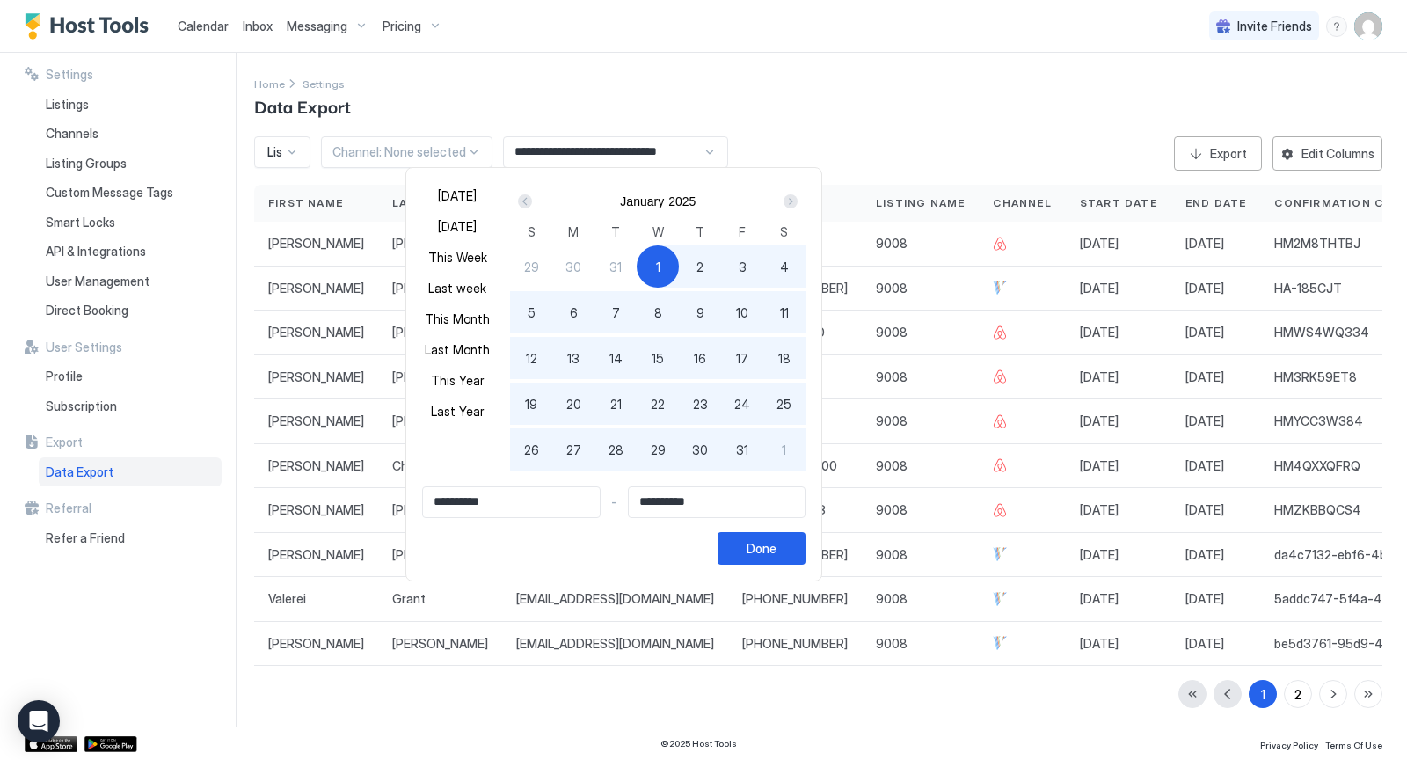
click at [523, 201] on div "Prev" at bounding box center [525, 201] width 14 height 14
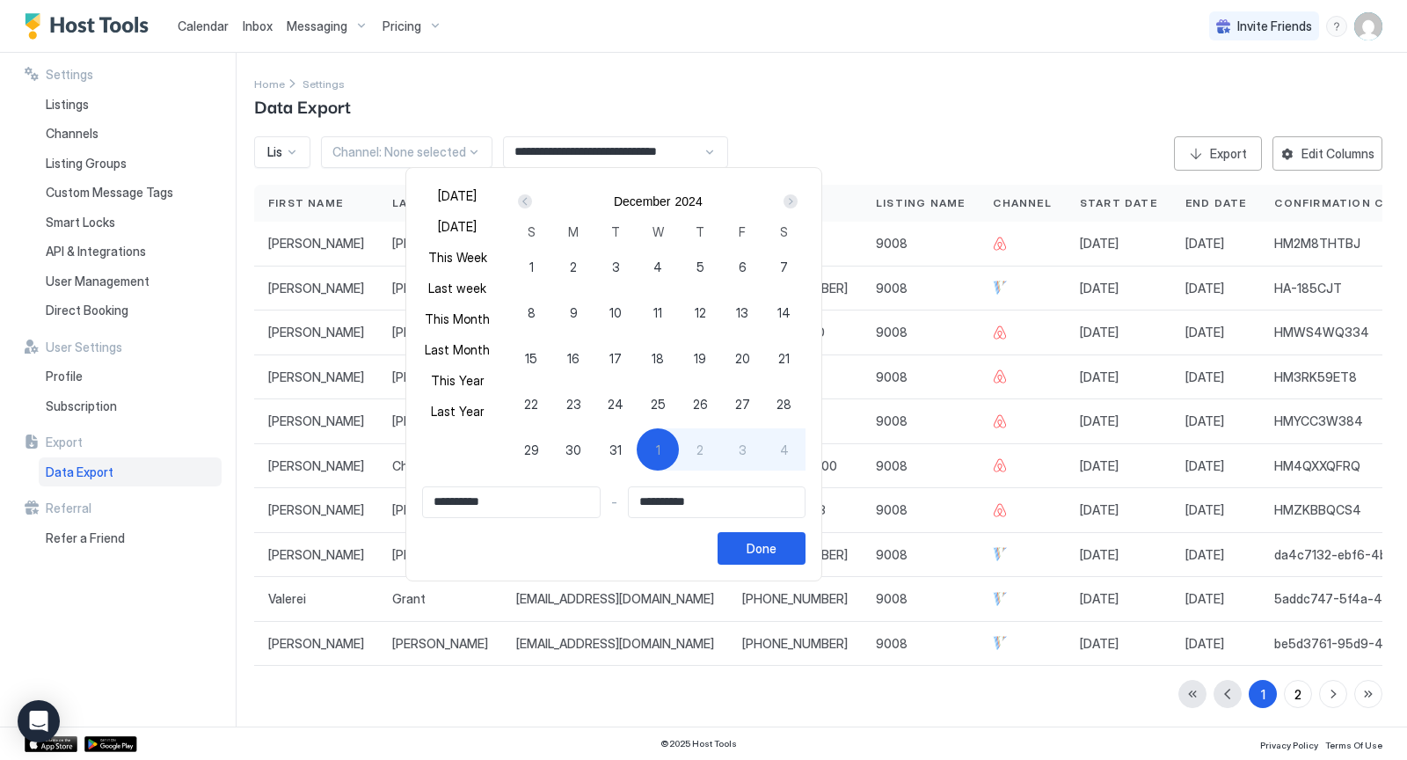
click at [523, 201] on div "Prev" at bounding box center [525, 201] width 14 height 14
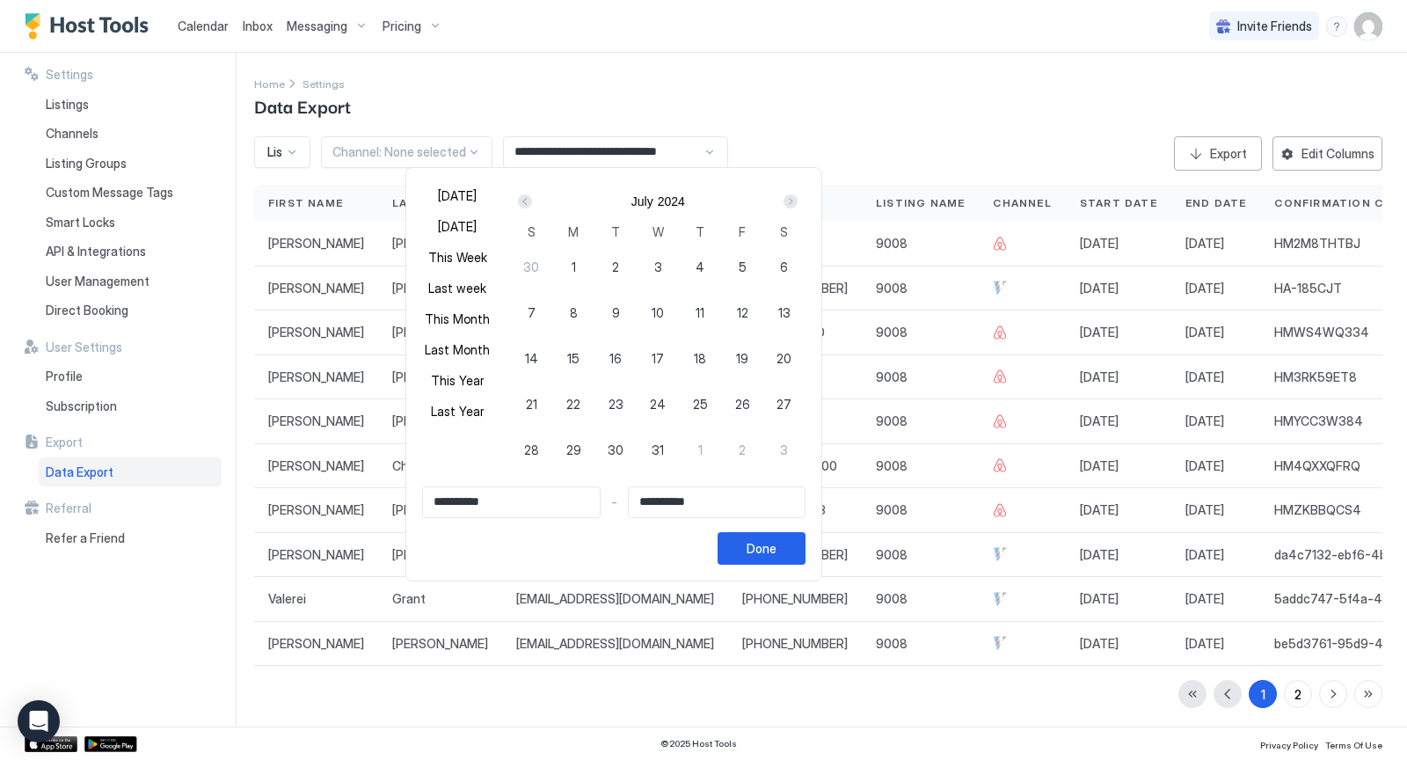
click at [523, 201] on div "Prev" at bounding box center [525, 201] width 14 height 14
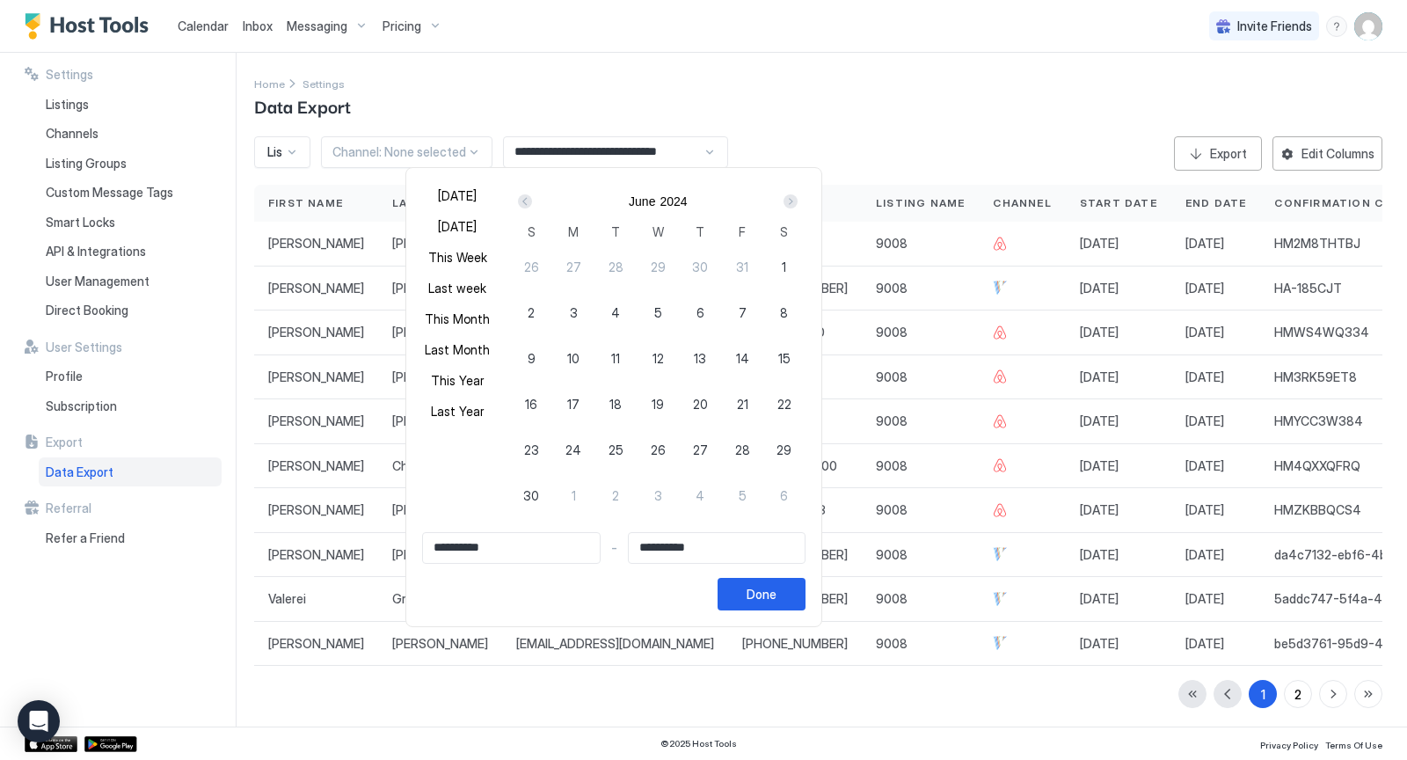
click at [523, 201] on div "Prev" at bounding box center [525, 201] width 14 height 14
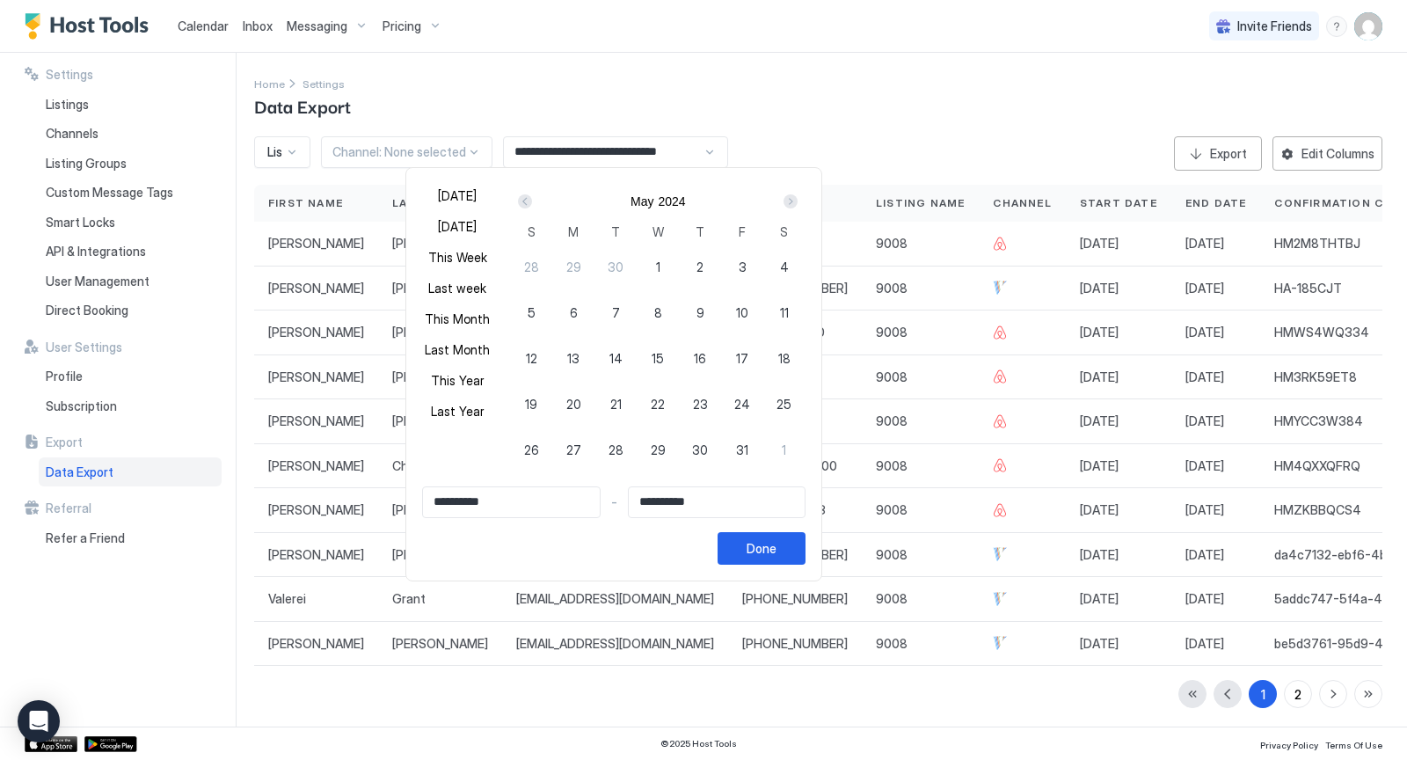
click at [523, 201] on div "Prev" at bounding box center [525, 201] width 14 height 14
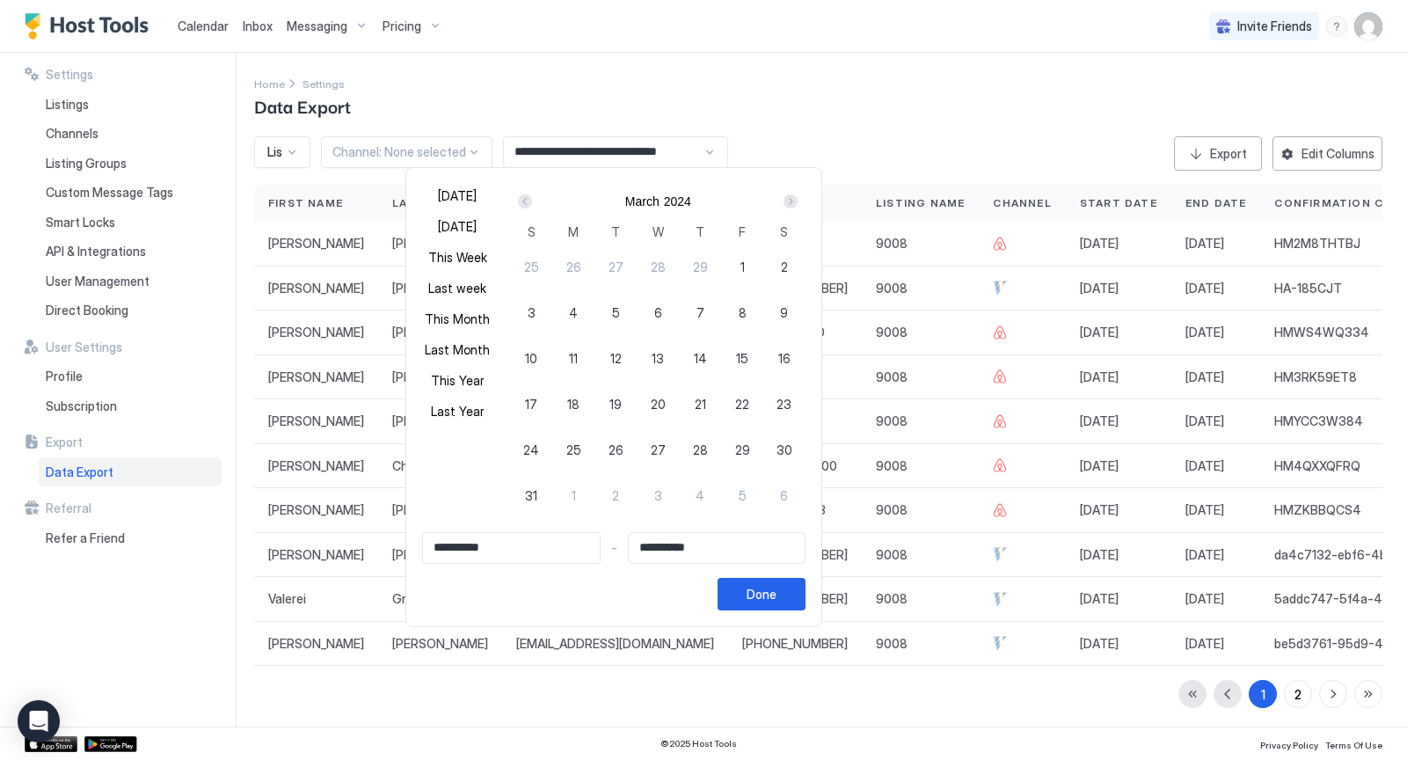
click at [523, 201] on div "Prev" at bounding box center [525, 201] width 14 height 14
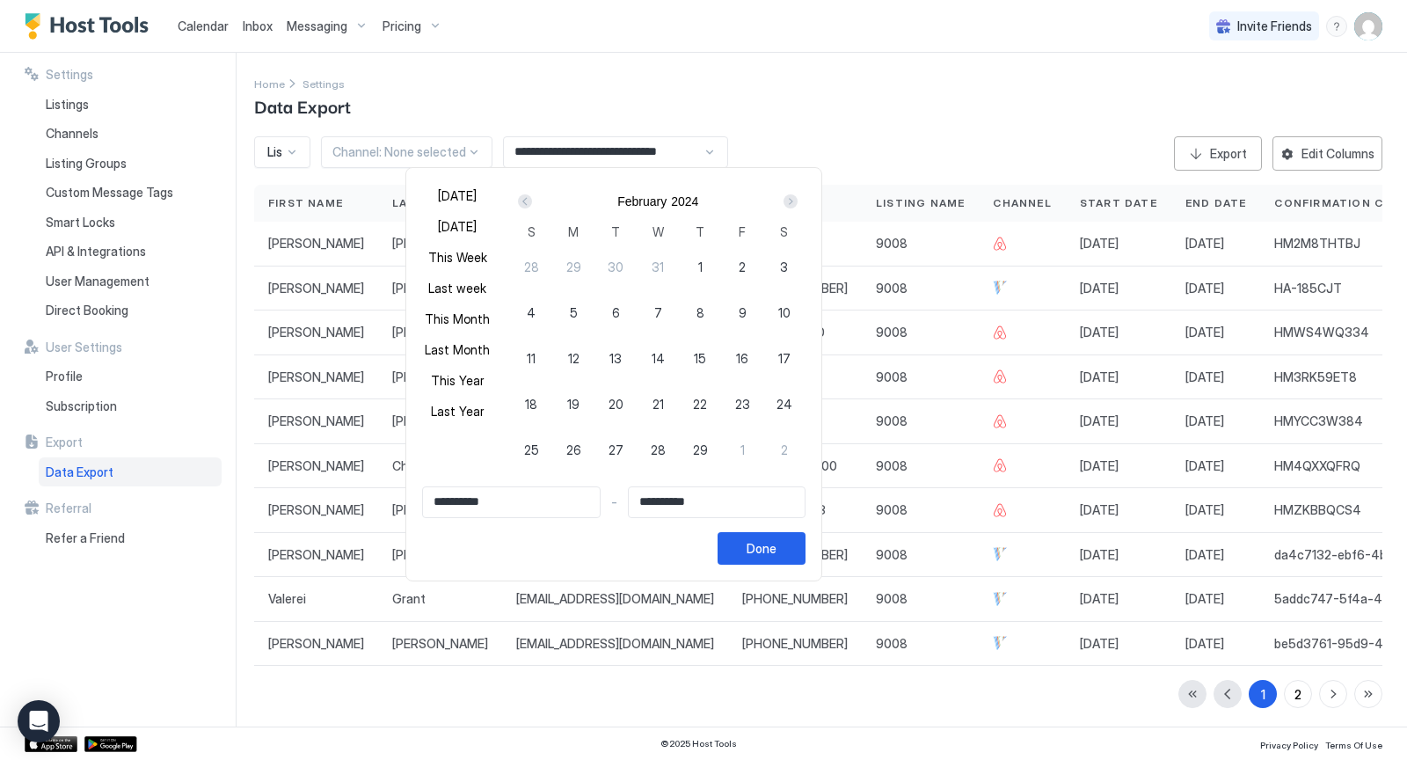
click at [523, 201] on div "Prev" at bounding box center [525, 201] width 14 height 14
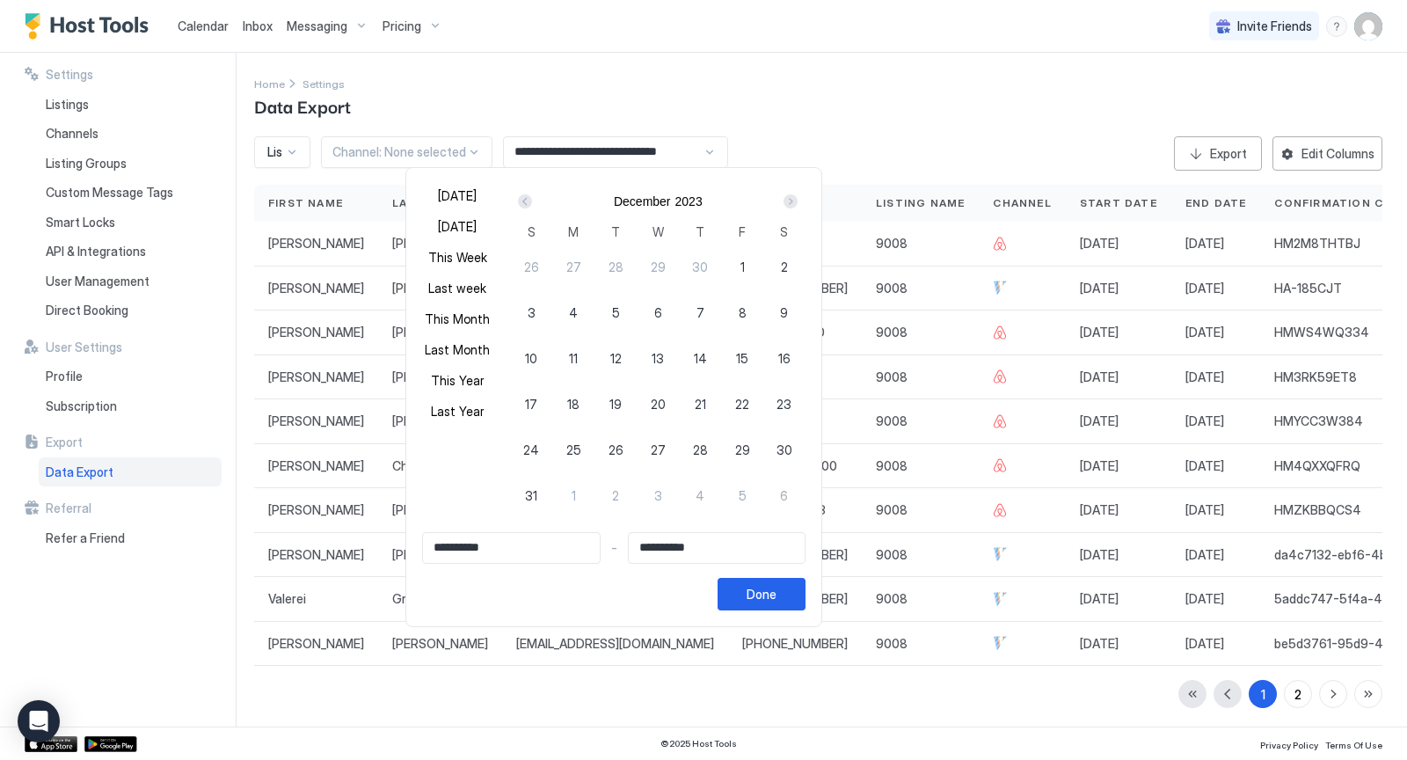
click at [523, 201] on div "Prev" at bounding box center [525, 201] width 14 height 14
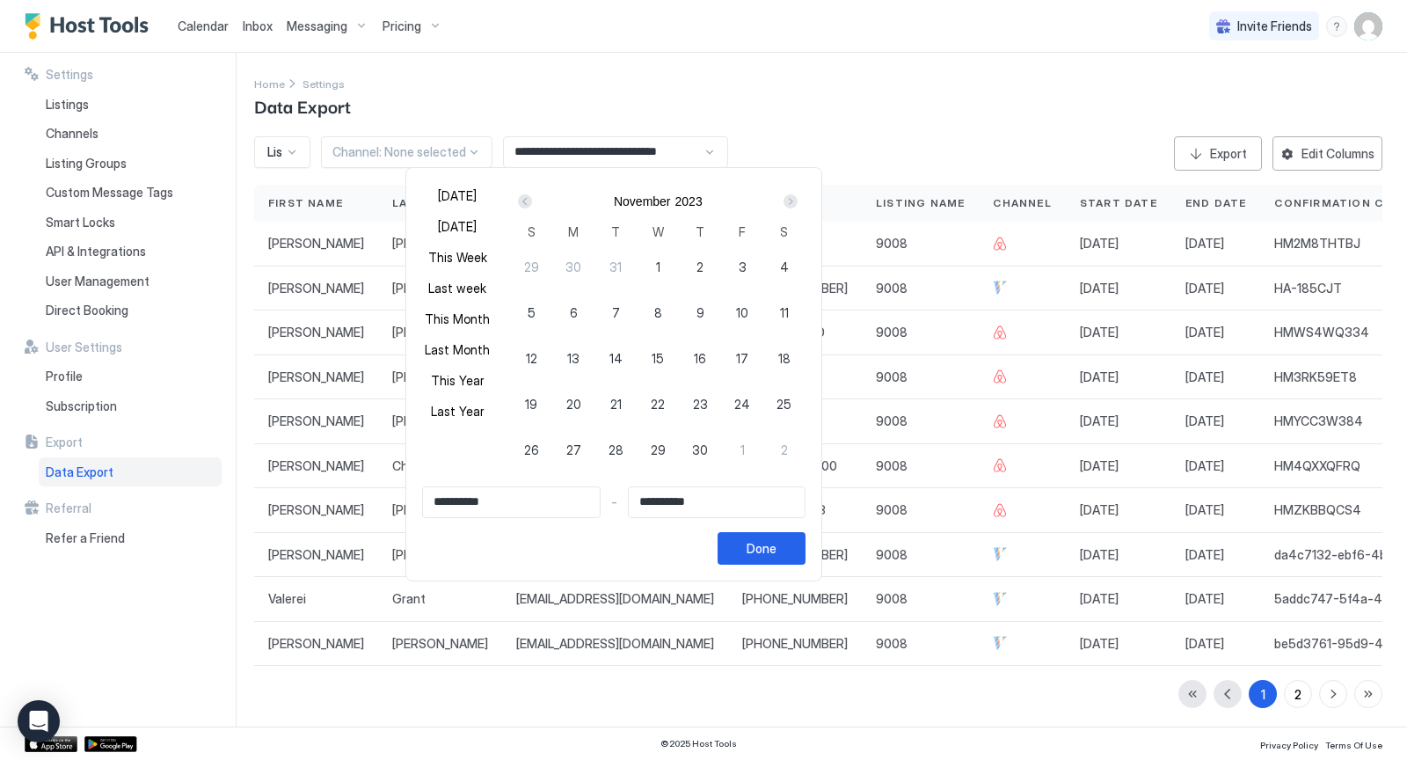
click at [523, 201] on div "Prev" at bounding box center [525, 201] width 14 height 14
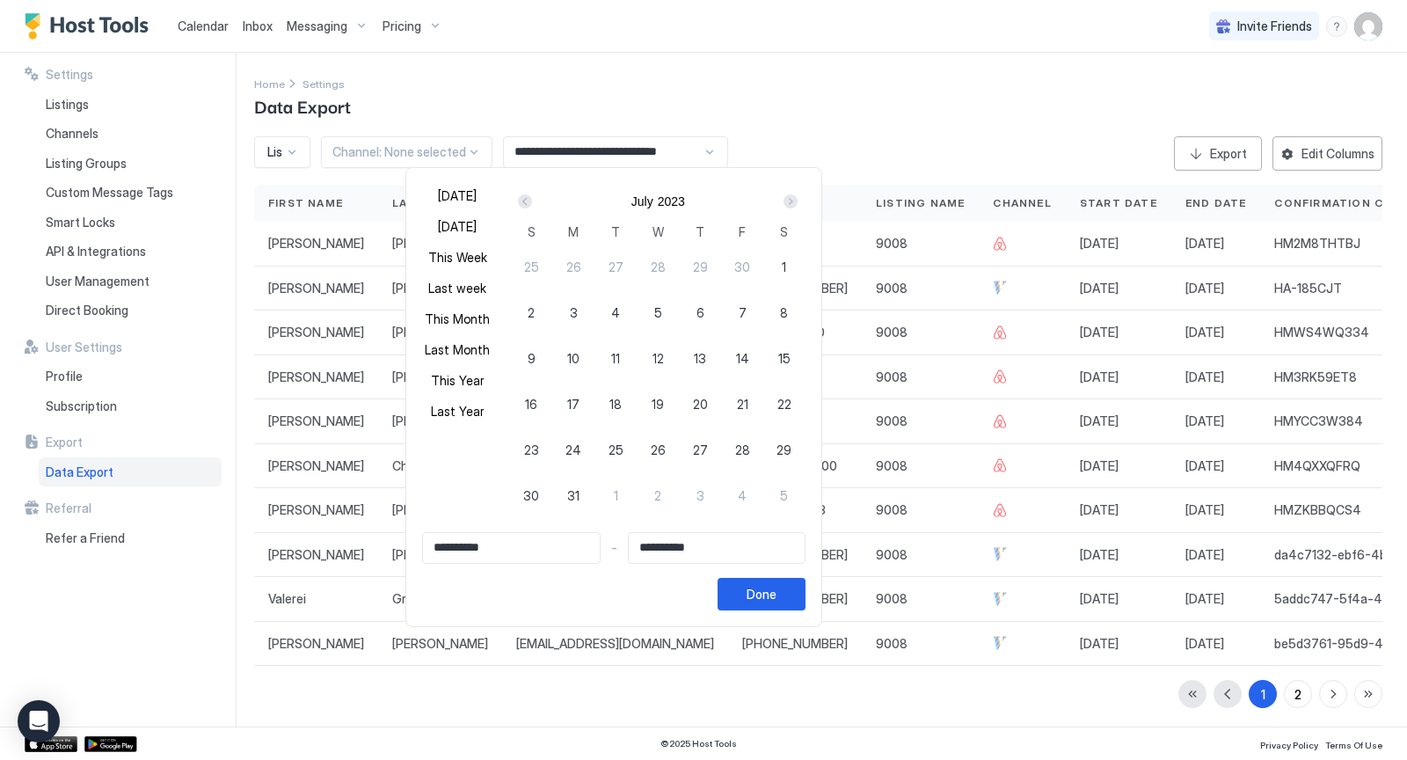
click at [523, 201] on div "Prev" at bounding box center [525, 201] width 14 height 14
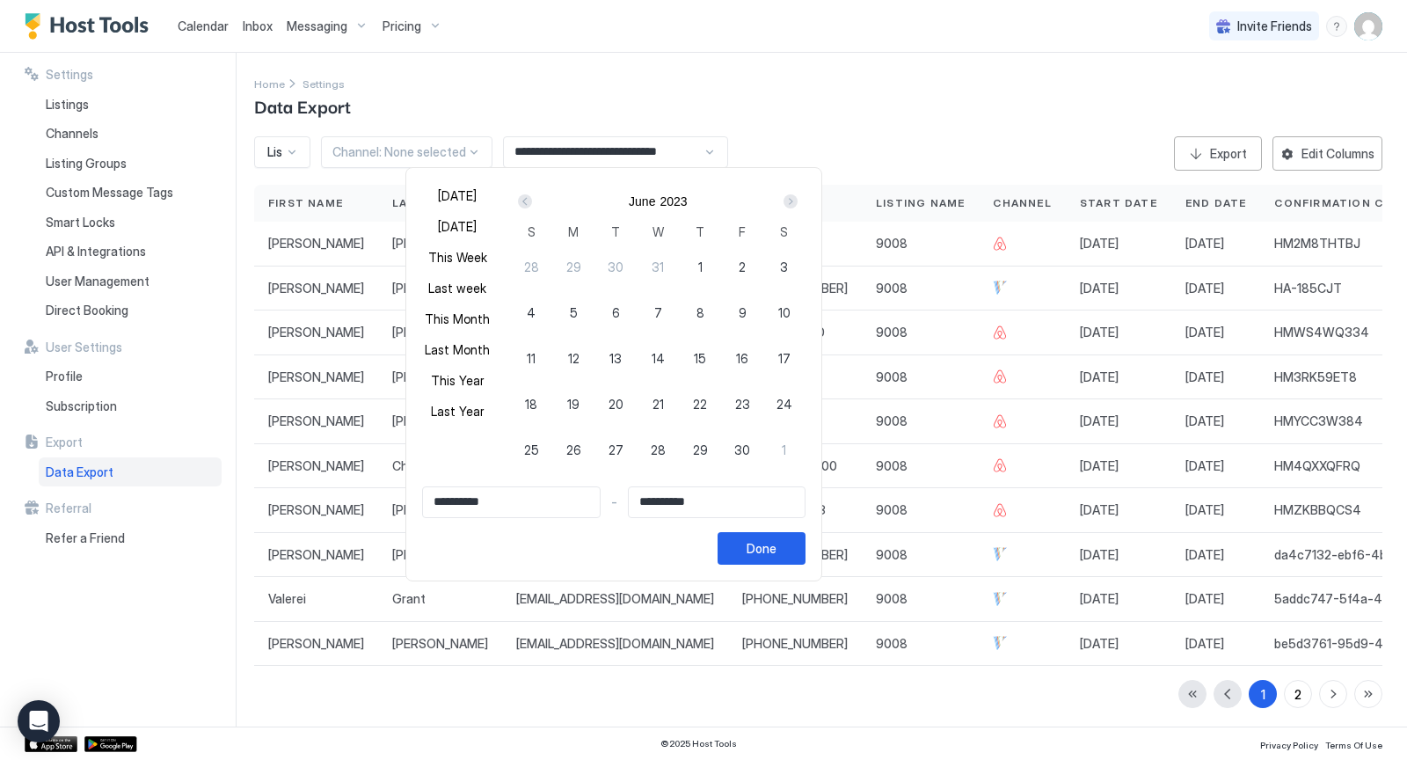
click at [523, 201] on div "Prev" at bounding box center [525, 201] width 14 height 14
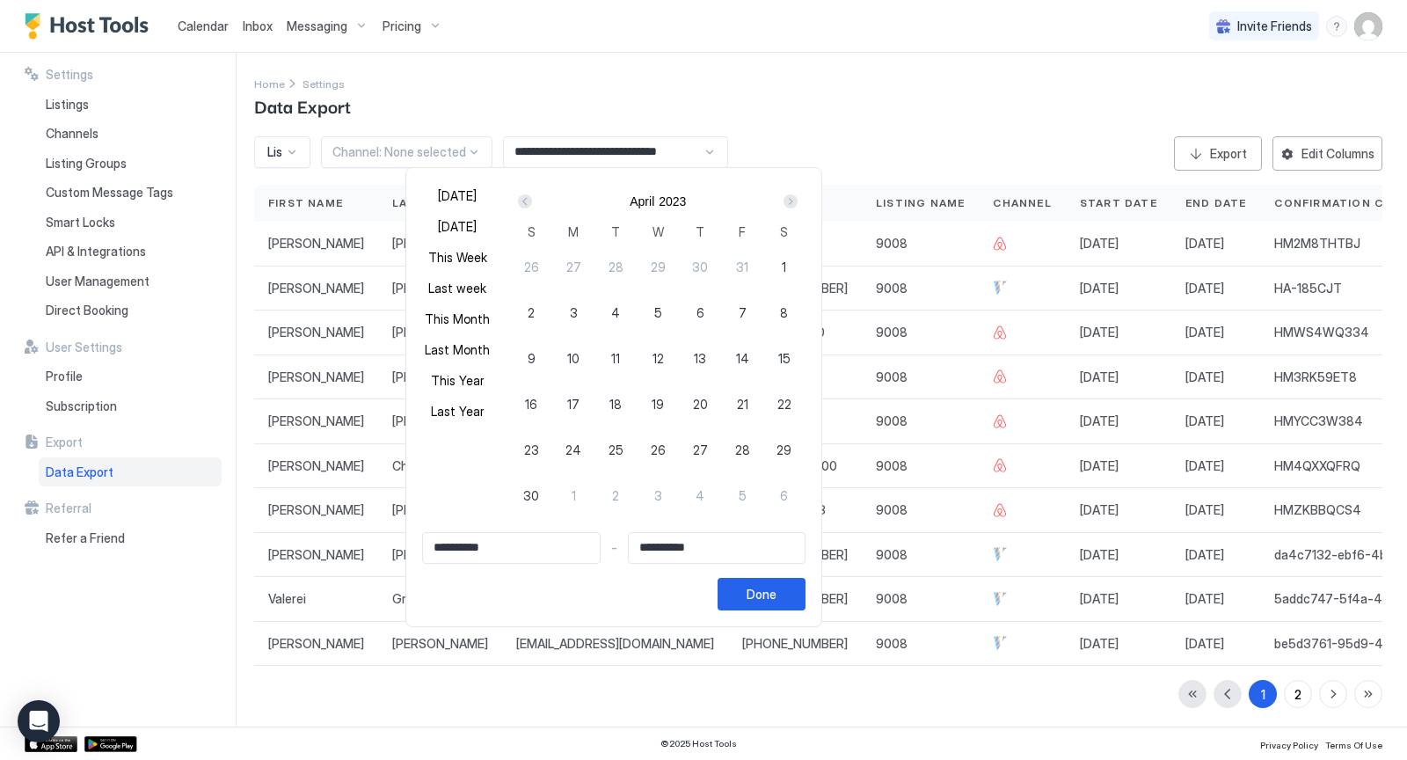
click at [523, 201] on div "Prev" at bounding box center [525, 201] width 14 height 14
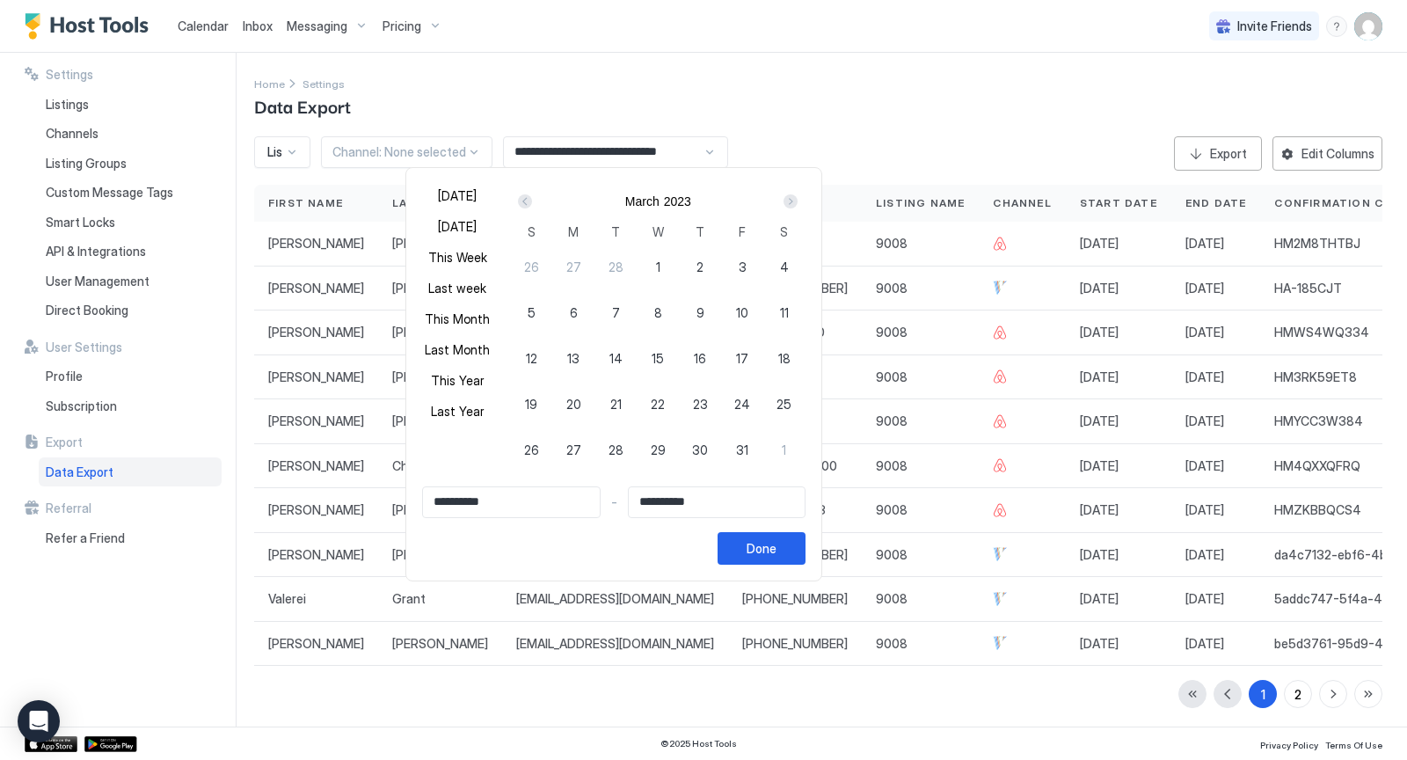
click at [523, 201] on div "Prev" at bounding box center [525, 201] width 14 height 14
click at [761, 536] on button "Done" at bounding box center [762, 548] width 88 height 33
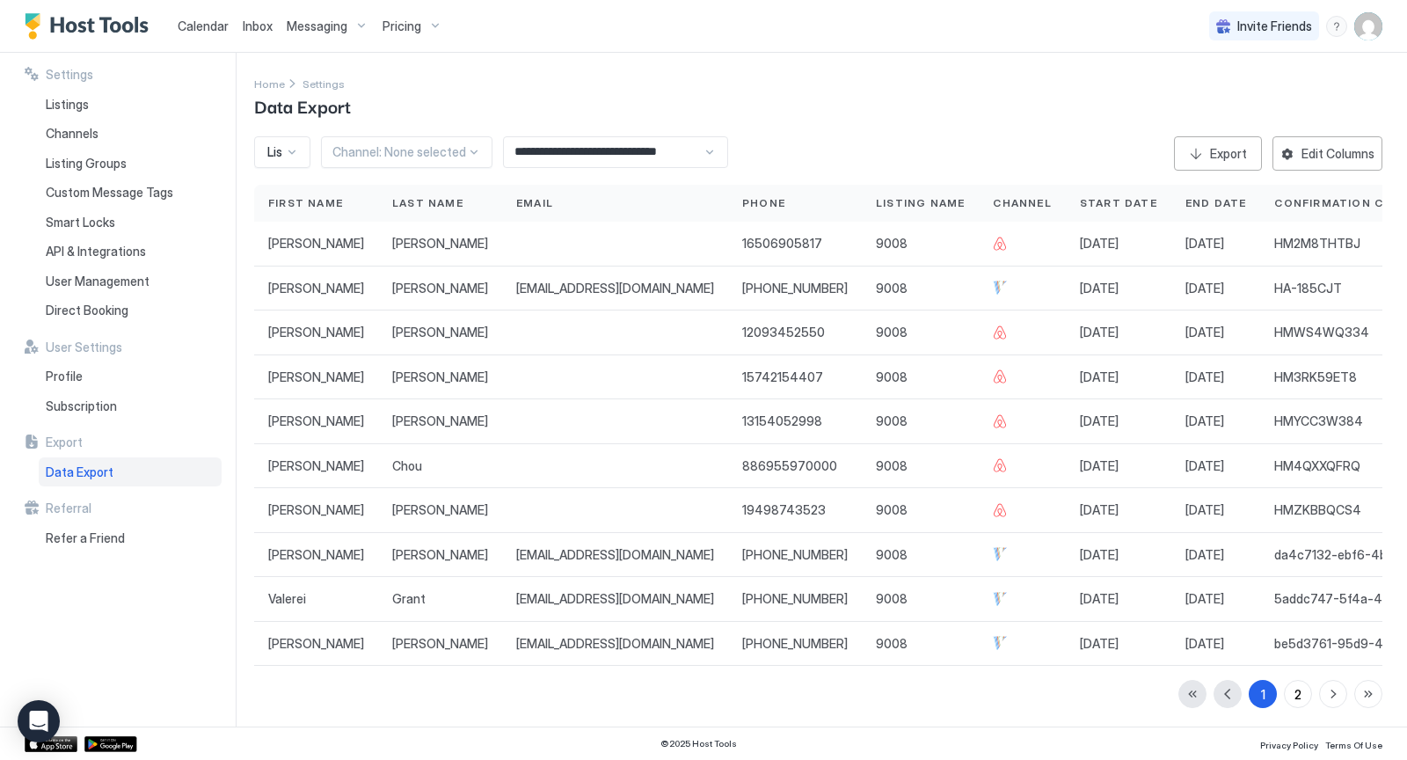
click at [651, 153] on input "**********" at bounding box center [603, 152] width 199 height 30
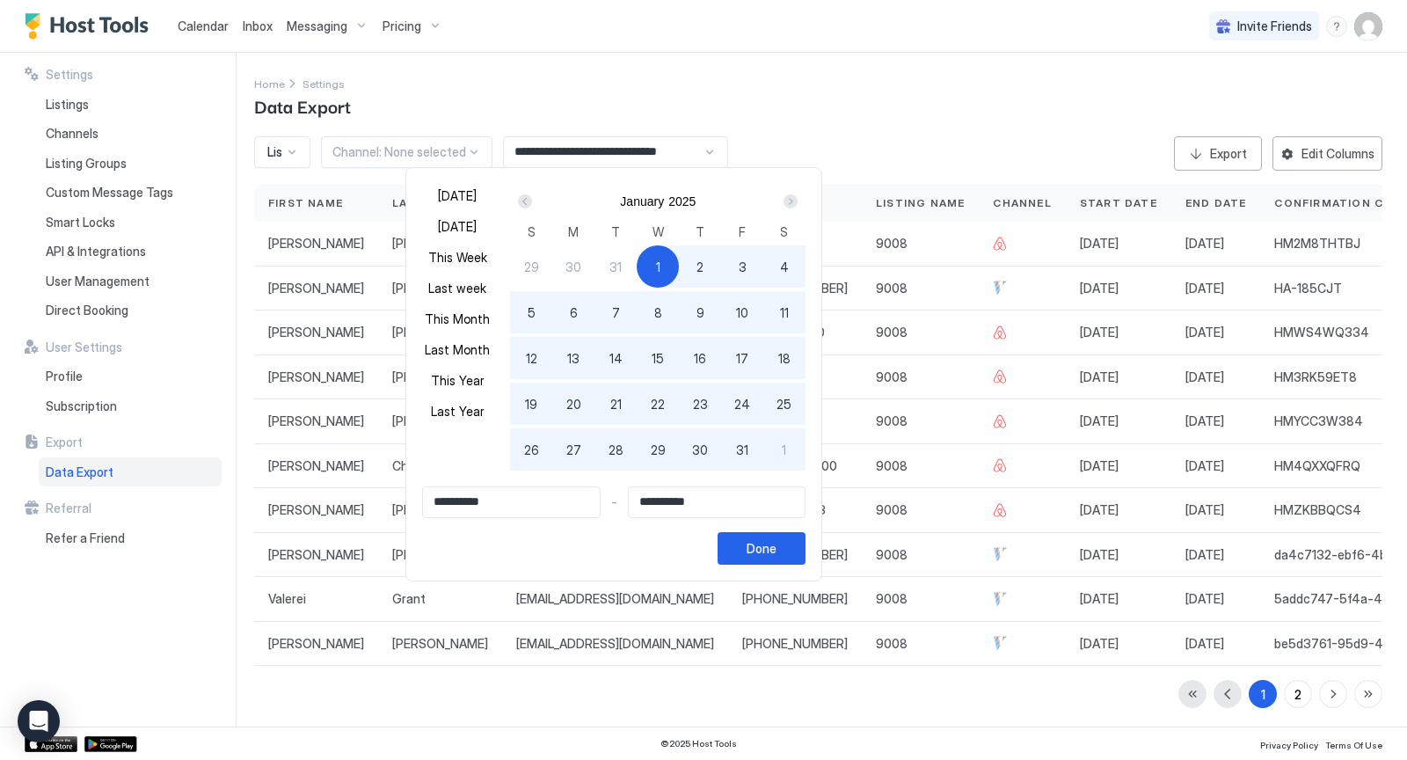
click at [527, 198] on div "Prev" at bounding box center [524, 201] width 21 height 21
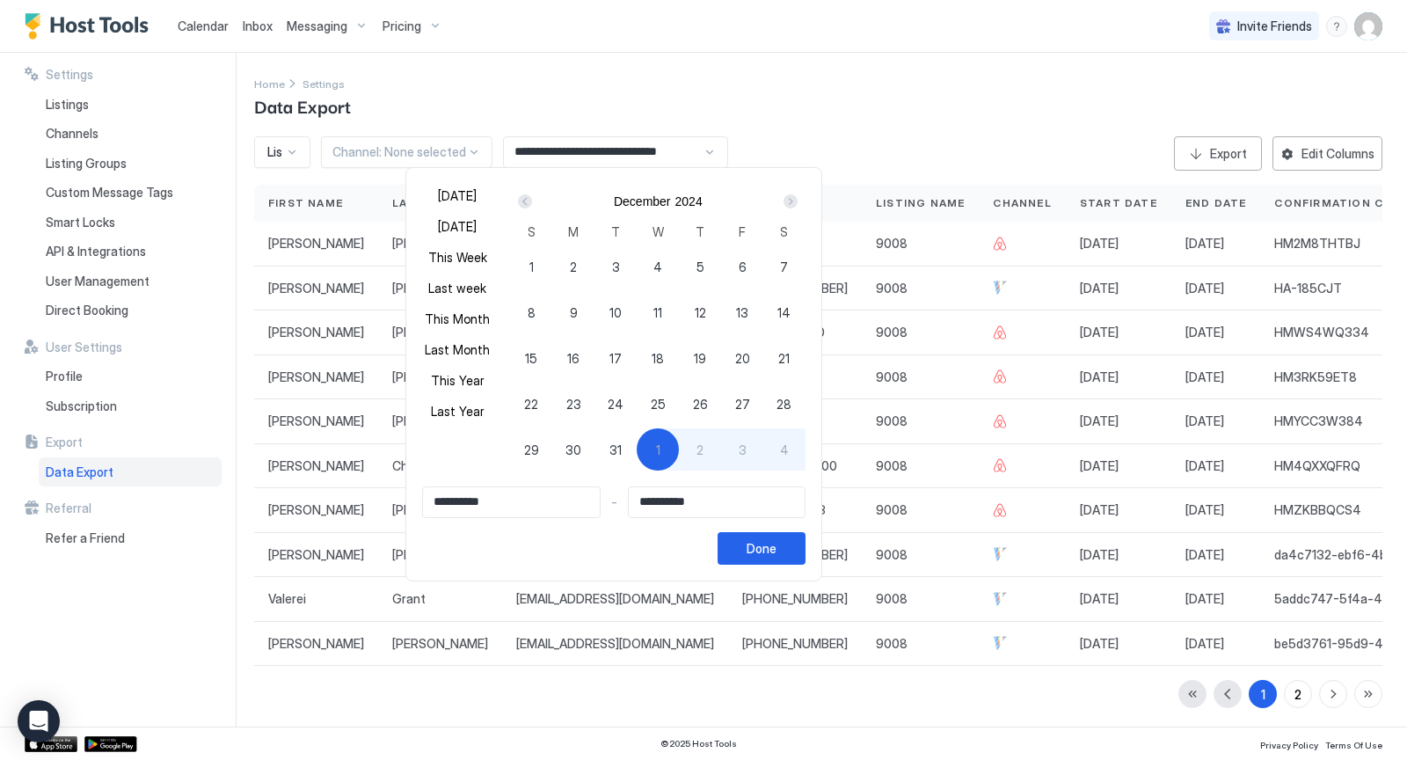
click at [527, 198] on div "Prev" at bounding box center [524, 201] width 21 height 21
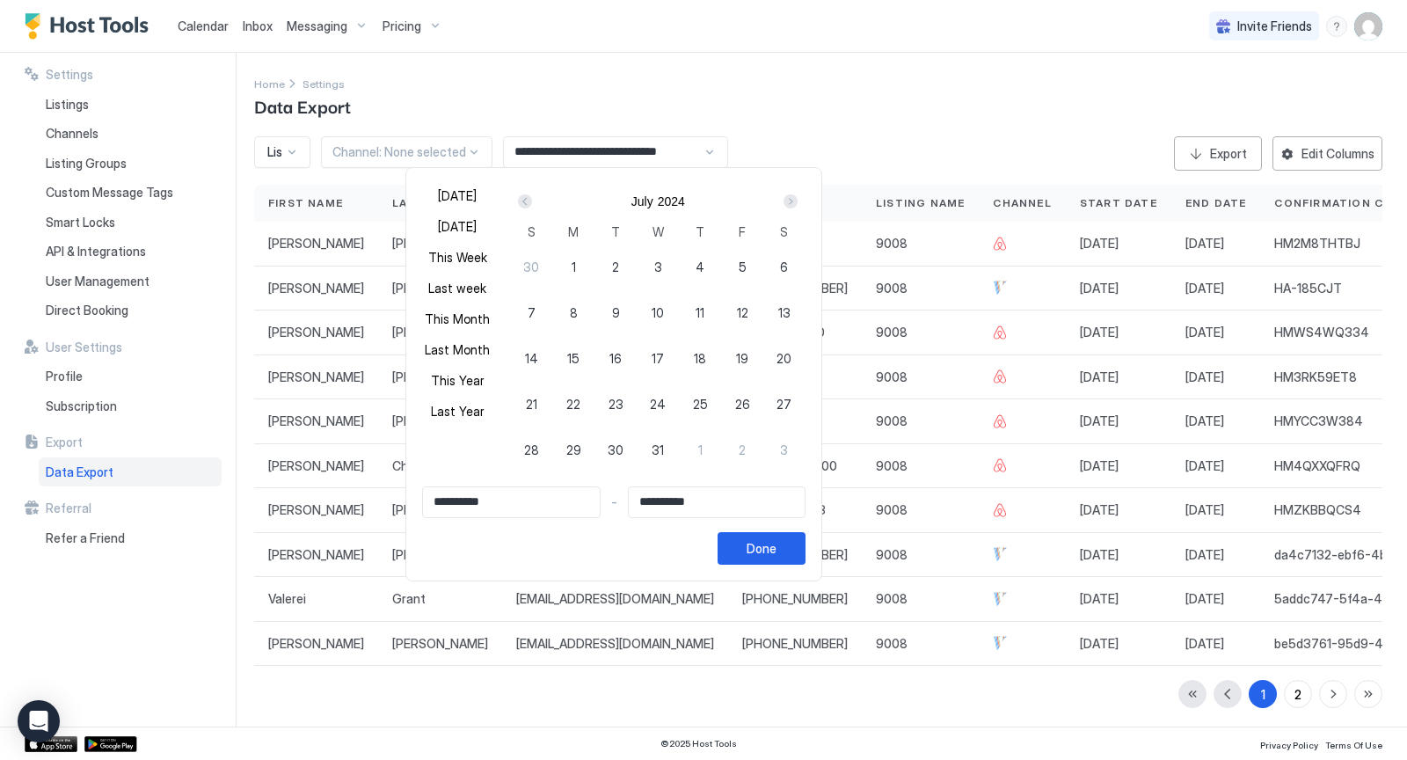
click at [527, 198] on div "Prev" at bounding box center [524, 201] width 21 height 21
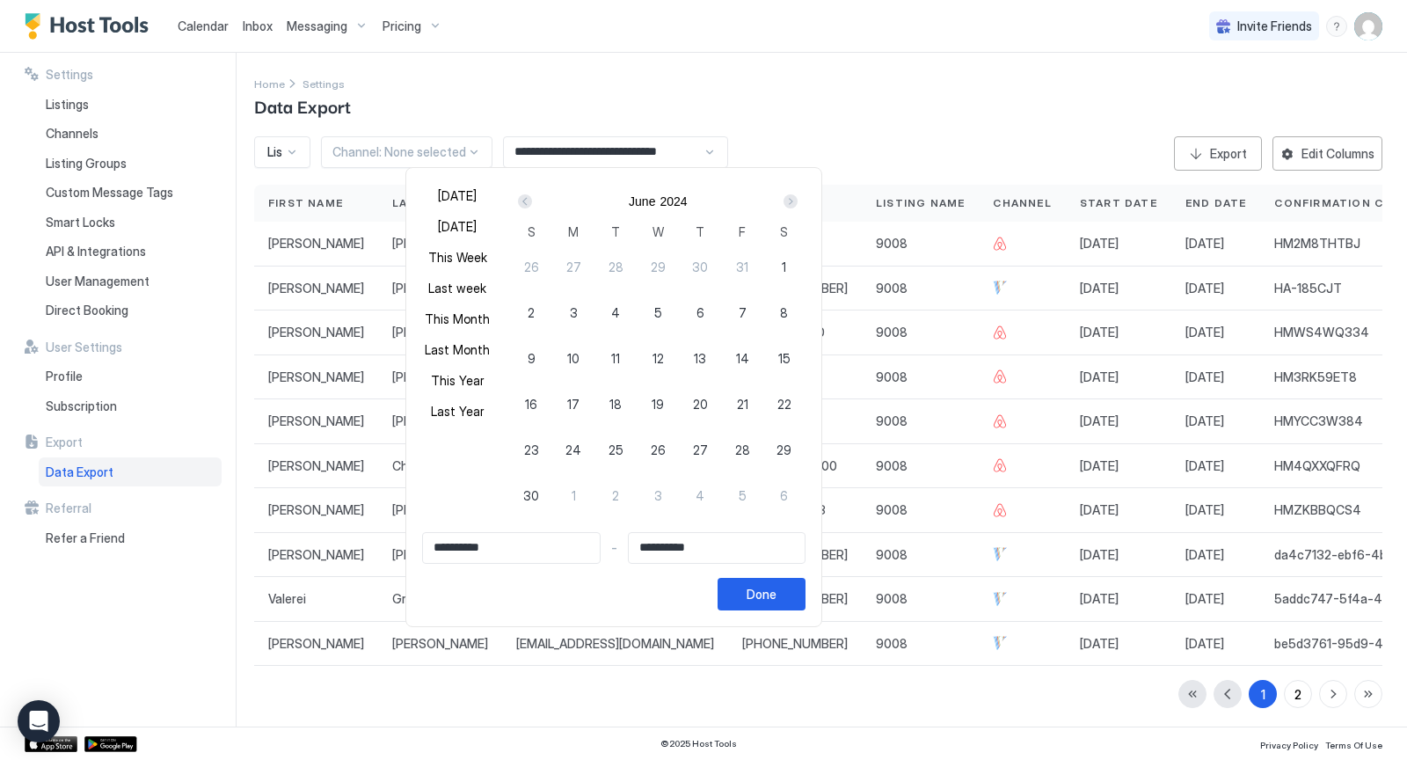
click at [527, 198] on div "Prev" at bounding box center [524, 201] width 21 height 21
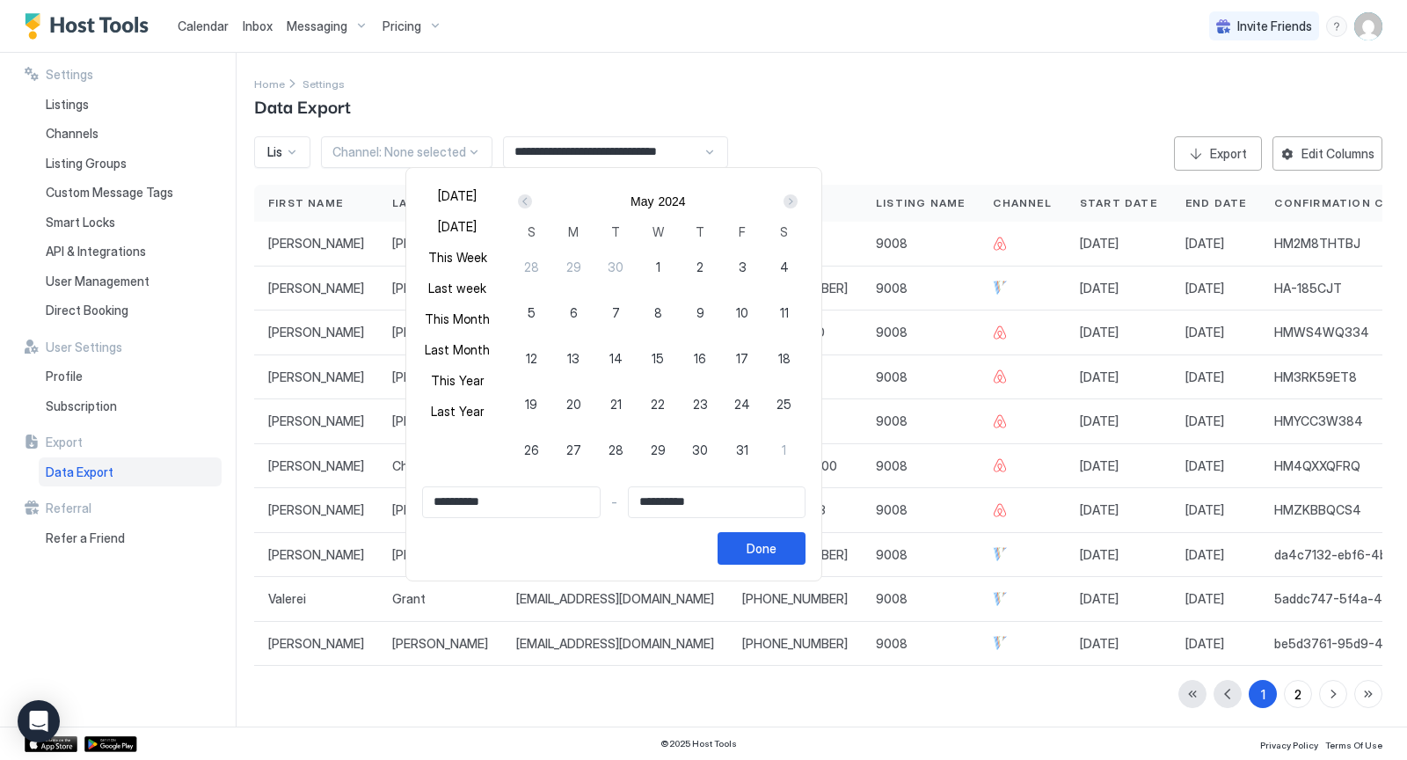
click at [527, 198] on div "Prev" at bounding box center [524, 201] width 21 height 21
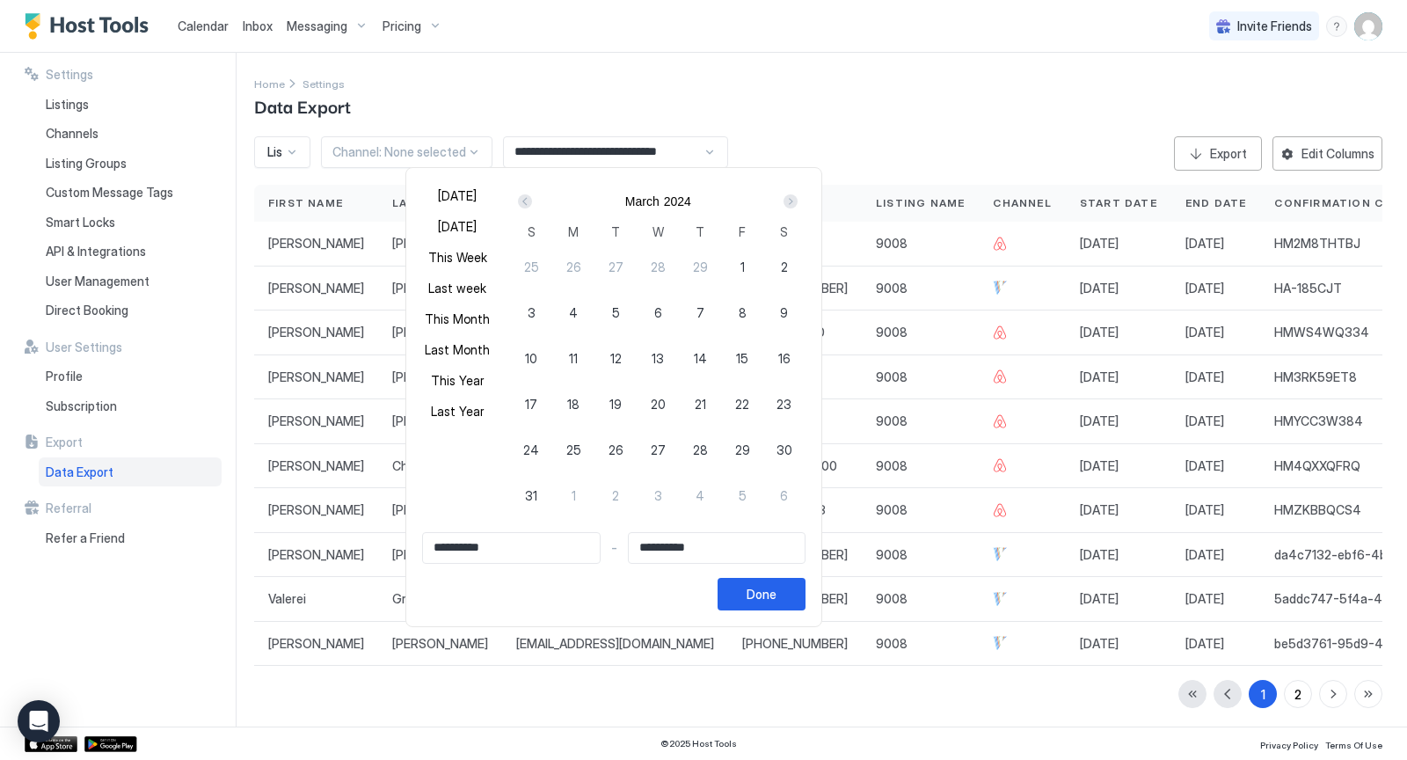
click at [527, 198] on div "Prev" at bounding box center [524, 201] width 21 height 21
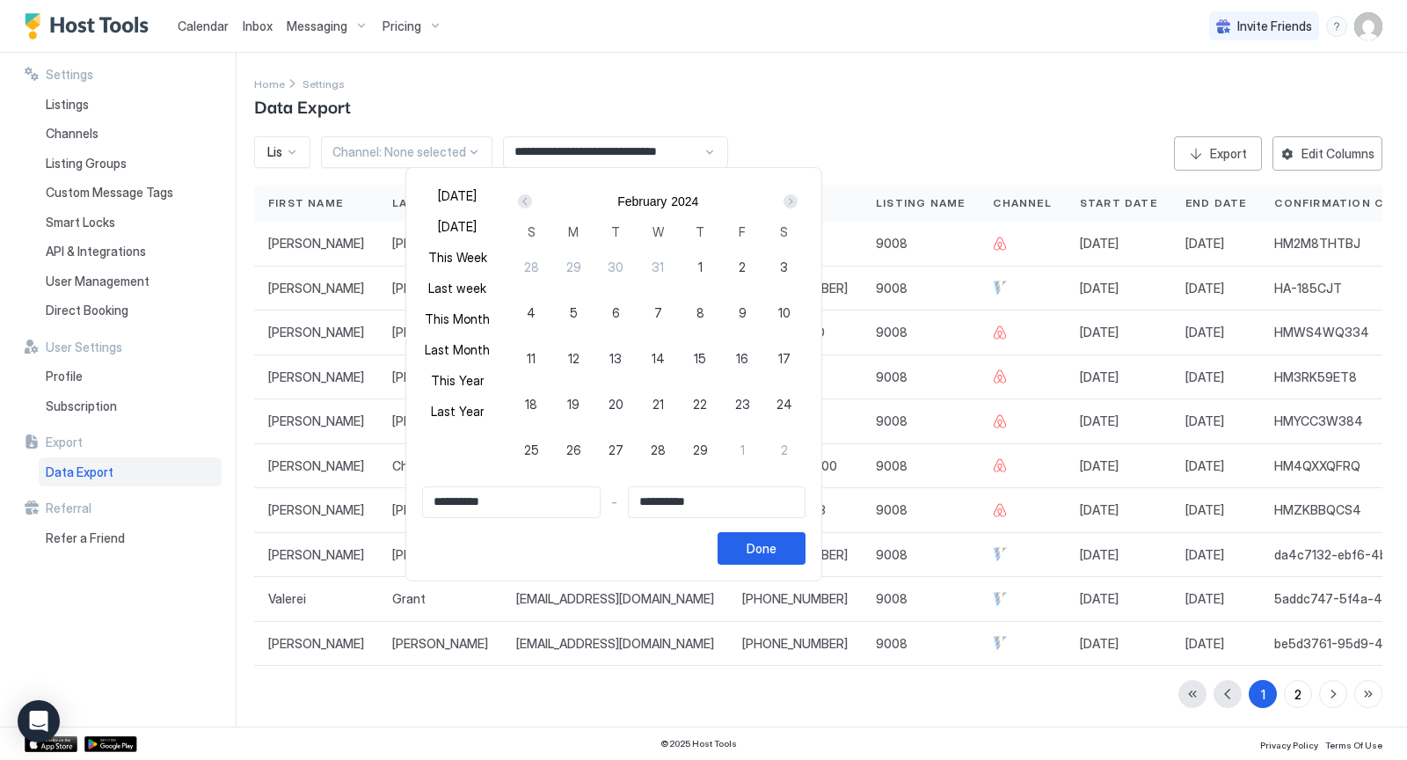
click at [527, 198] on div "Prev" at bounding box center [524, 201] width 21 height 21
click at [761, 537] on button "Done" at bounding box center [762, 548] width 88 height 33
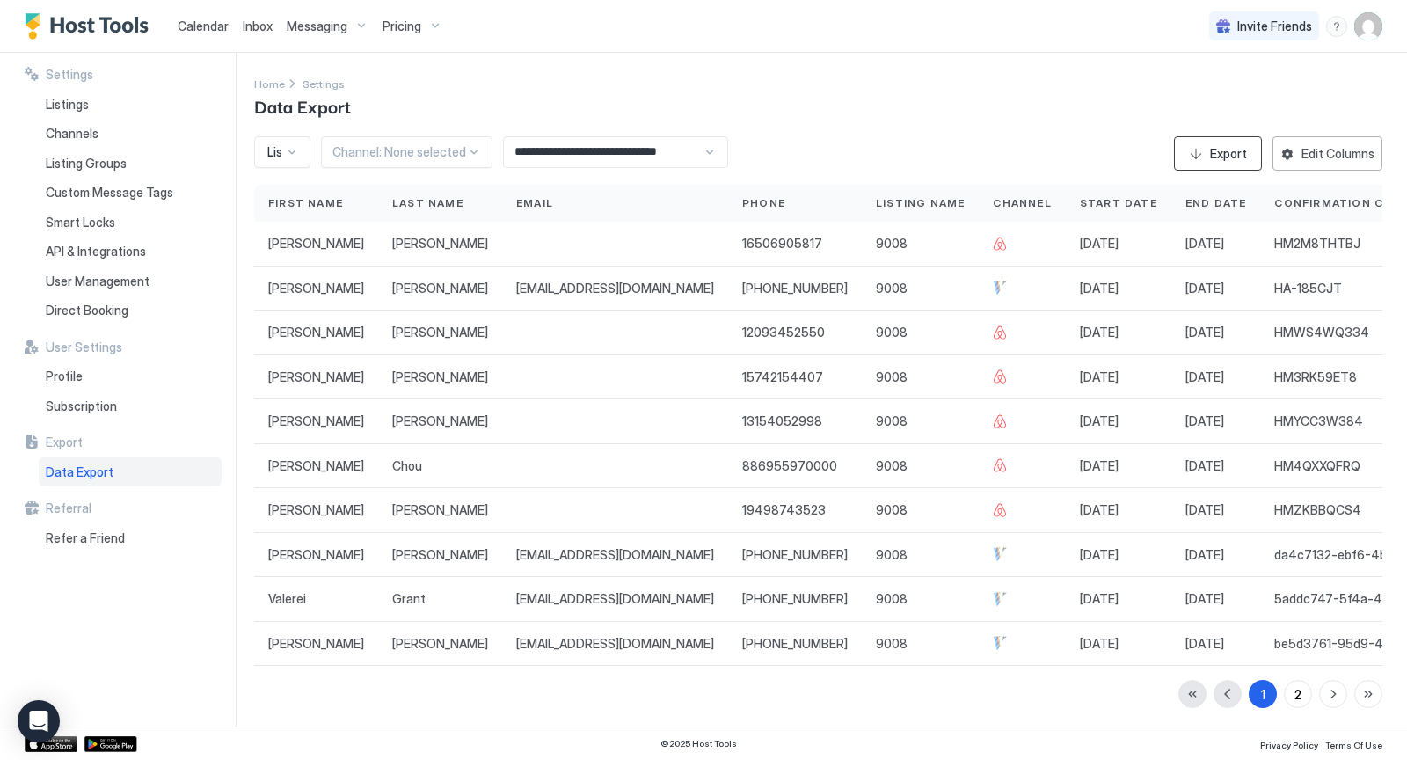
click at [1221, 154] on div "Export" at bounding box center [1228, 153] width 37 height 18
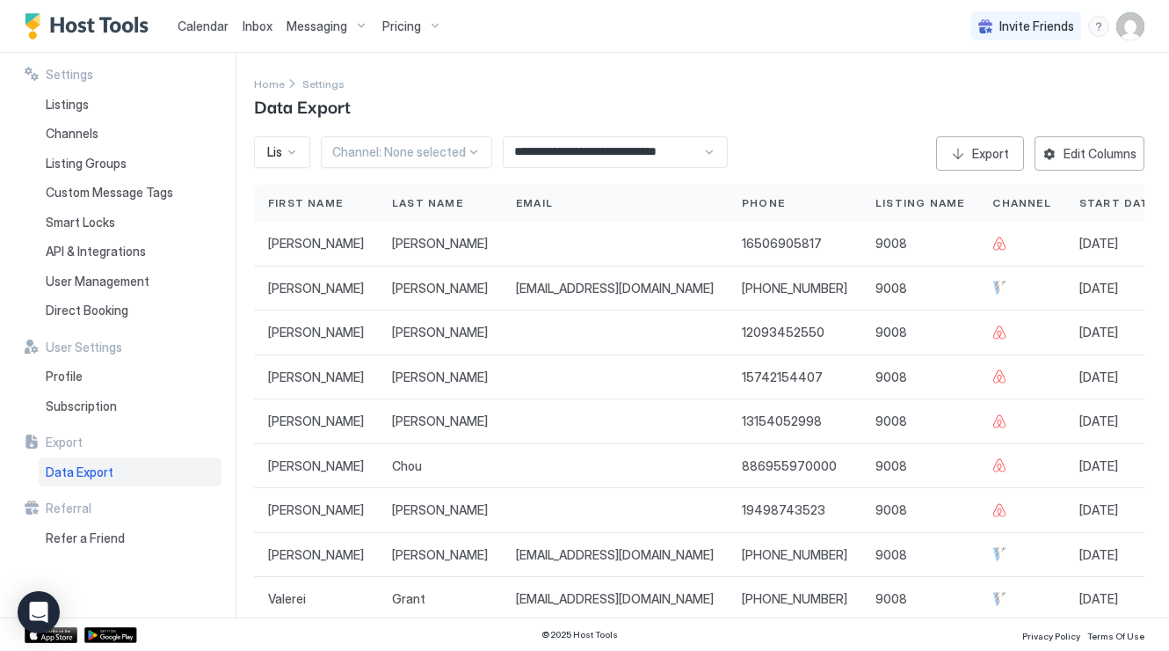
scroll to position [106, 0]
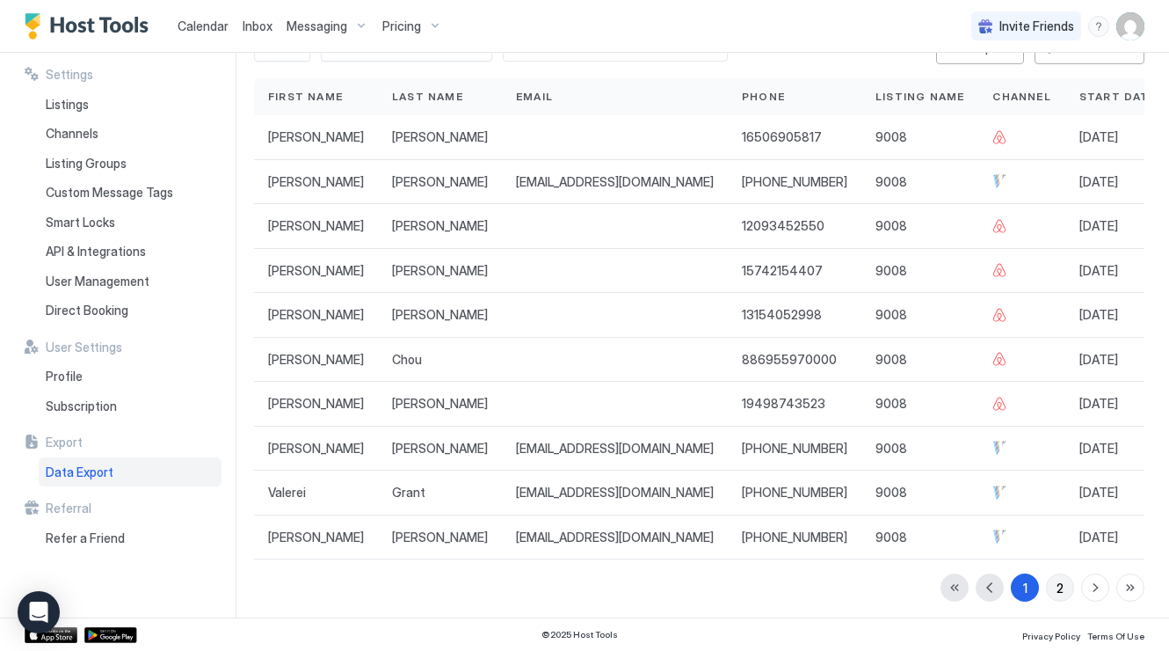
click at [1063, 579] on div "2" at bounding box center [1060, 588] width 7 height 18
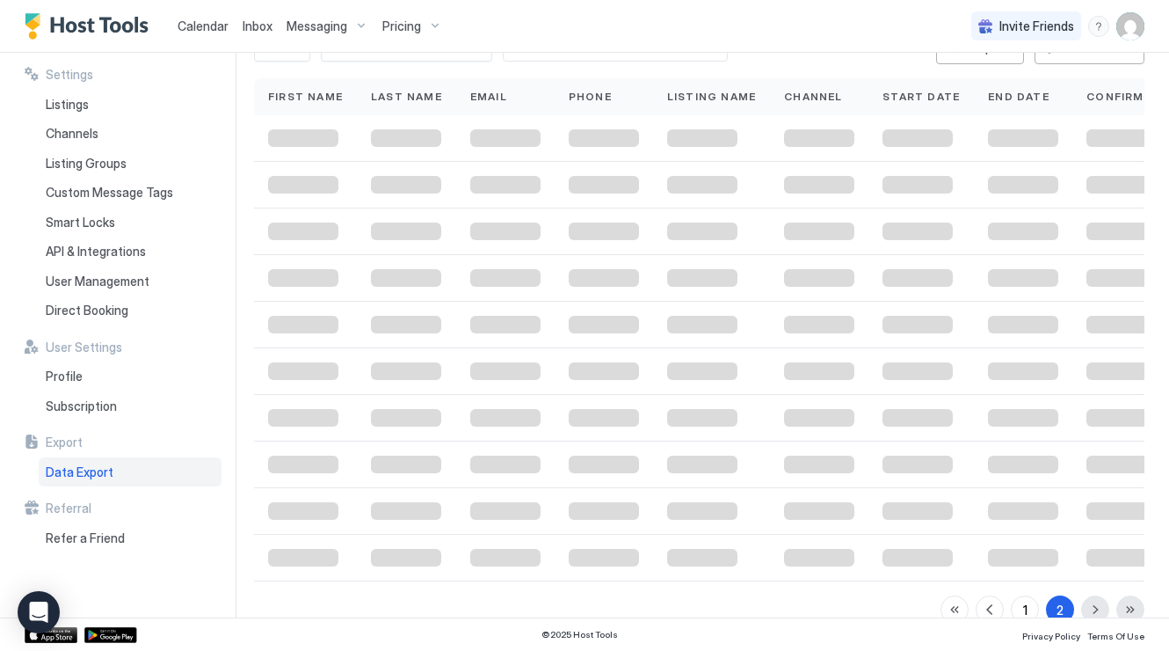
scroll to position [18, 0]
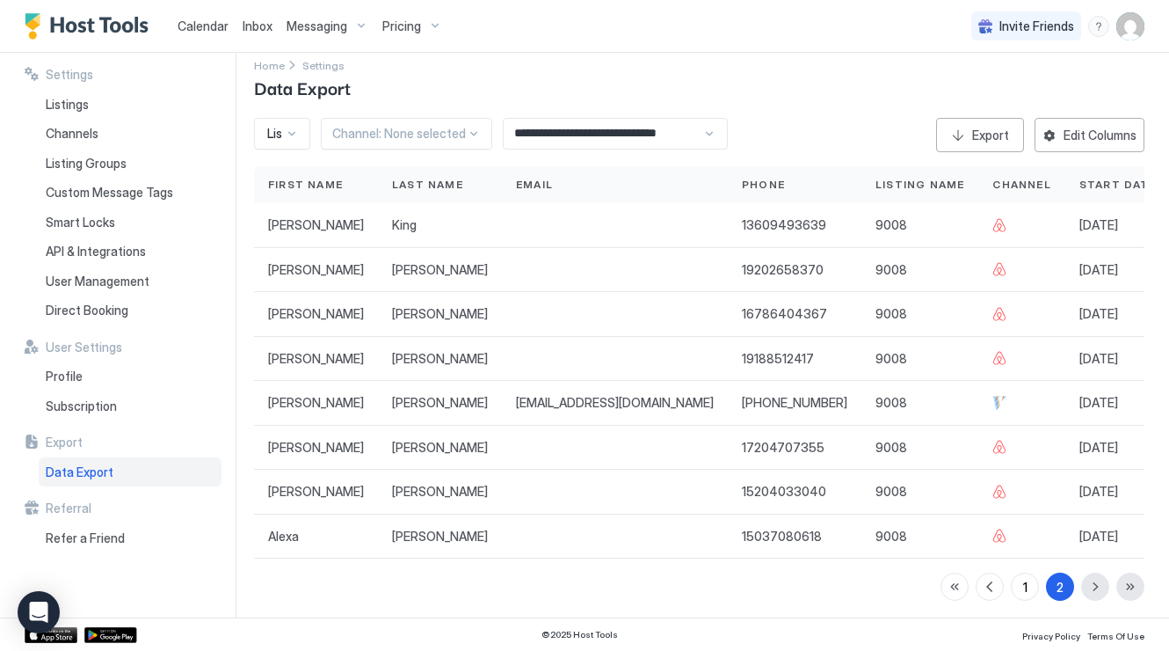
click at [1098, 586] on div "1 2" at bounding box center [1043, 586] width 204 height 28
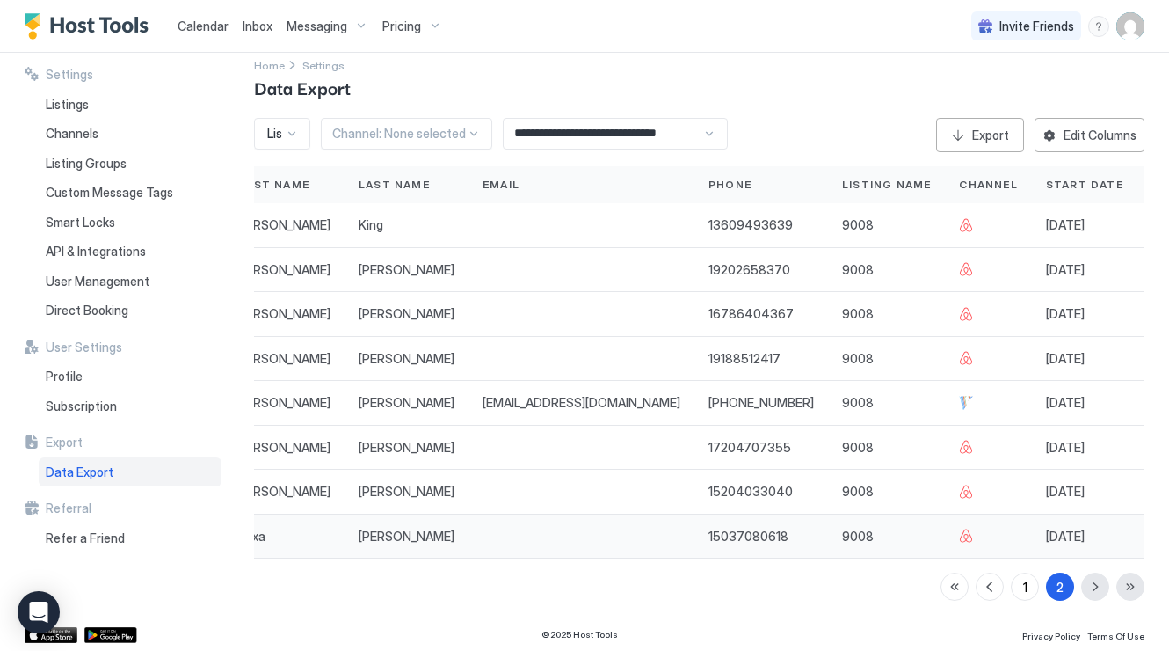
scroll to position [0, 0]
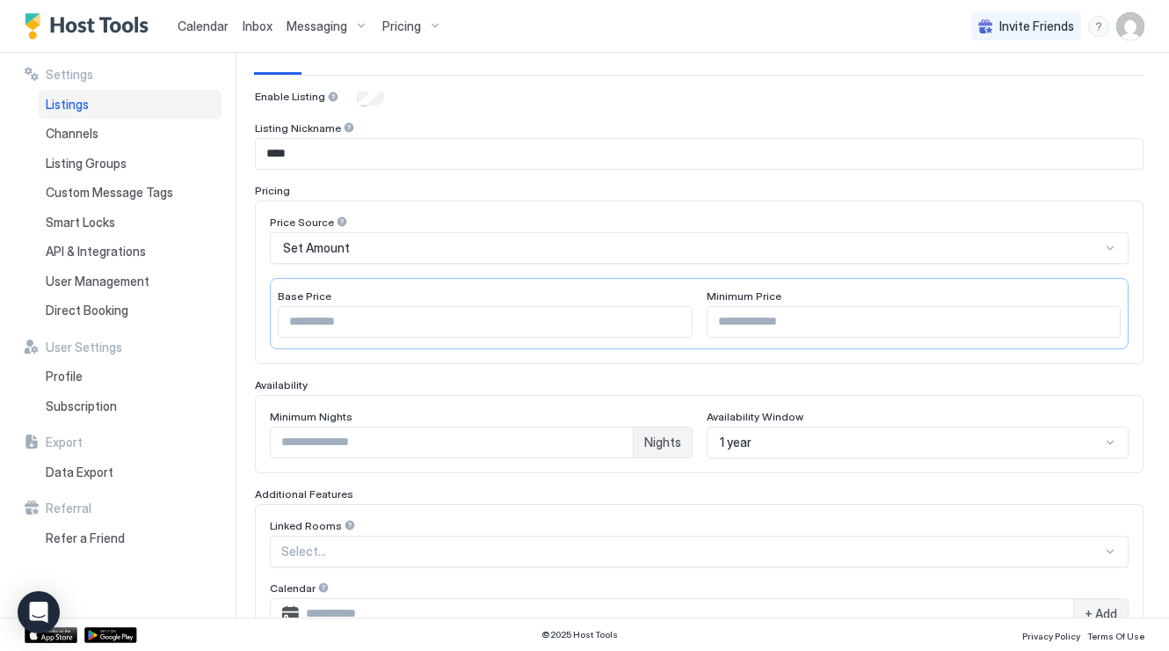
scroll to position [495, 0]
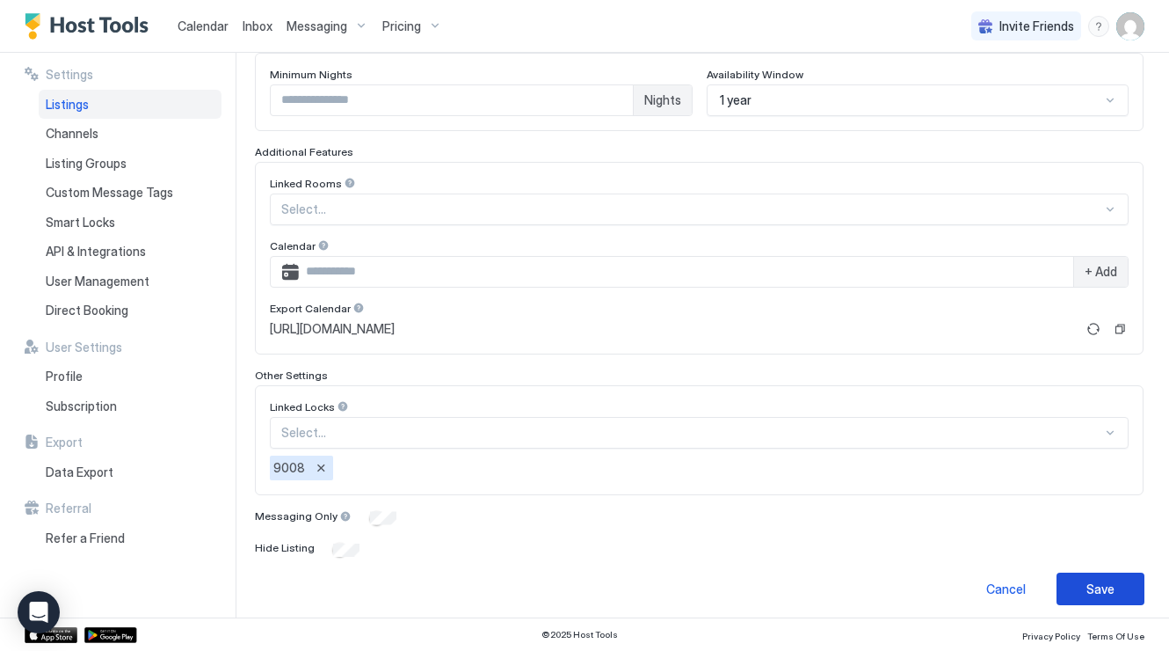
click at [1111, 579] on div "Save" at bounding box center [1101, 588] width 28 height 18
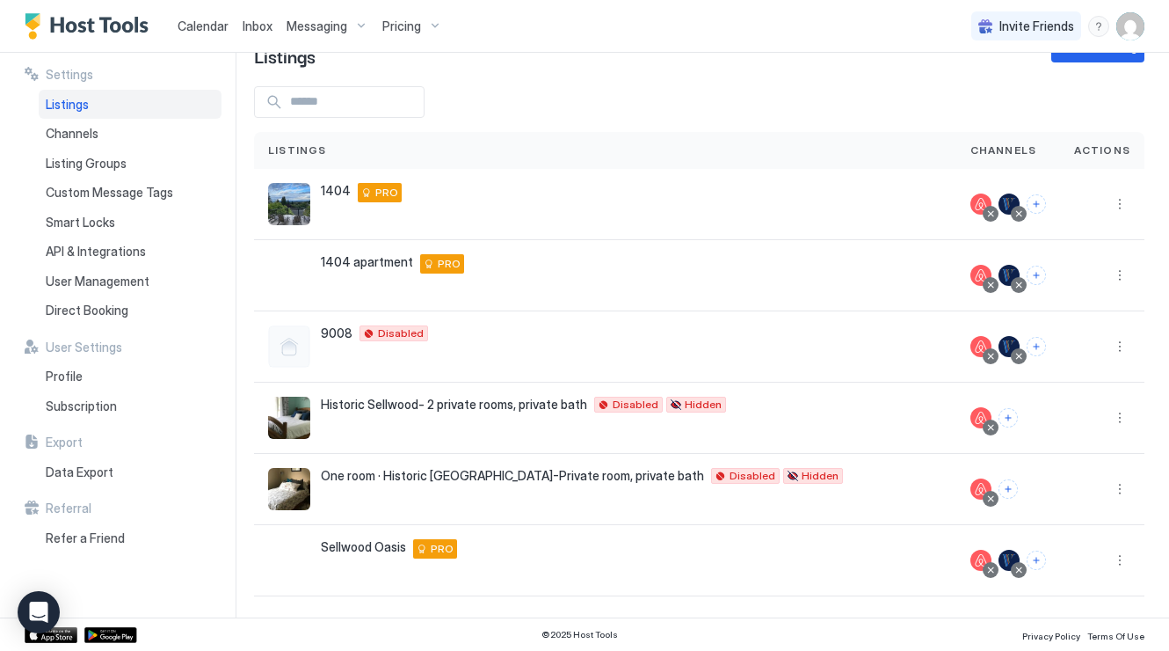
scroll to position [47, 0]
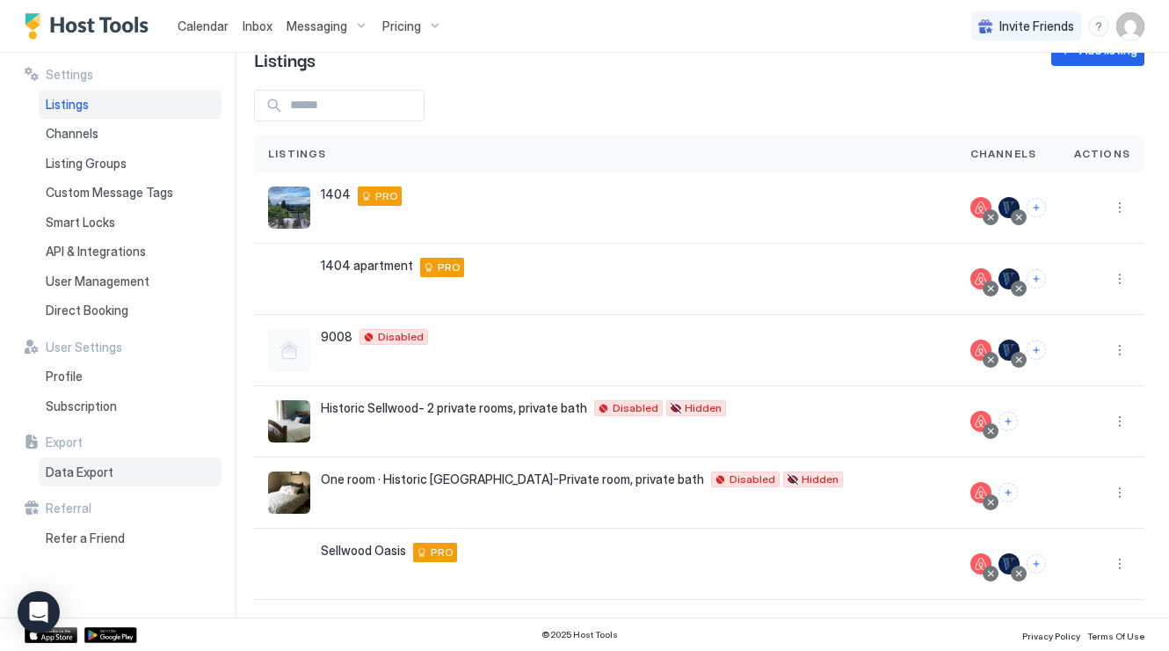
click at [83, 468] on span "Data Export" at bounding box center [80, 472] width 68 height 16
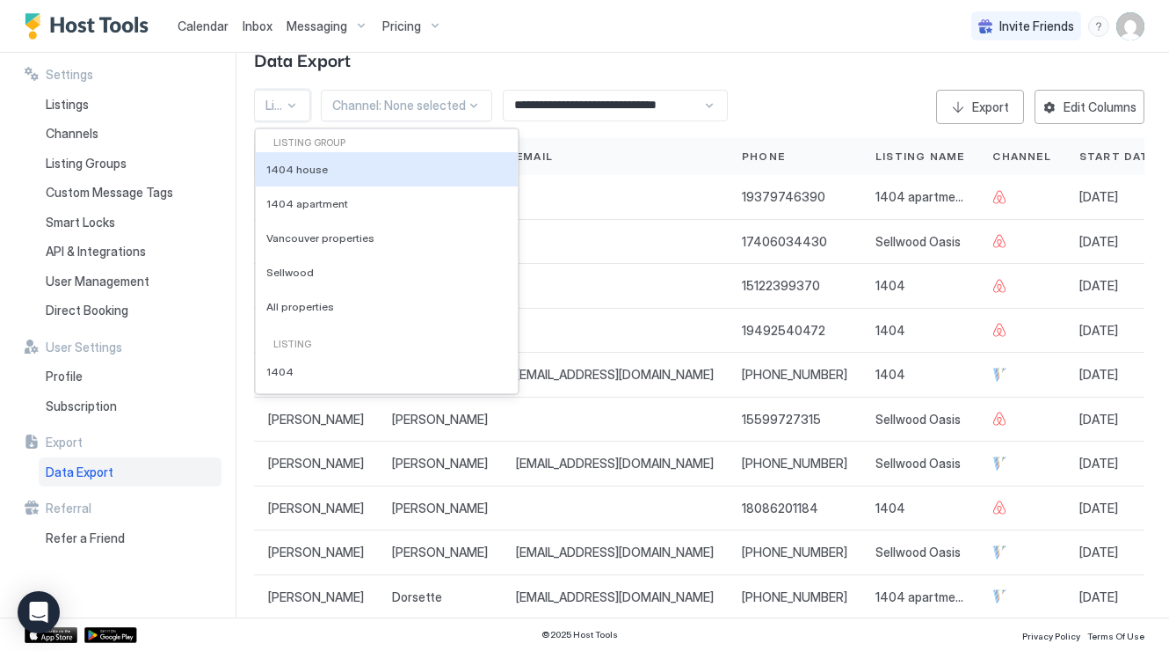
click at [292, 102] on div at bounding box center [292, 105] width 14 height 14
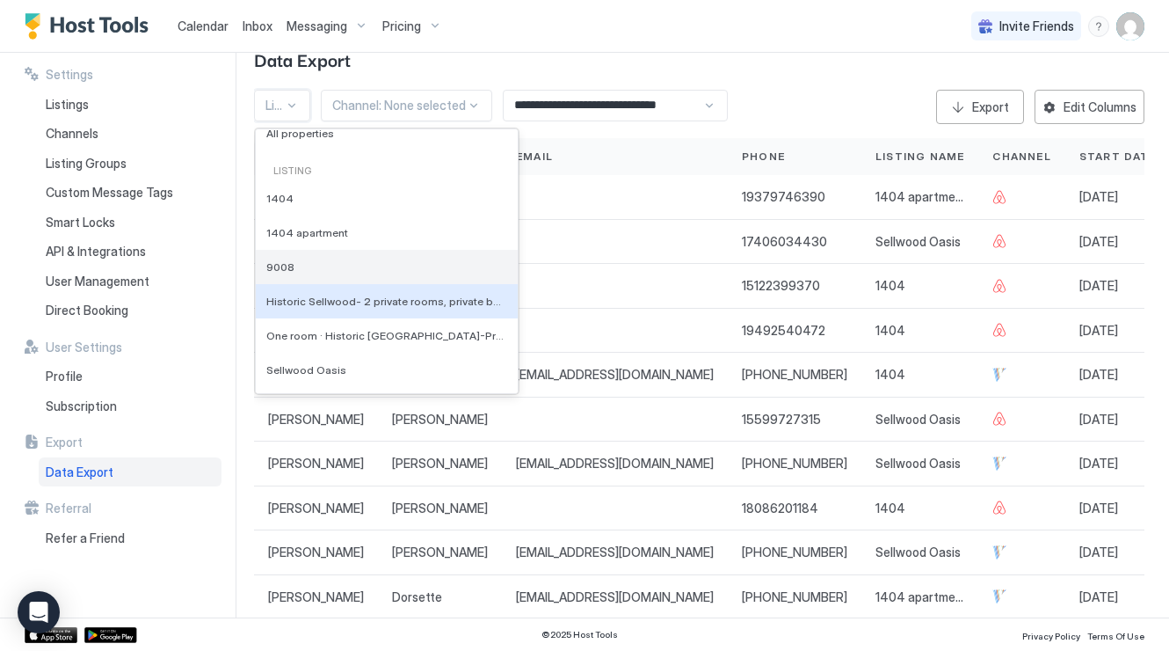
scroll to position [173, 0]
click at [294, 271] on div "9008" at bounding box center [387, 267] width 262 height 34
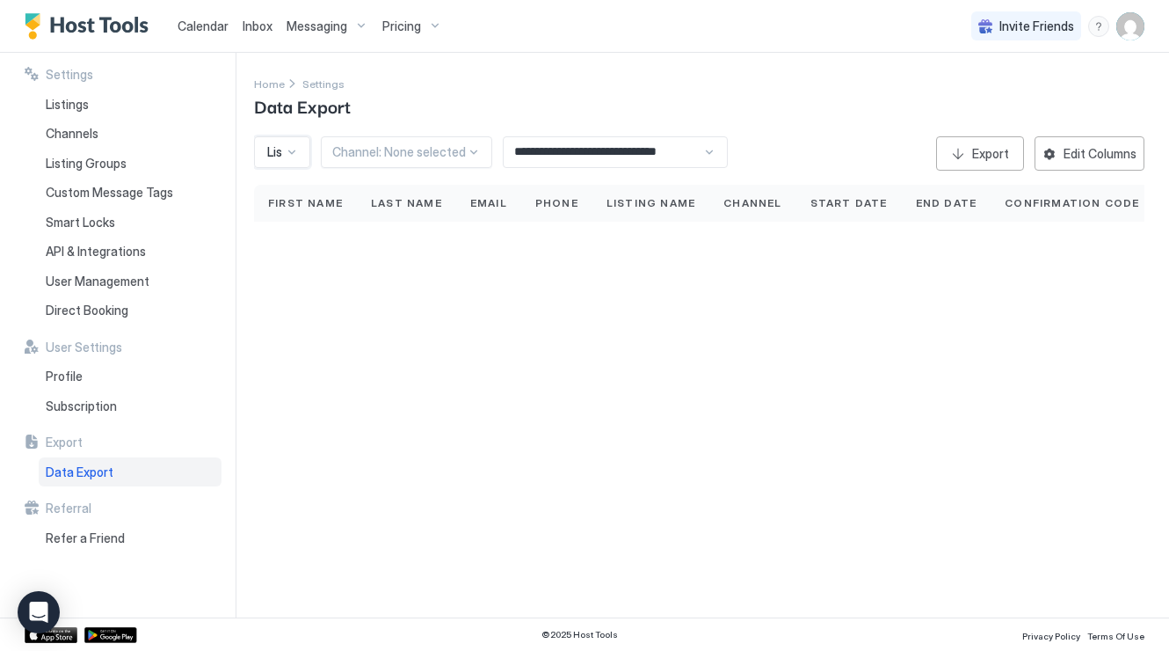
scroll to position [0, 0]
click at [294, 271] on div "**********" at bounding box center [711, 335] width 915 height 565
